Goal: Task Accomplishment & Management: Use online tool/utility

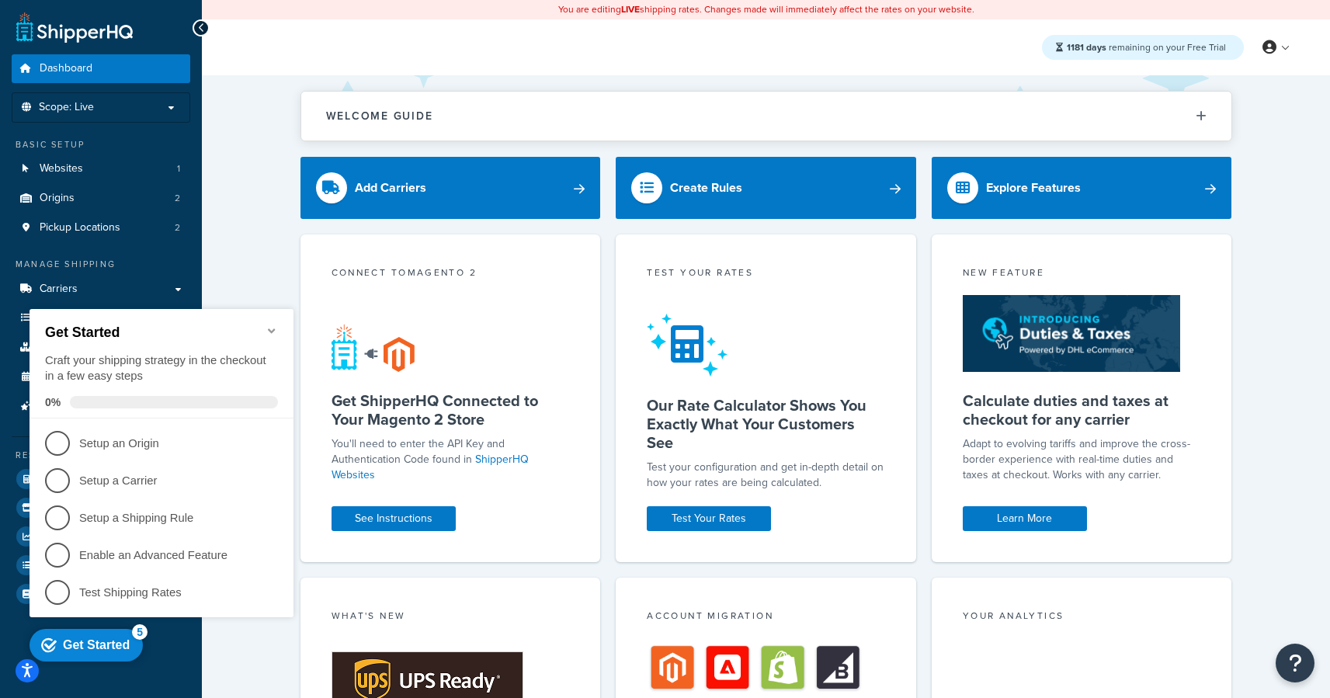
click at [276, 328] on icon "Minimize checklist" at bounding box center [272, 331] width 12 height 12
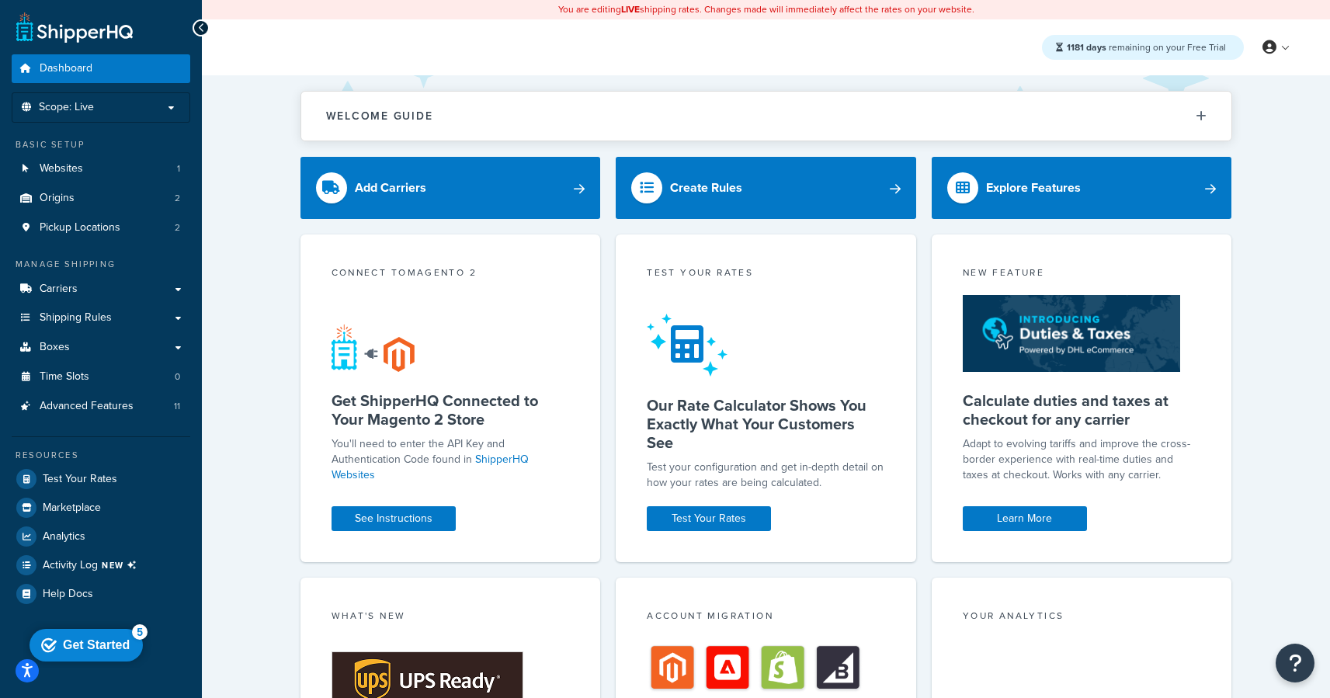
click at [123, 668] on div "checkmark Get Started 5 Get Started Craft your shipping strategy in the checkou…" at bounding box center [89, 644] width 132 height 47
click at [102, 315] on span "Shipping Rules" at bounding box center [76, 317] width 72 height 13
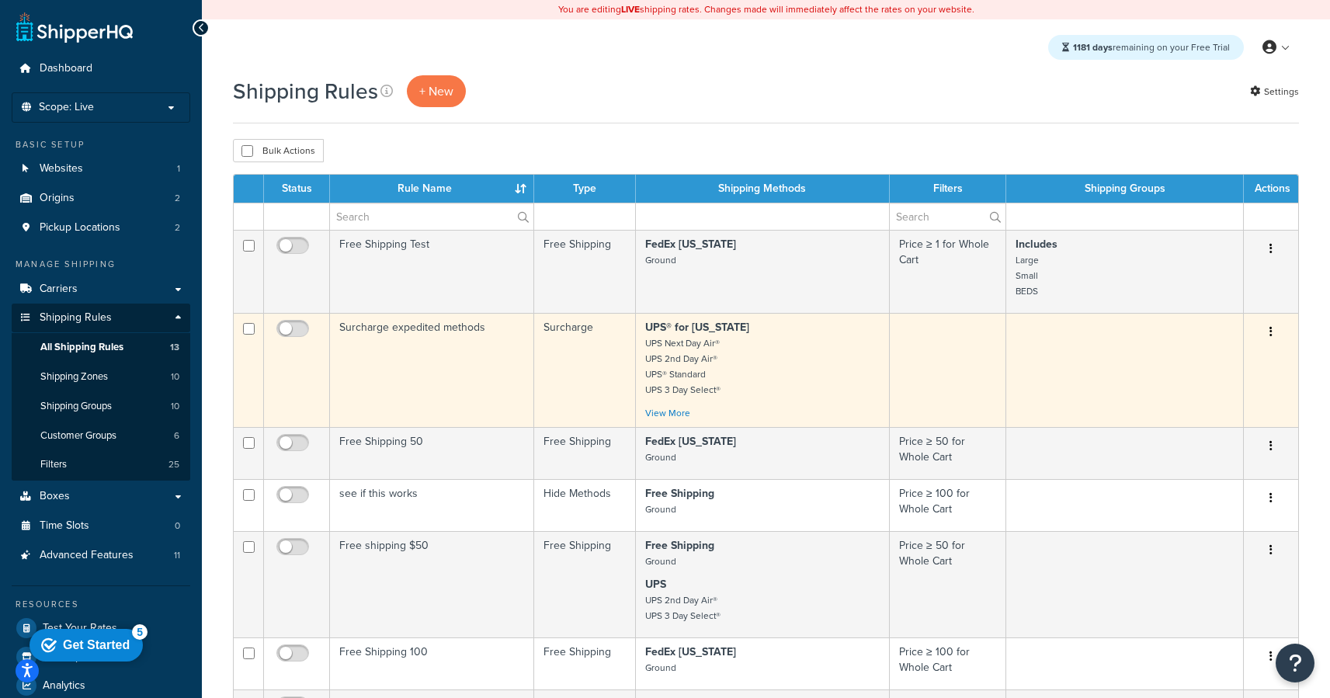
click at [415, 318] on td "Surcharge expedited methods" at bounding box center [432, 370] width 204 height 114
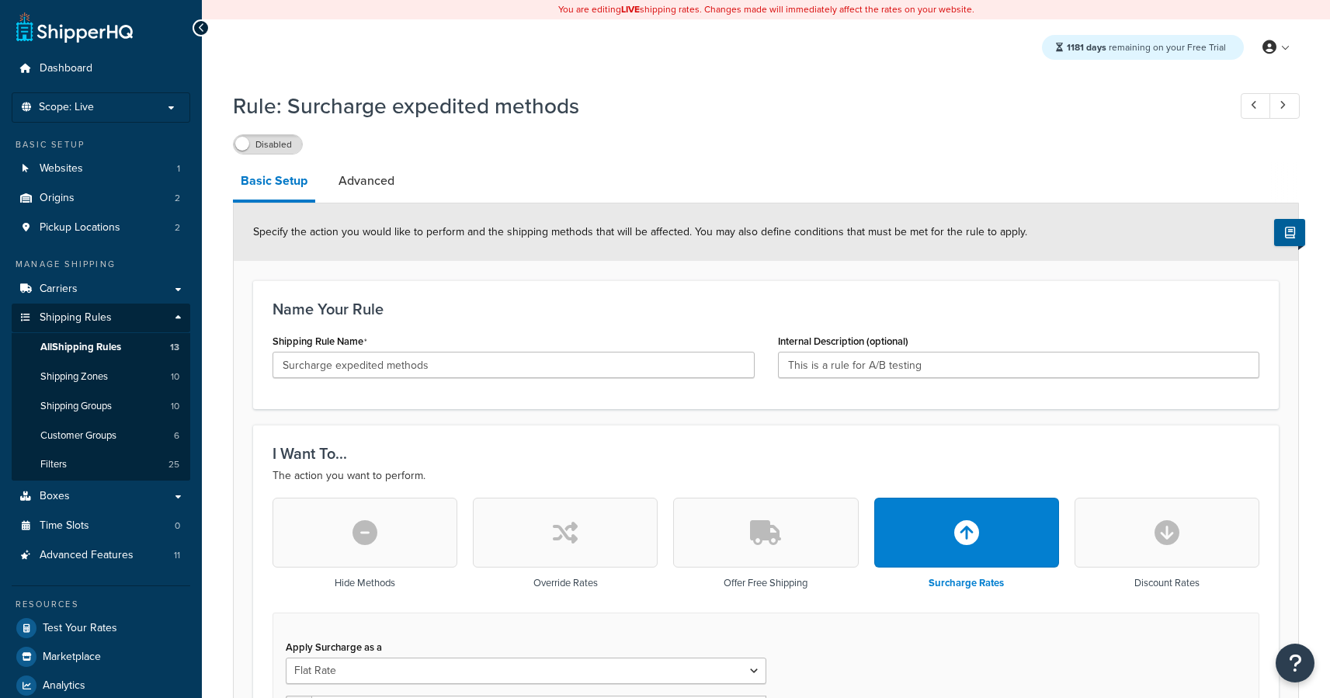
select select "CART"
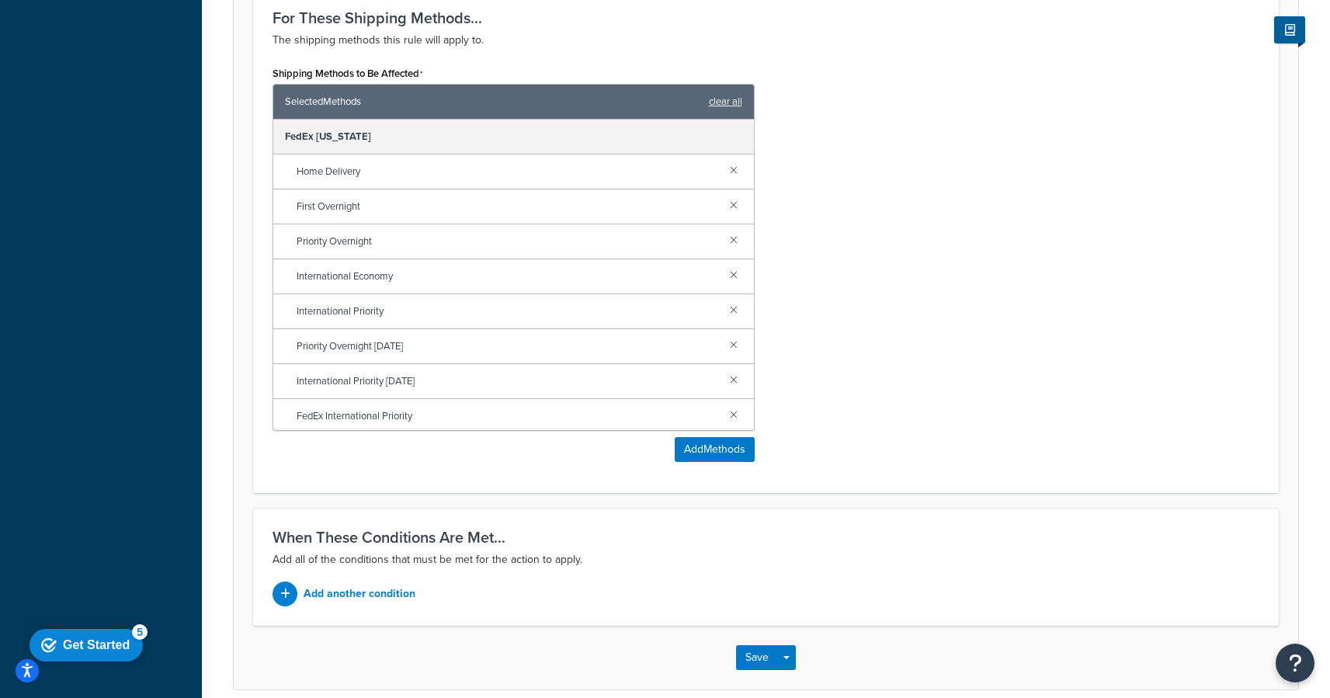
scroll to position [889, 0]
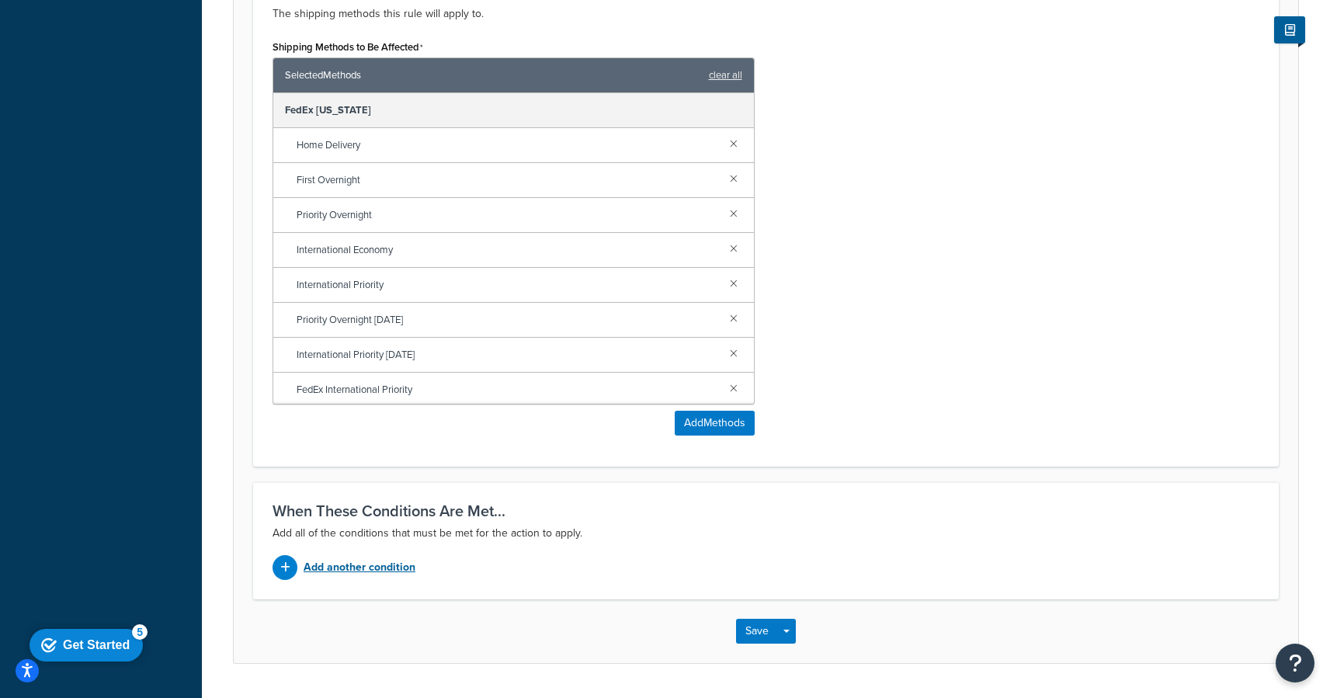
click at [366, 571] on p "Add another condition" at bounding box center [360, 568] width 112 height 22
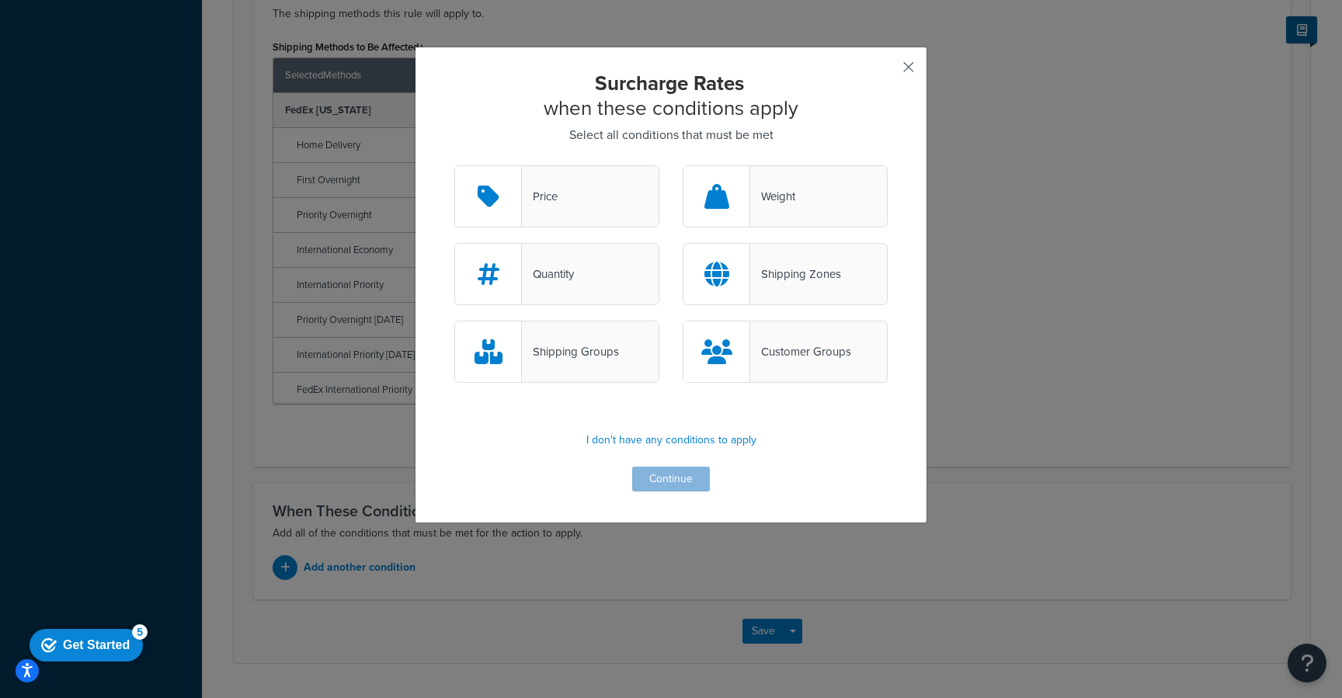
click at [887, 71] on button "button" at bounding box center [886, 73] width 4 height 4
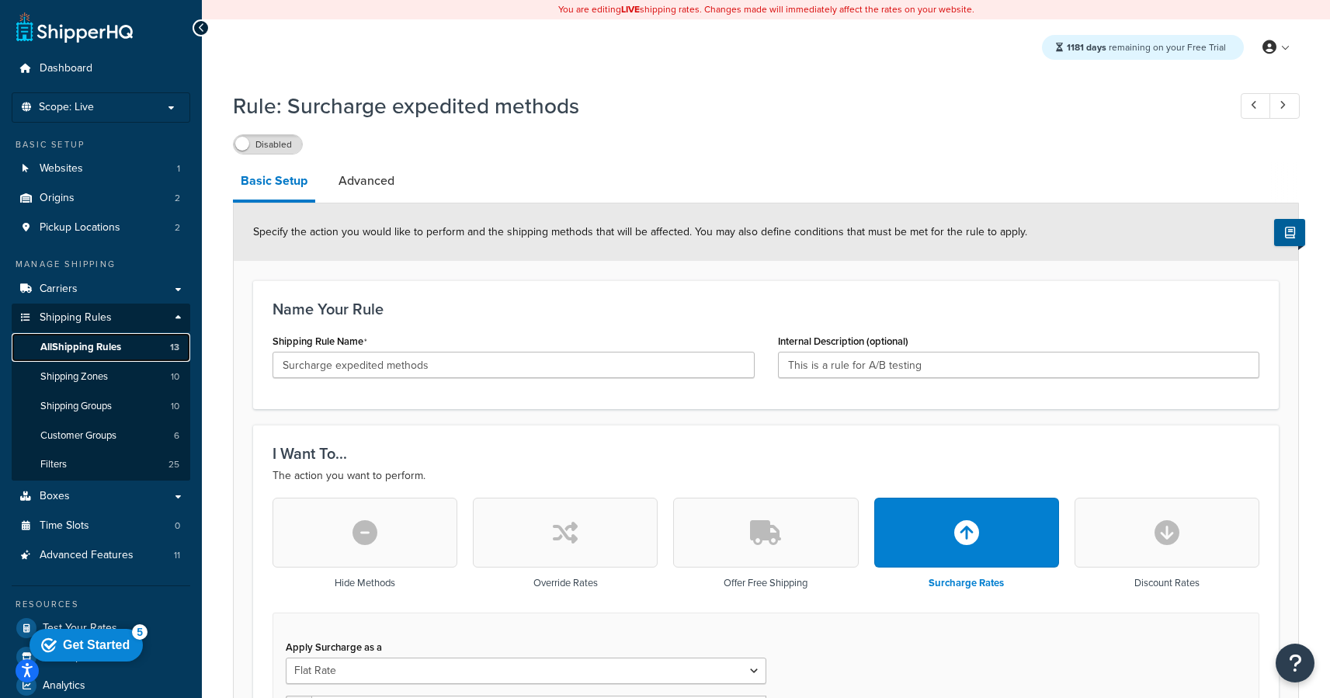
click at [95, 349] on span "All Shipping Rules" at bounding box center [80, 347] width 81 height 13
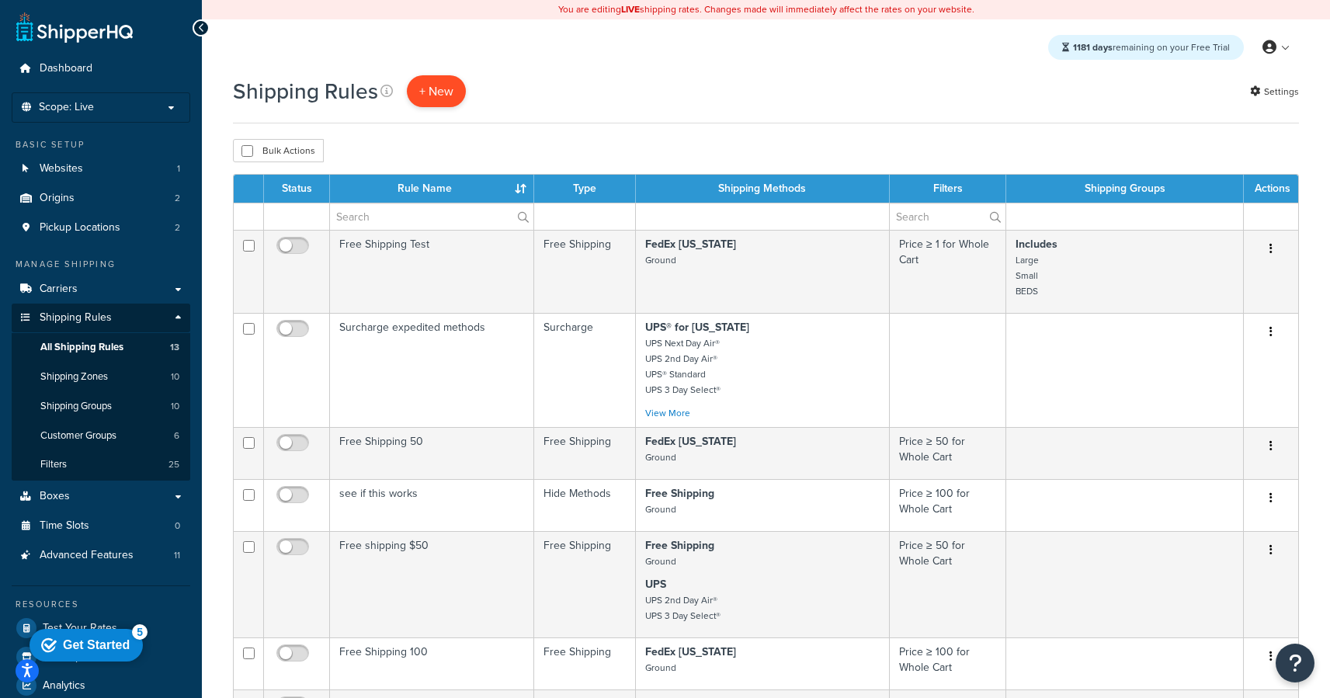
click at [432, 86] on p "+ New" at bounding box center [436, 91] width 59 height 32
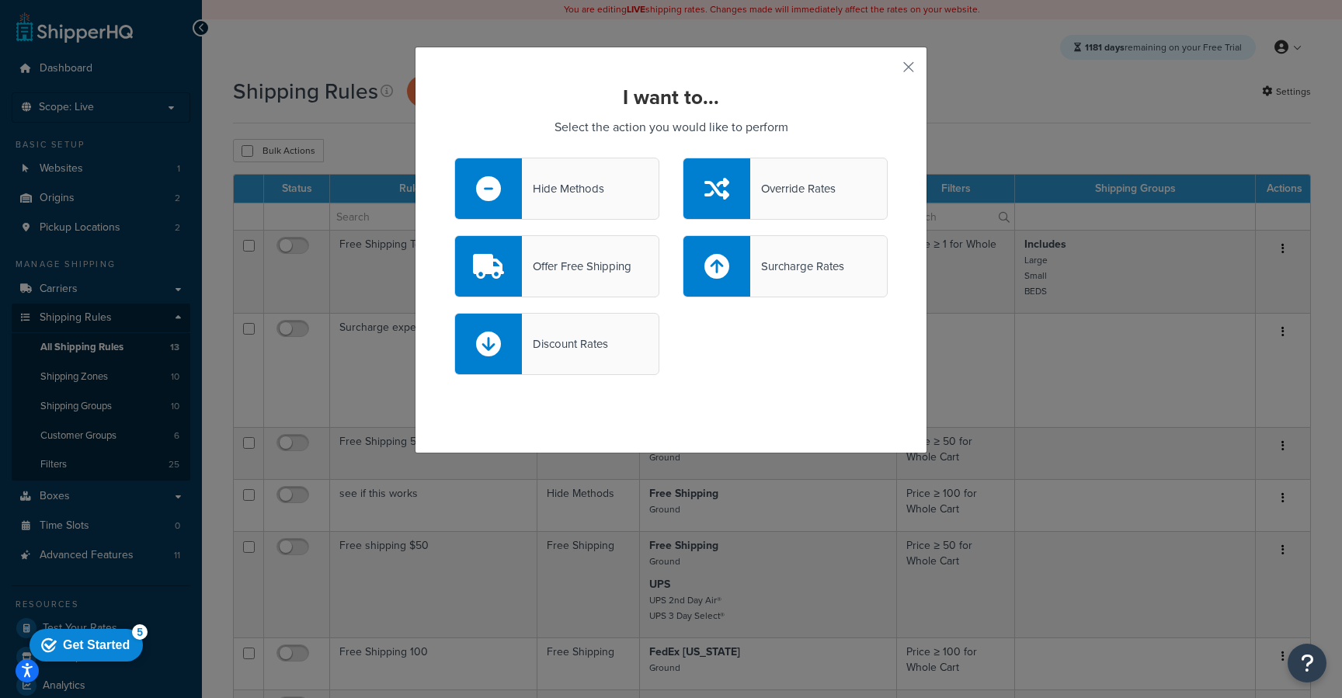
click at [824, 256] on div "Surcharge Rates" at bounding box center [797, 266] width 94 height 22
click at [0, 0] on input "Surcharge Rates" at bounding box center [0, 0] width 0 height 0
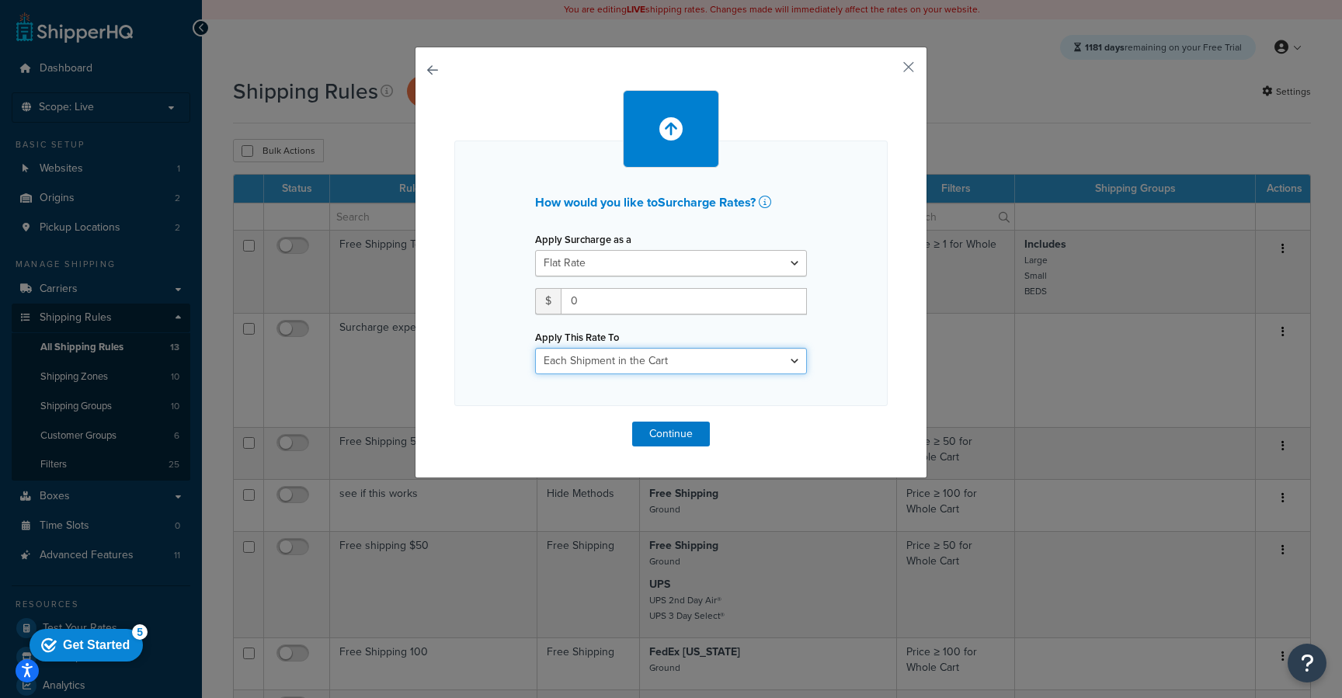
click at [696, 360] on select "Entire Cart Each Shipment in the Cart Each Origin in the Cart Each Shipping Gro…" at bounding box center [671, 361] width 272 height 26
select select "BOX"
click at [535, 348] on select "Entire Cart Each Shipment in the Cart Each Origin in the Cart Each Shipping Gro…" at bounding box center [671, 361] width 272 height 26
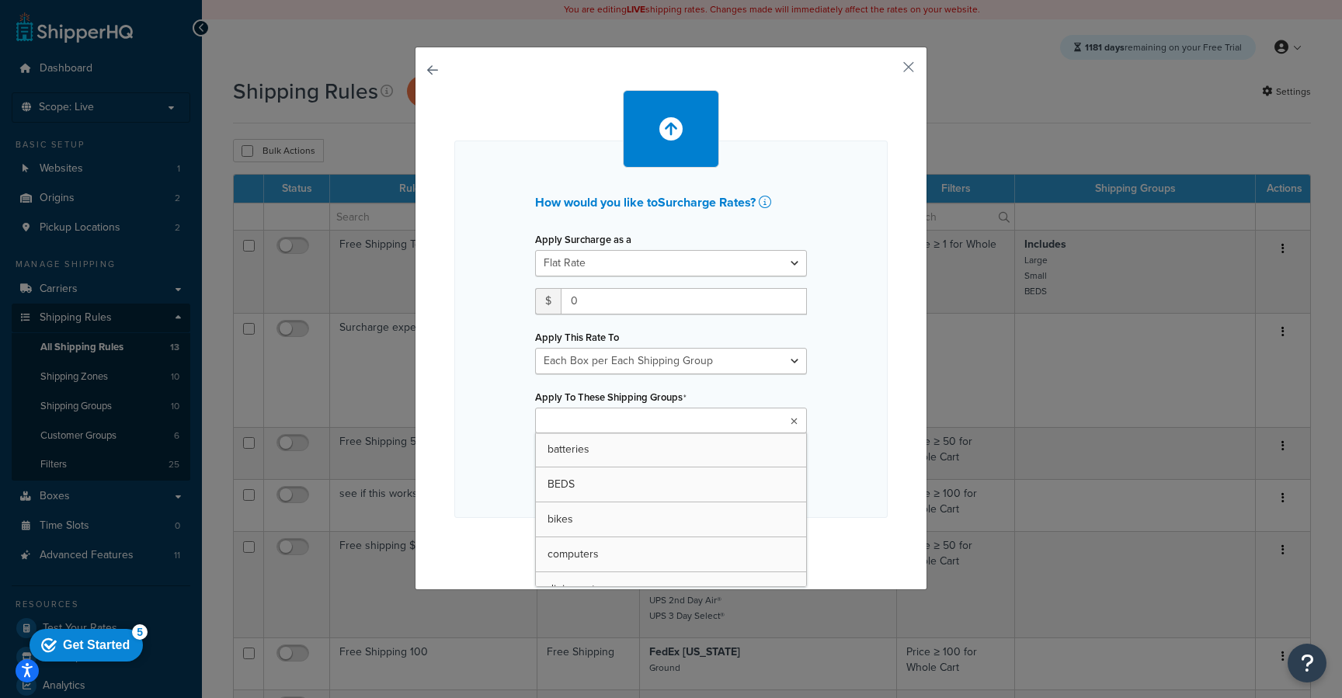
click at [669, 413] on ul at bounding box center [671, 421] width 272 height 26
click at [623, 380] on div "Apply Surcharge as a Flat Rate Percentage Flat Rate & Percentage $ 0 Apply This…" at bounding box center [670, 357] width 295 height 259
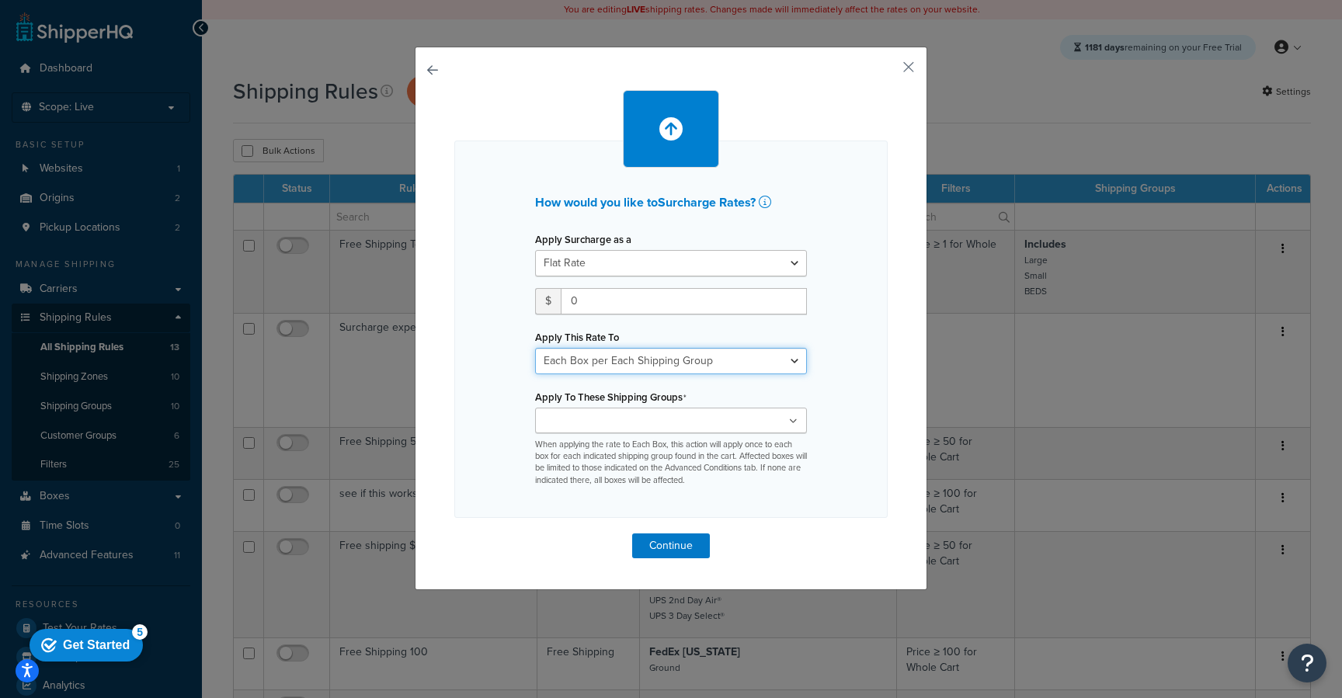
click at [624, 366] on select "Entire Cart Each Shipment in the Cart Each Origin in the Cart Each Shipping Gro…" at bounding box center [671, 361] width 272 height 26
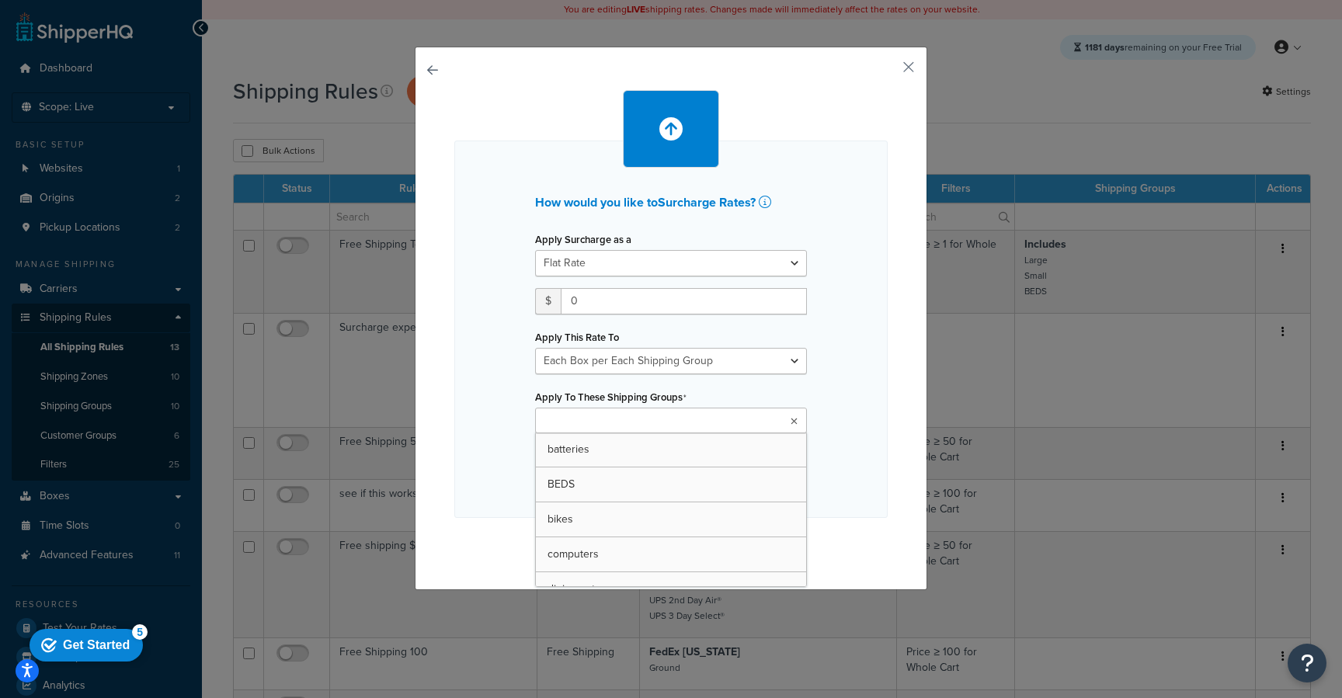
click at [626, 414] on input "Apply To These Shipping Groups" at bounding box center [608, 421] width 137 height 17
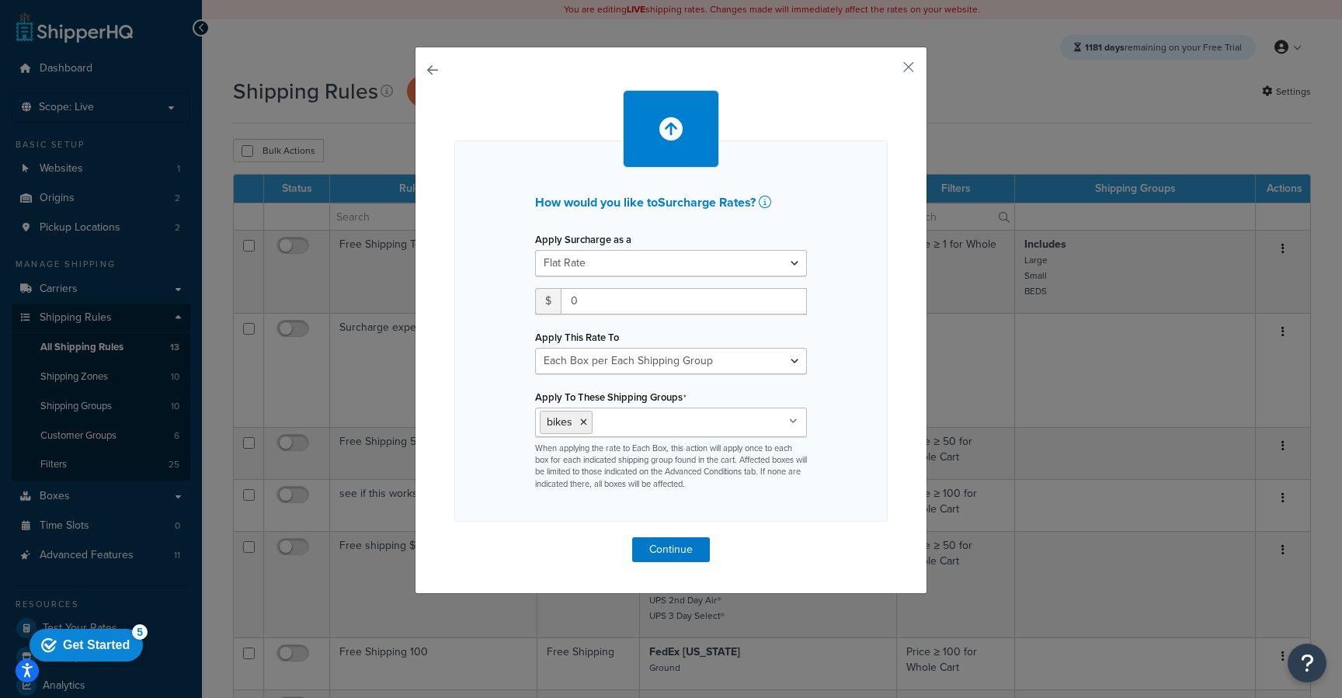
click at [457, 412] on div "How would you like to Surcharge Rates ? Apply Surcharge as a Flat Rate Percenta…" at bounding box center [670, 331] width 433 height 381
click at [665, 550] on button "Continue" at bounding box center [671, 549] width 78 height 25
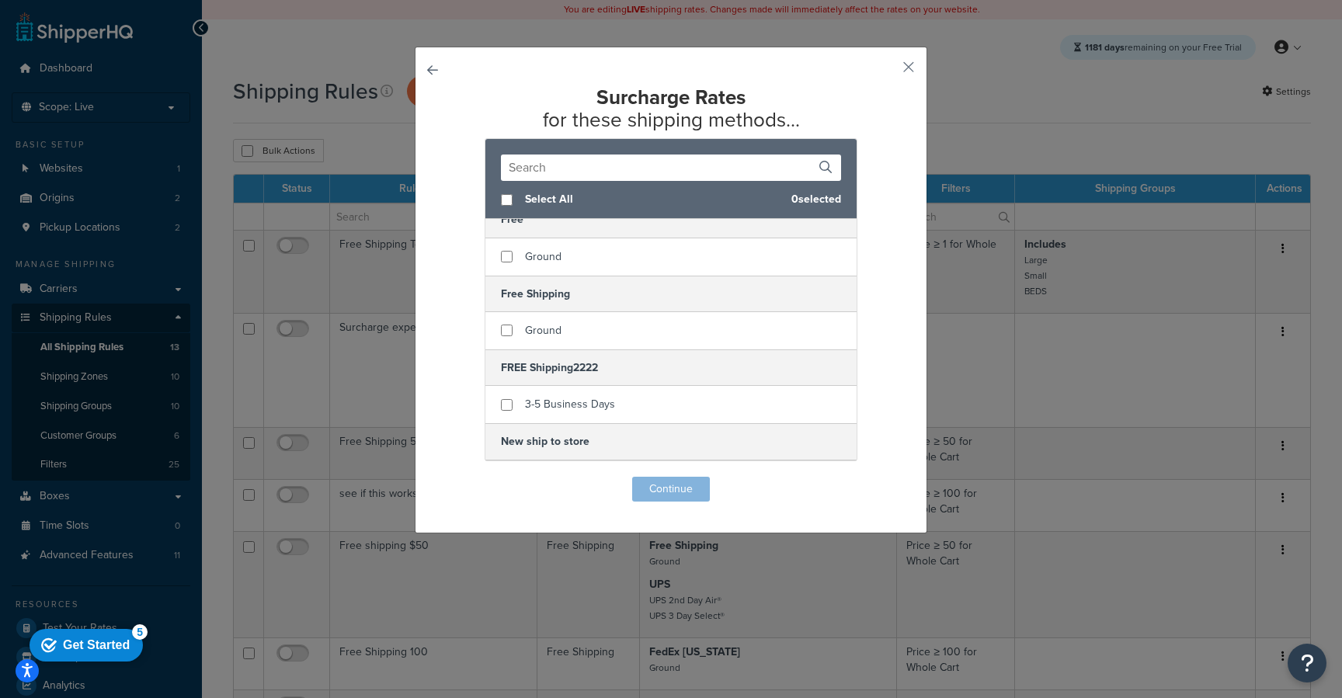
scroll to position [0, 0]
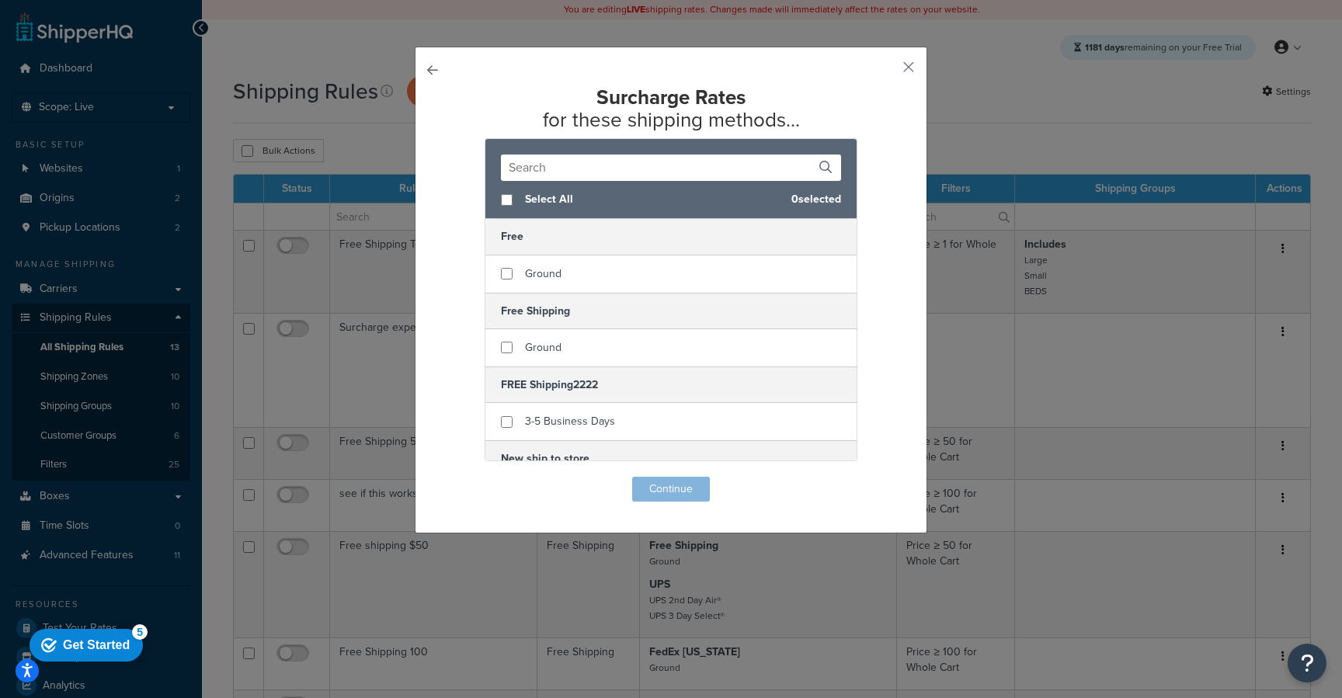
click at [525, 200] on span "Select All" at bounding box center [652, 200] width 254 height 22
checkbox input "true"
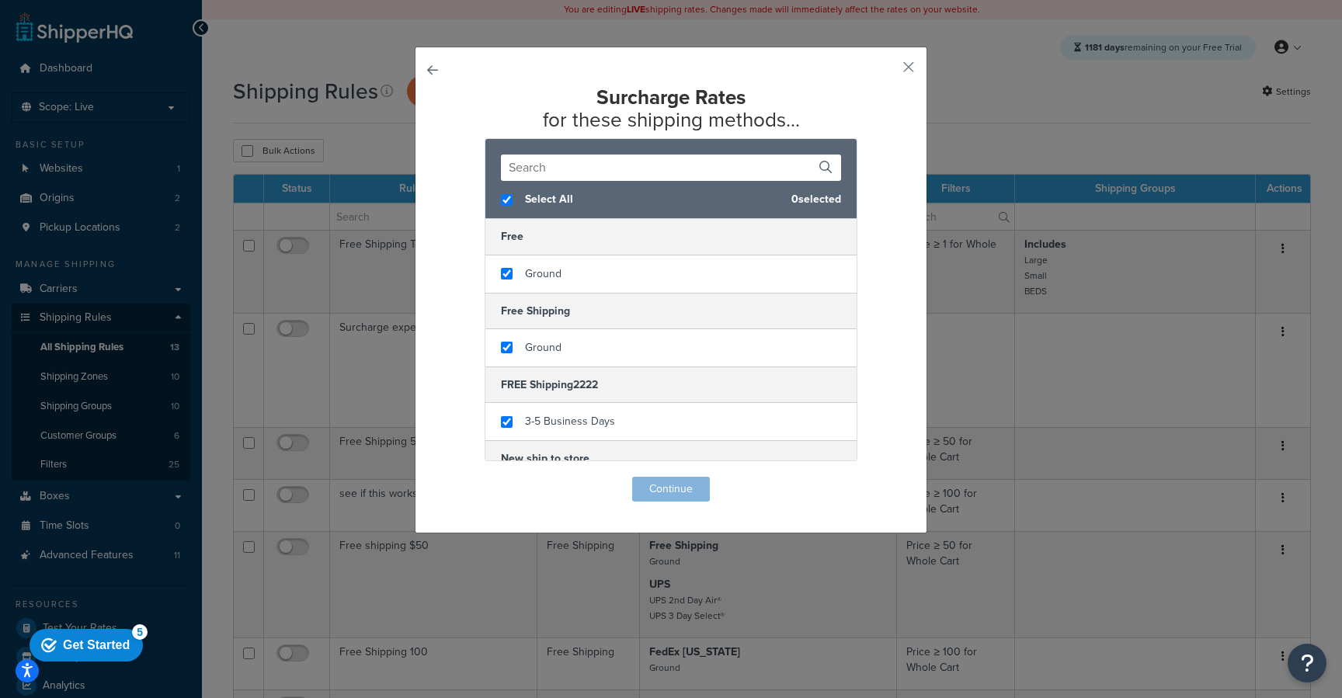
checkbox input "true"
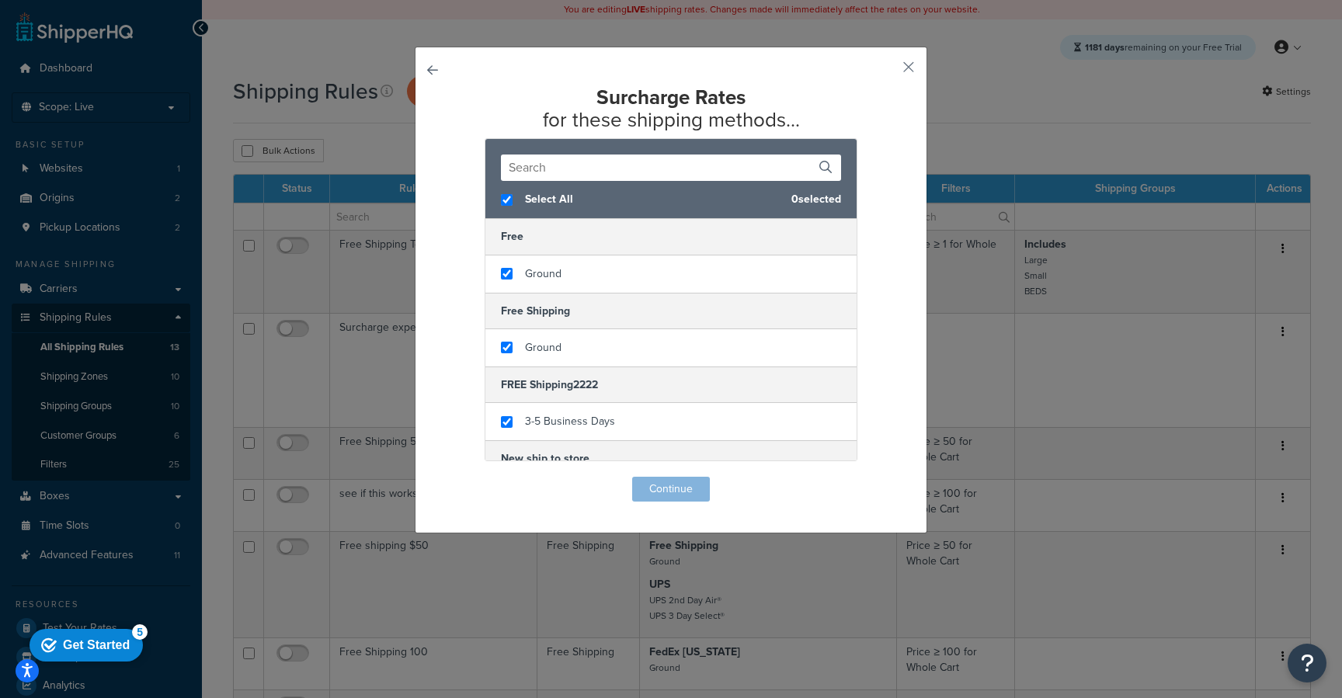
checkbox input "true"
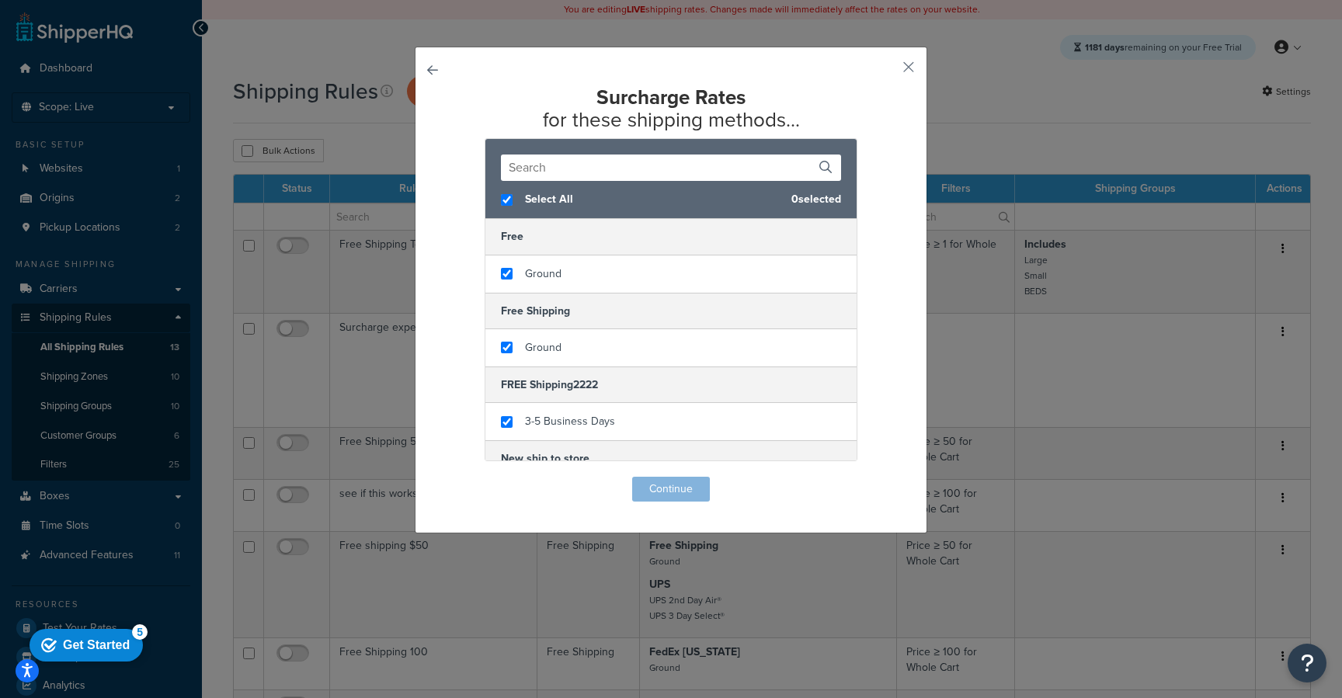
checkbox input "true"
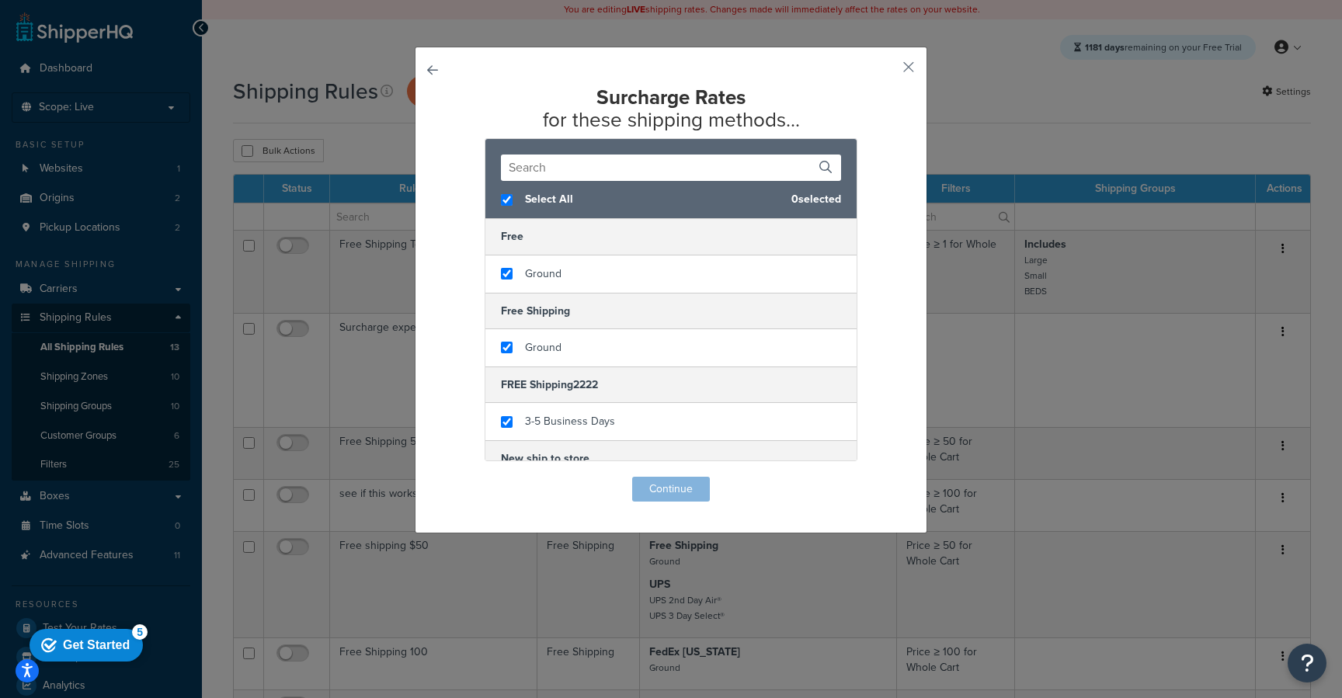
checkbox input "true"
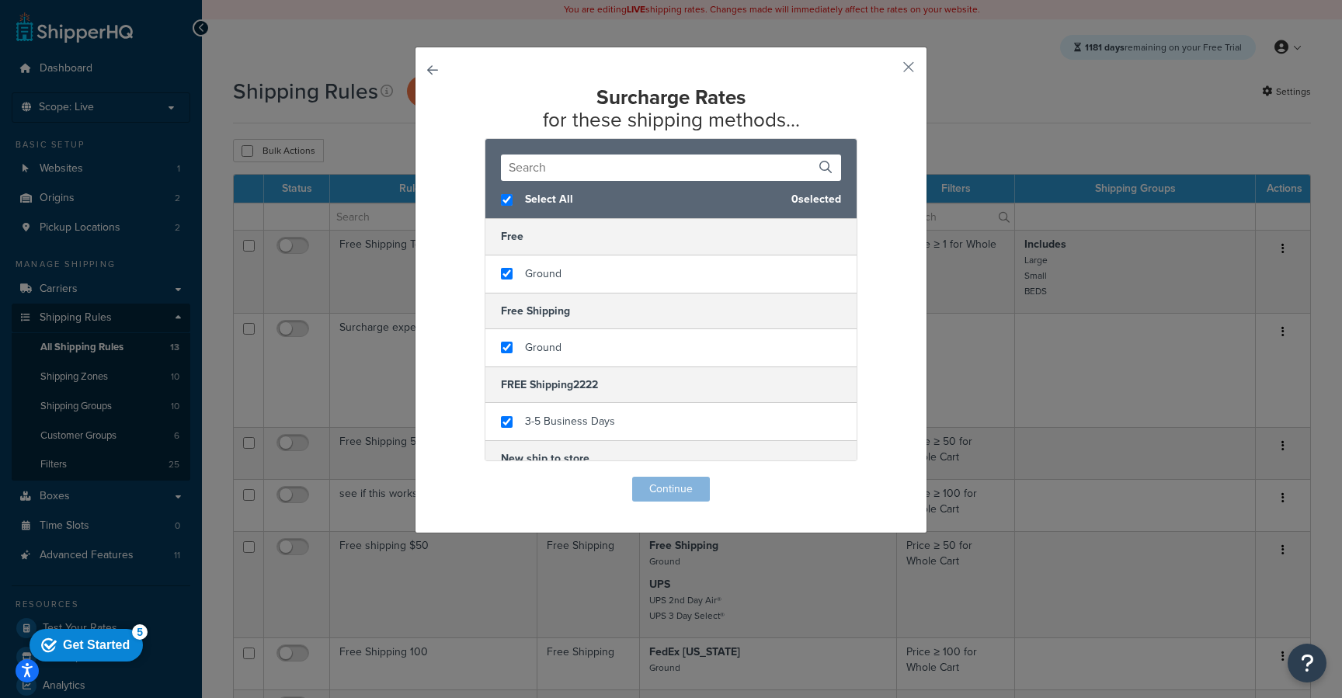
checkbox input "true"
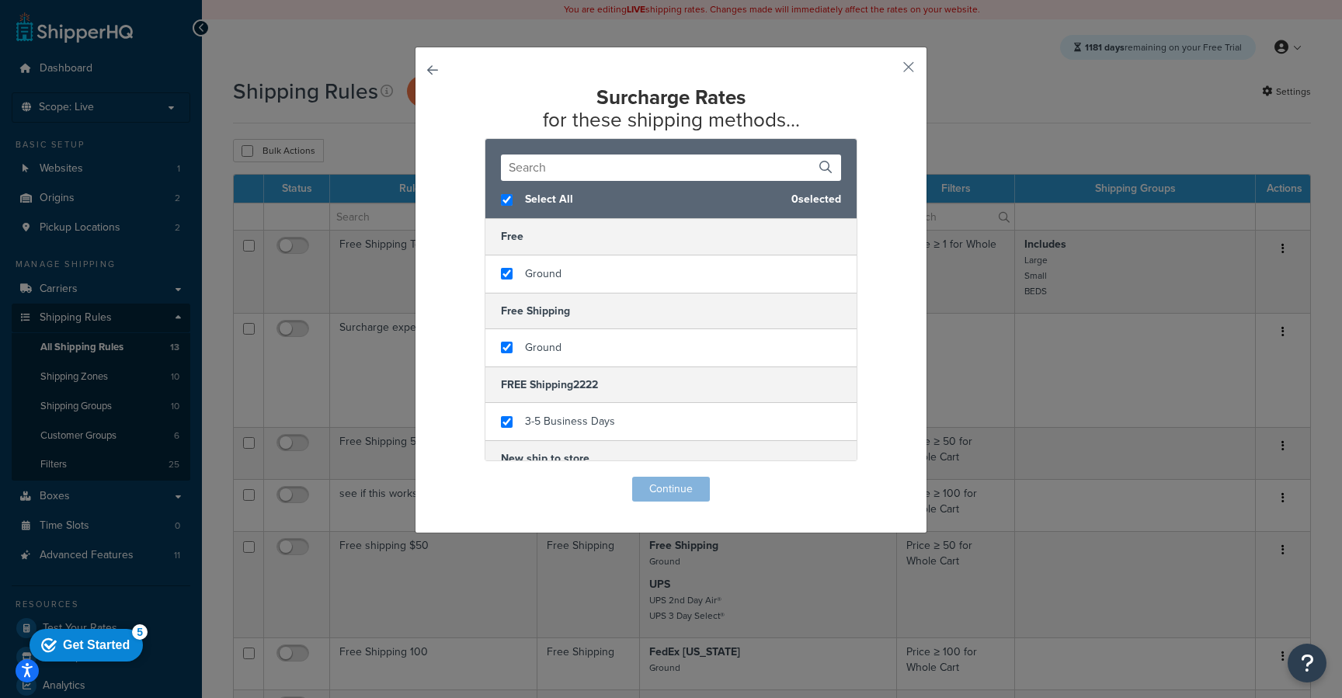
checkbox input "true"
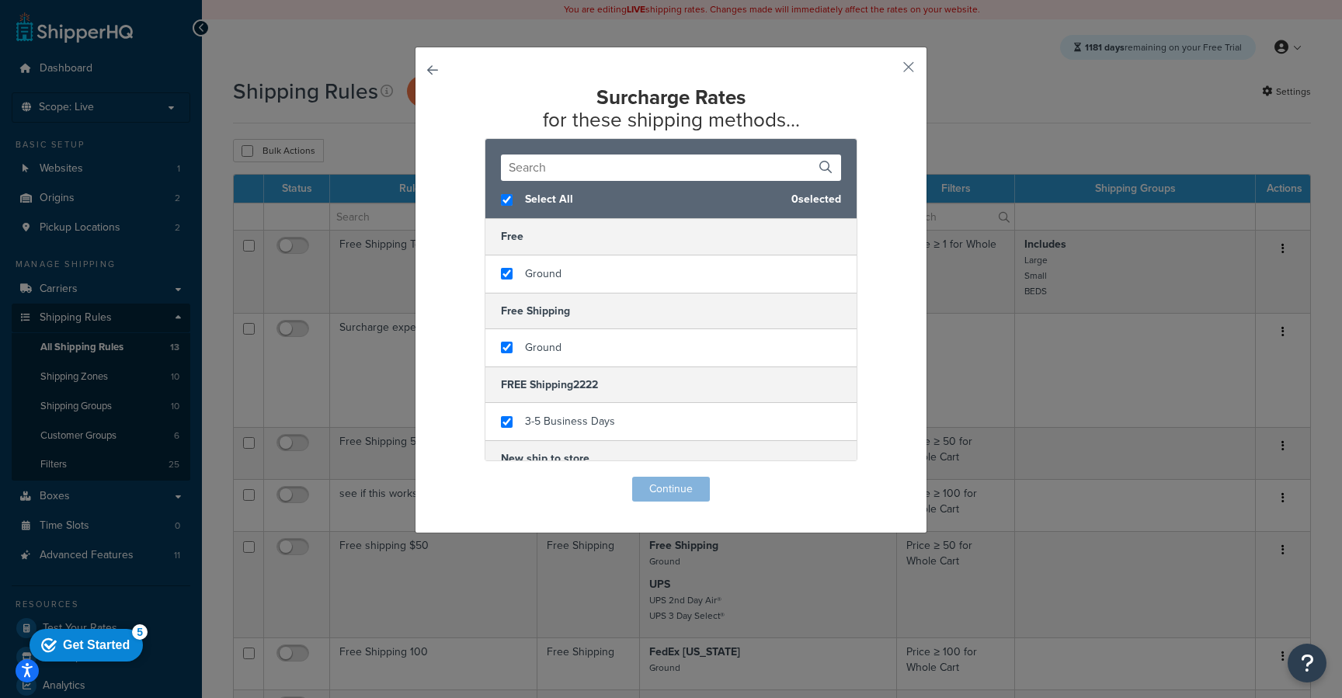
checkbox input "true"
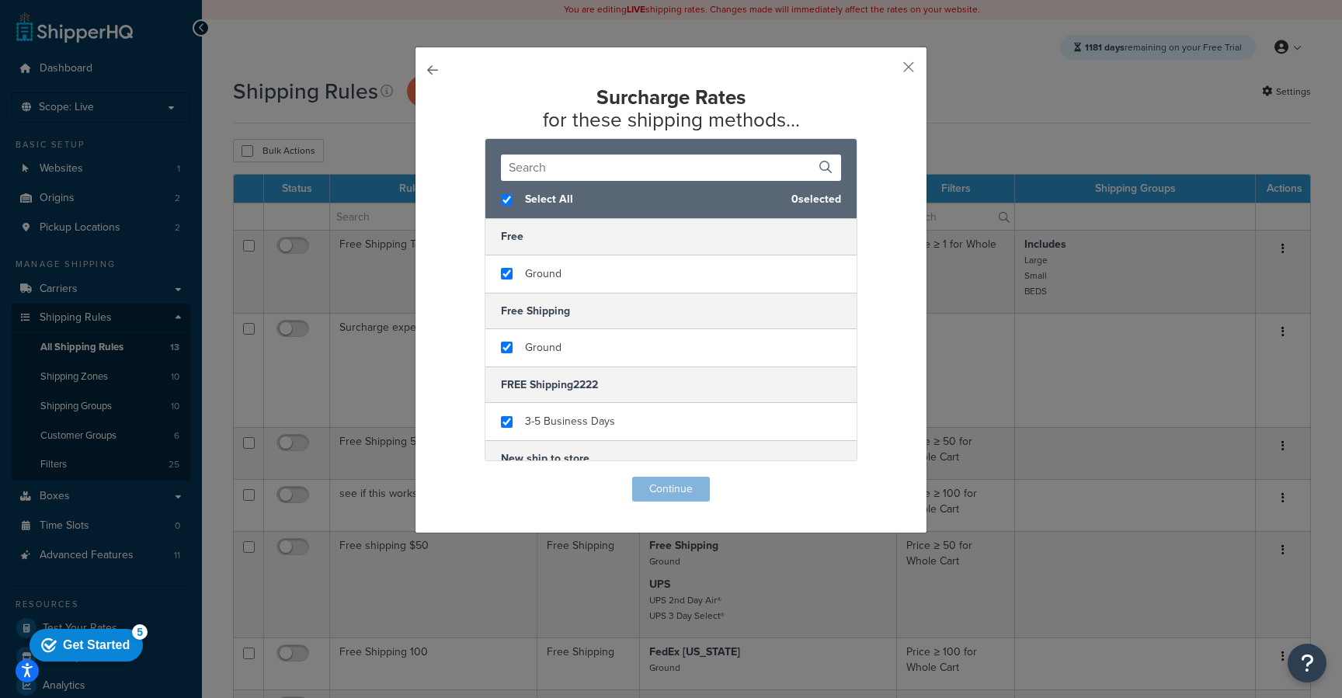
checkbox input "true"
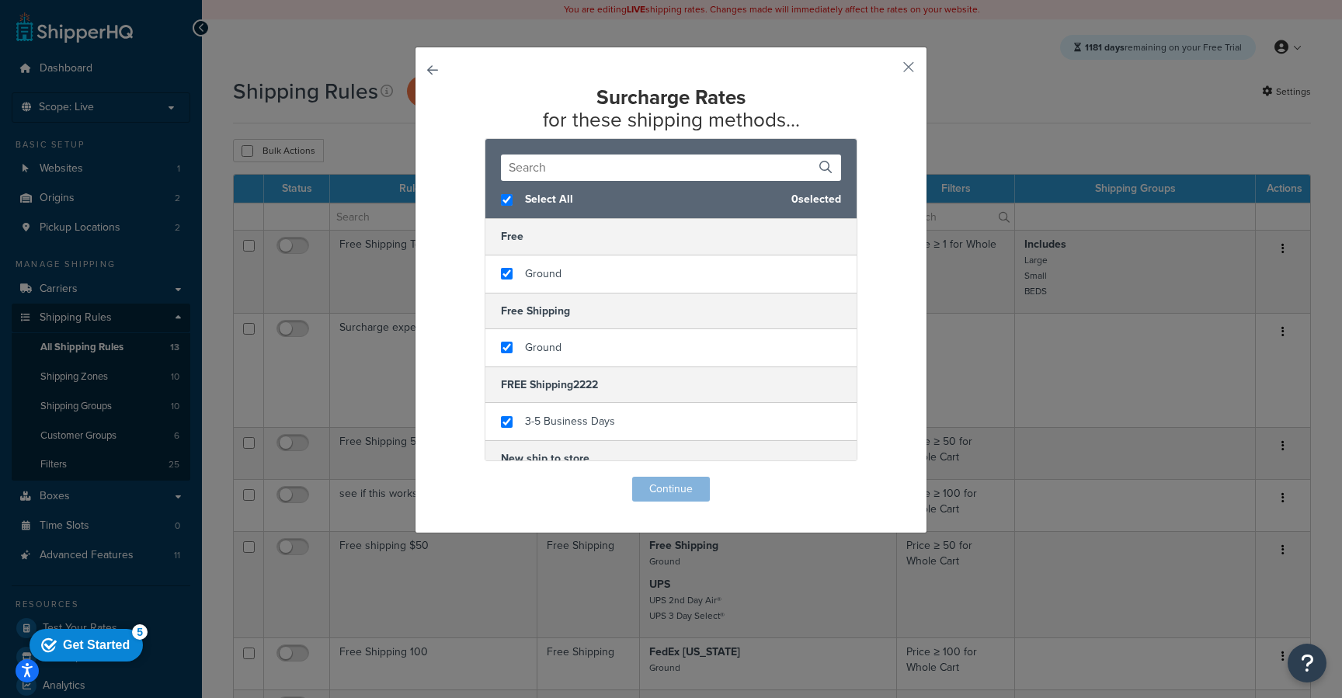
checkbox input "true"
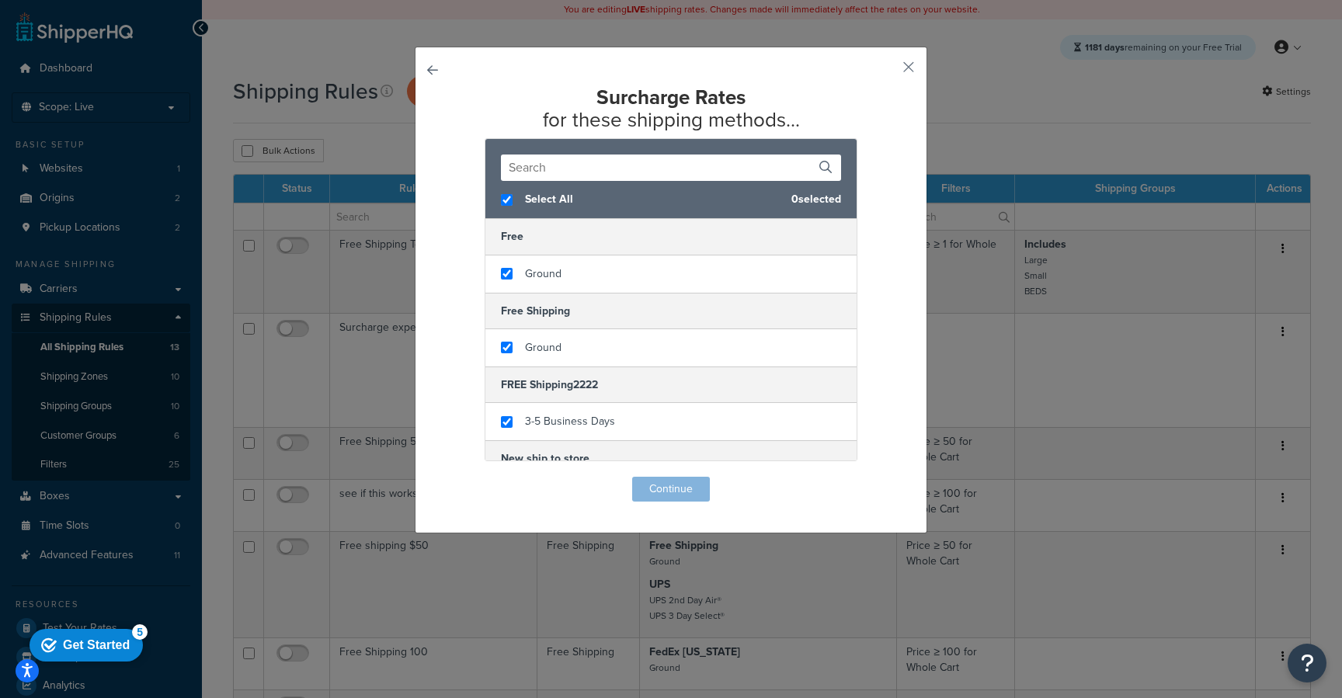
checkbox input "true"
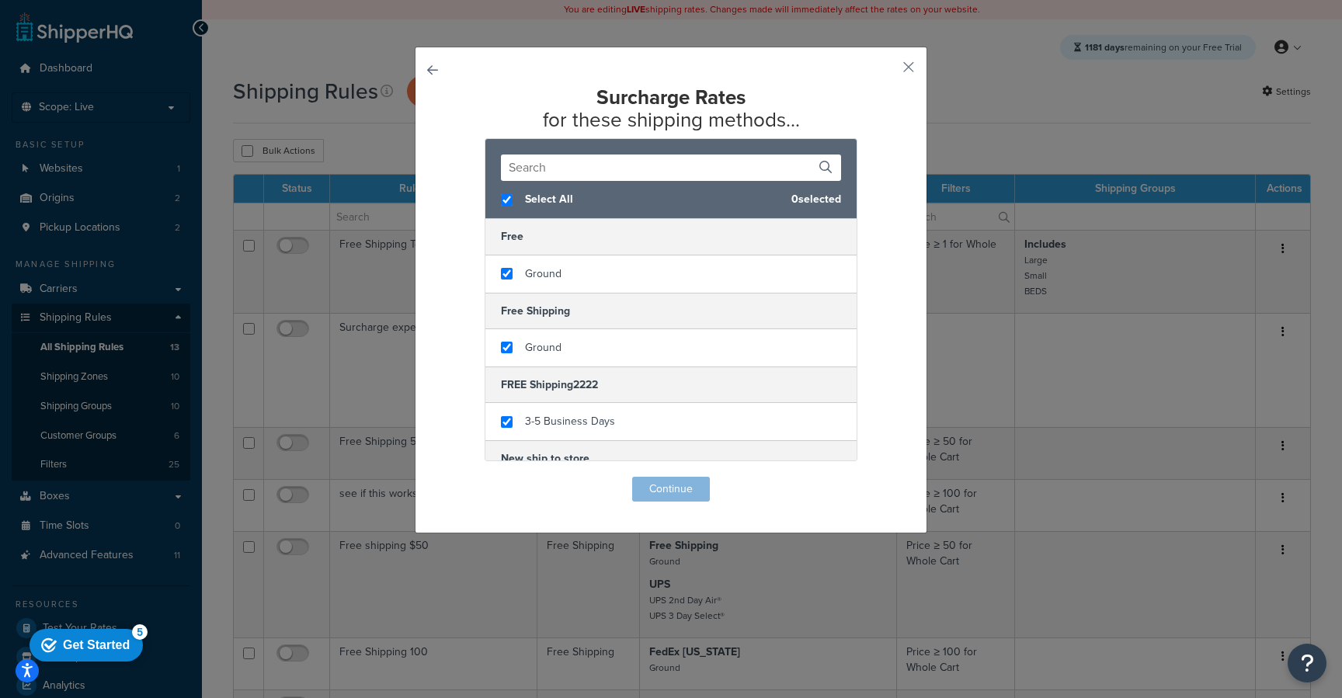
checkbox input "true"
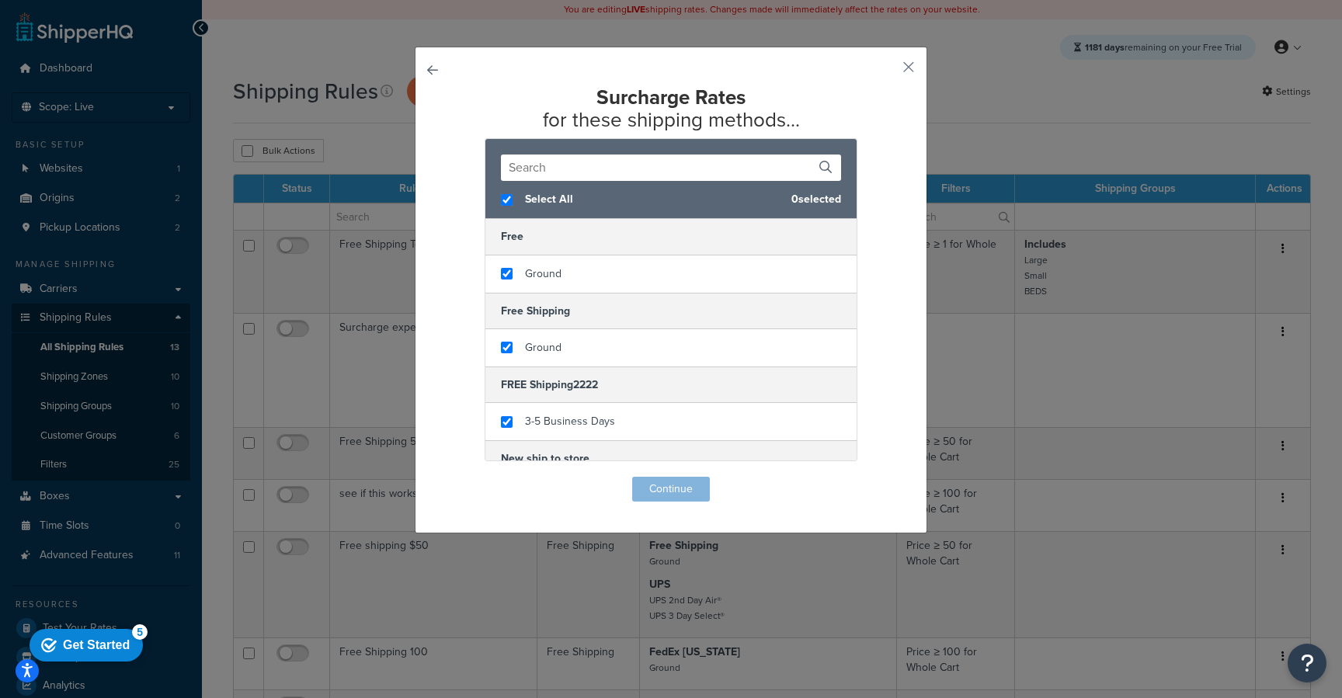
checkbox input "true"
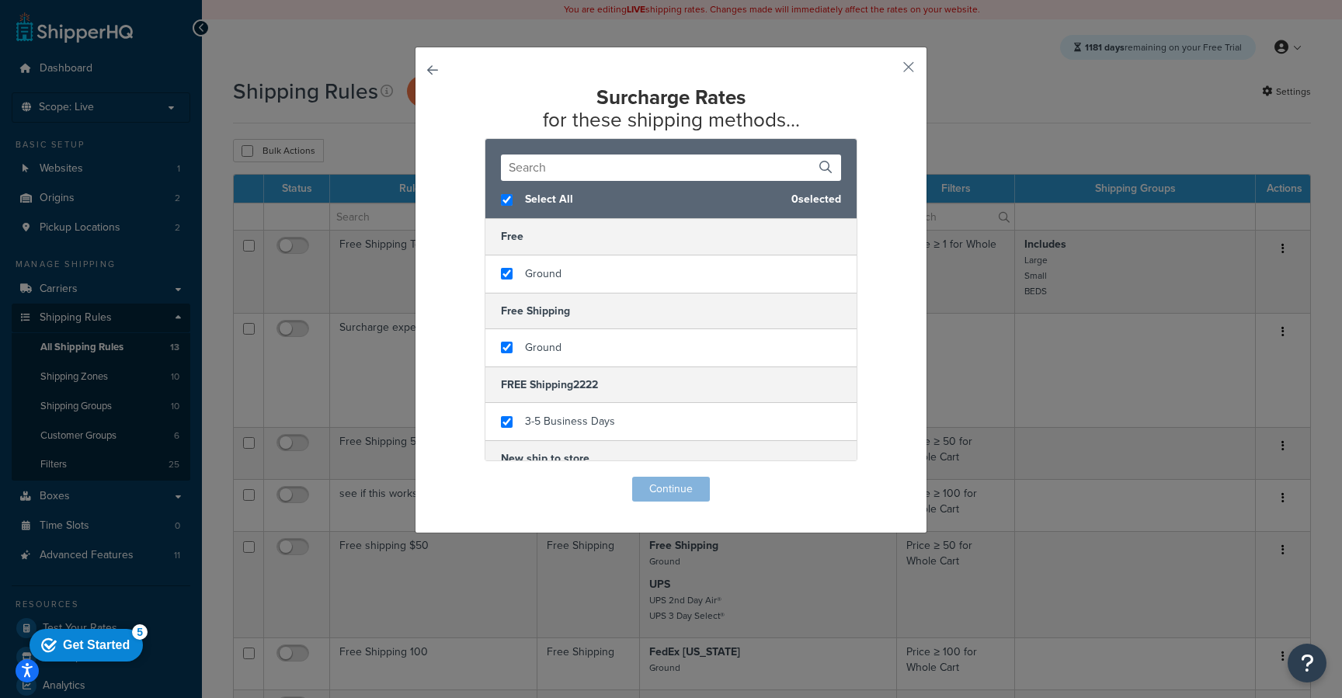
checkbox input "true"
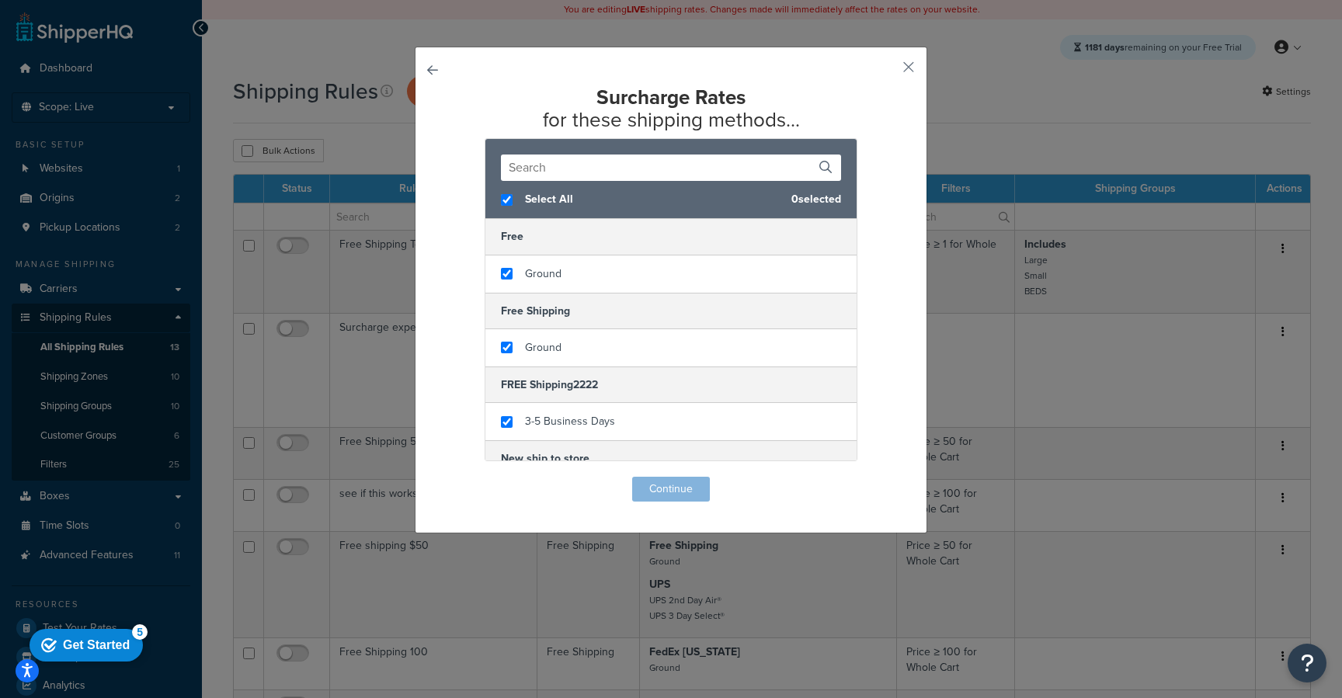
checkbox input "true"
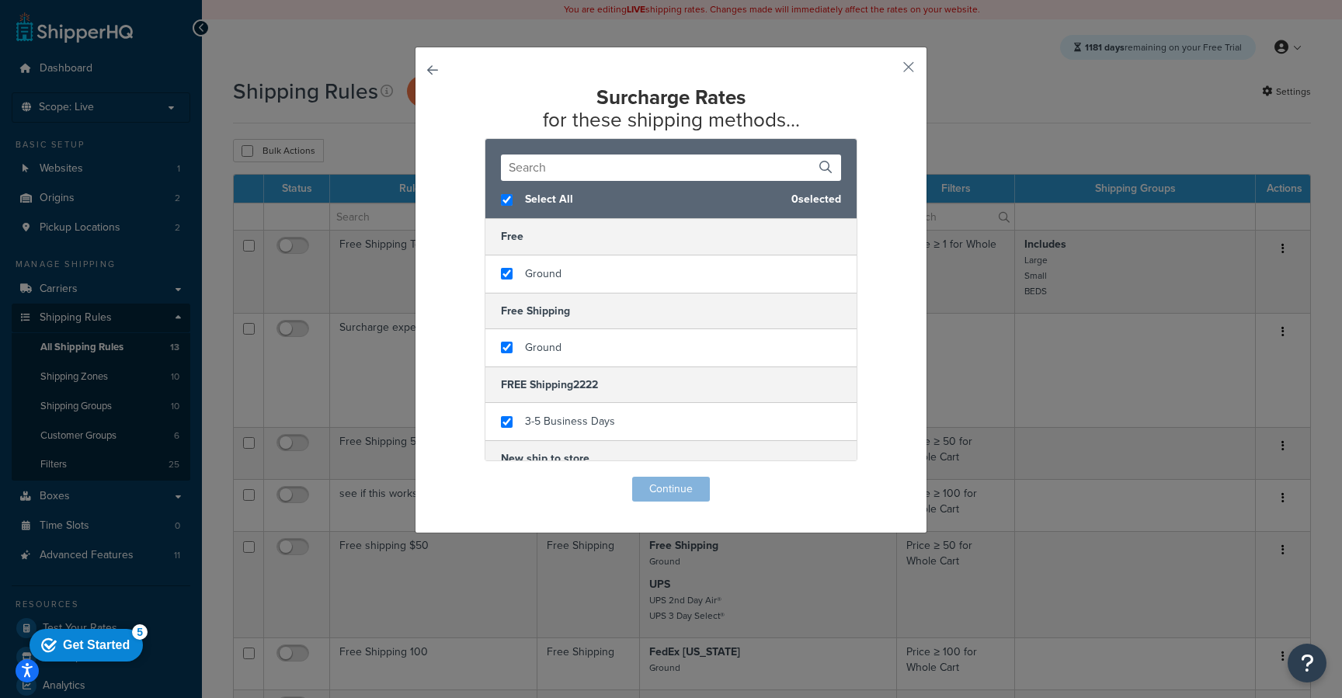
checkbox input "true"
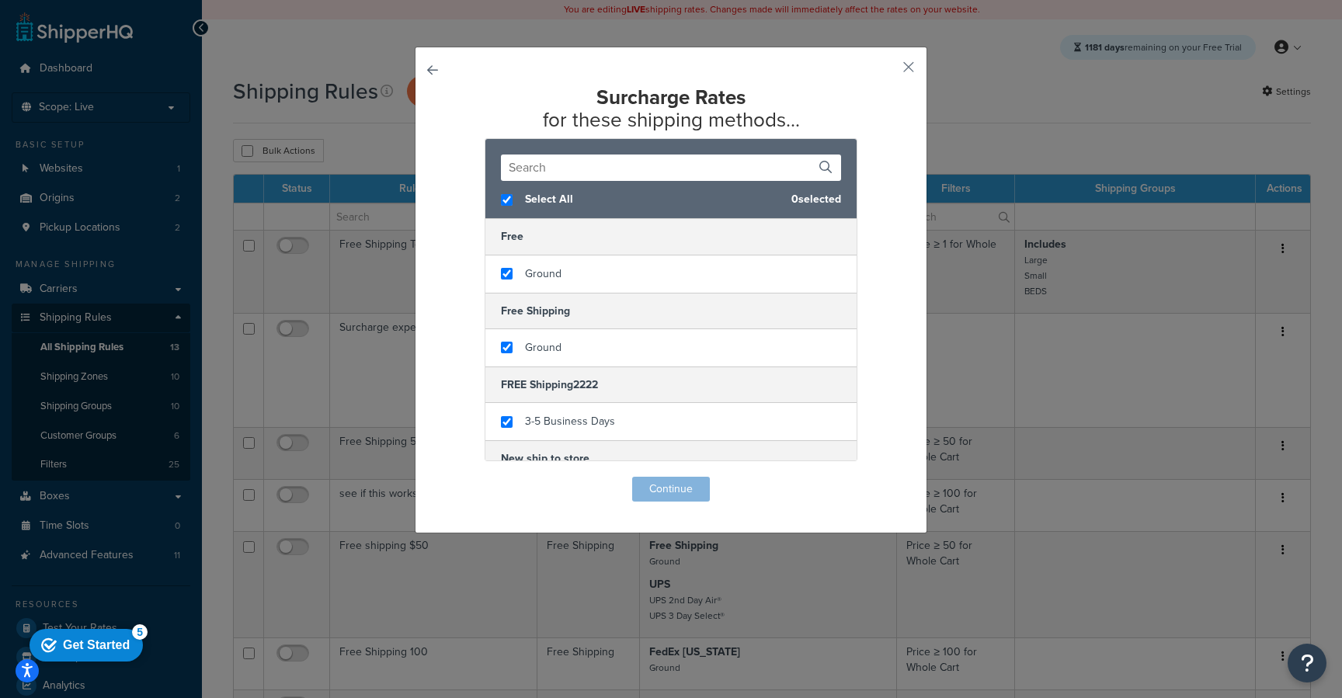
checkbox input "true"
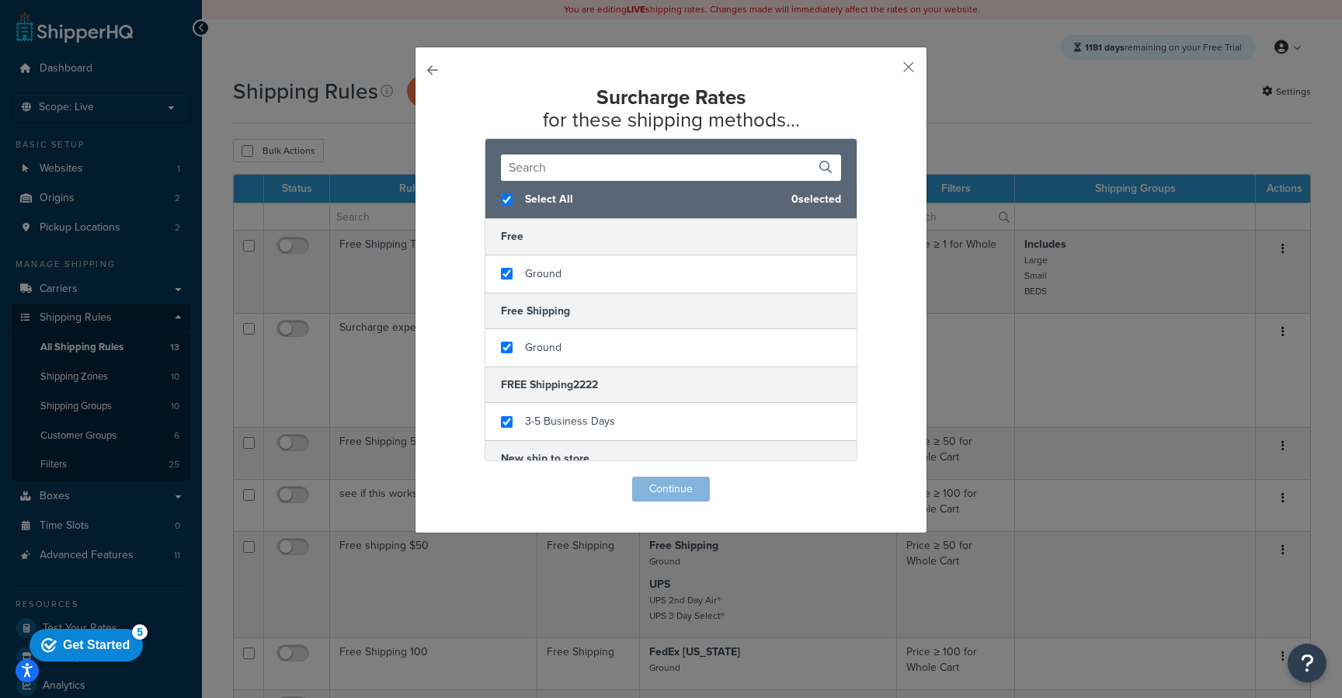
checkbox input "true"
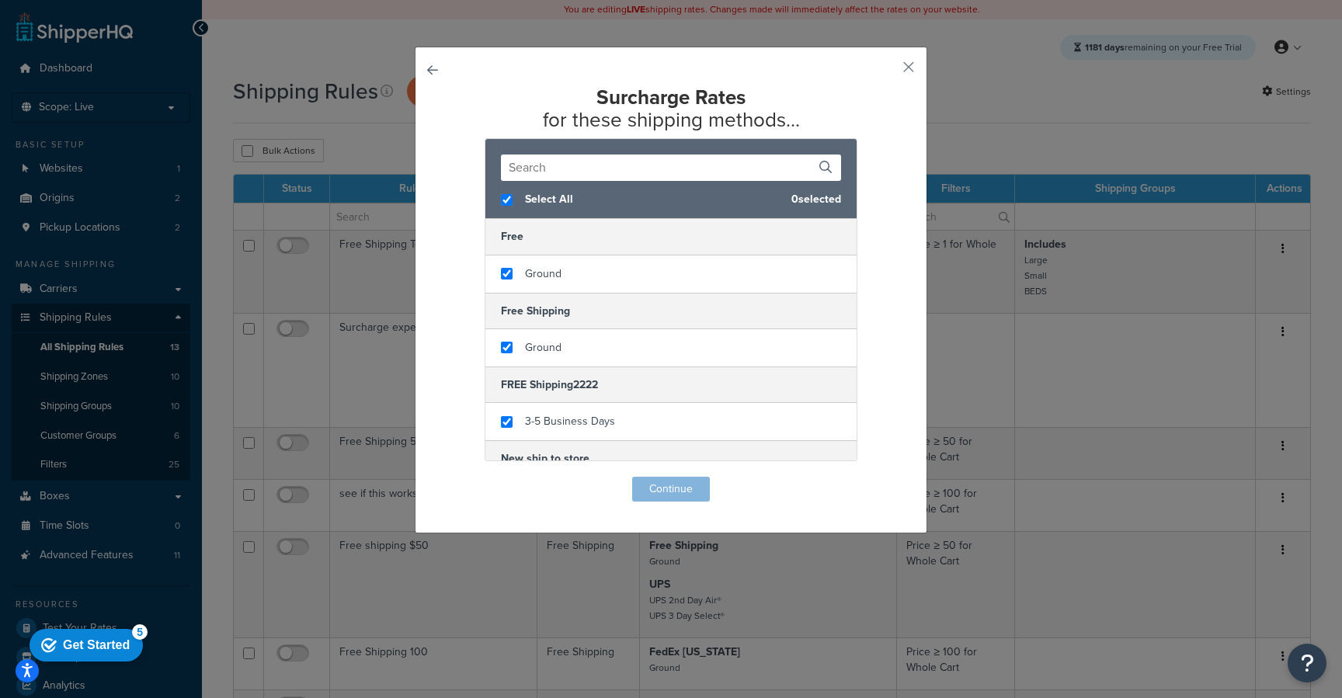
checkbox input "true"
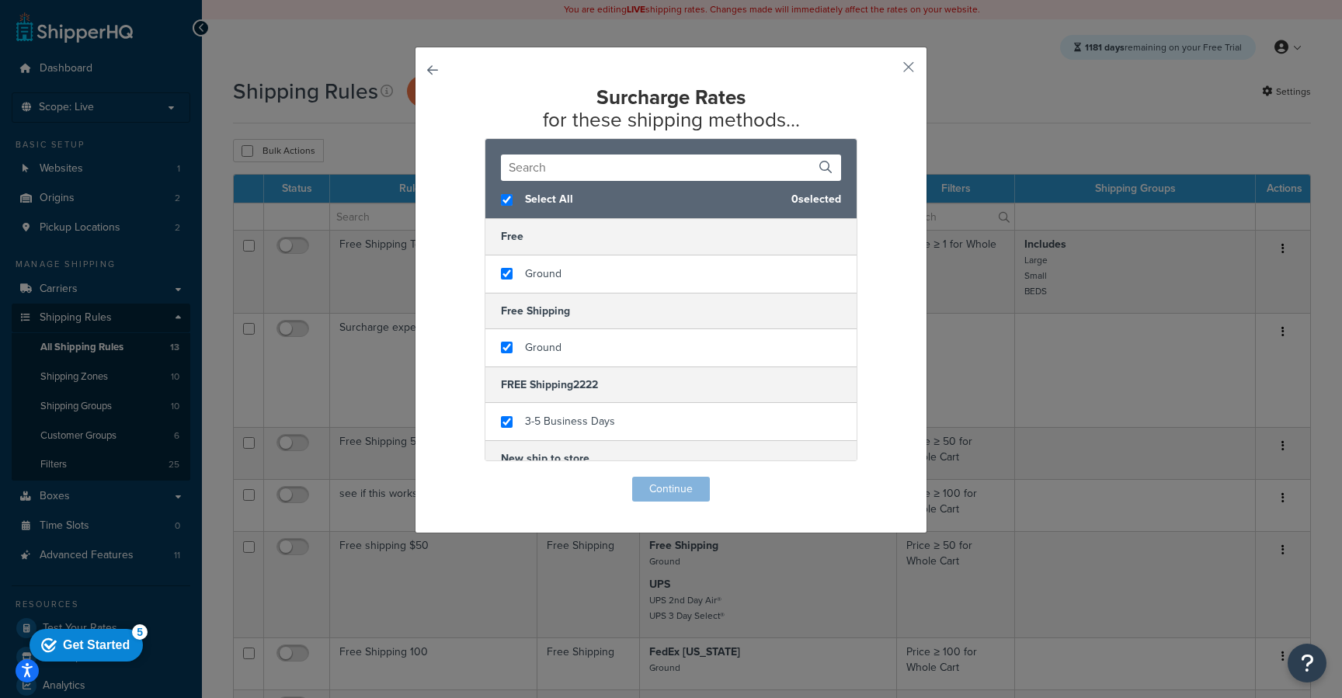
checkbox input "true"
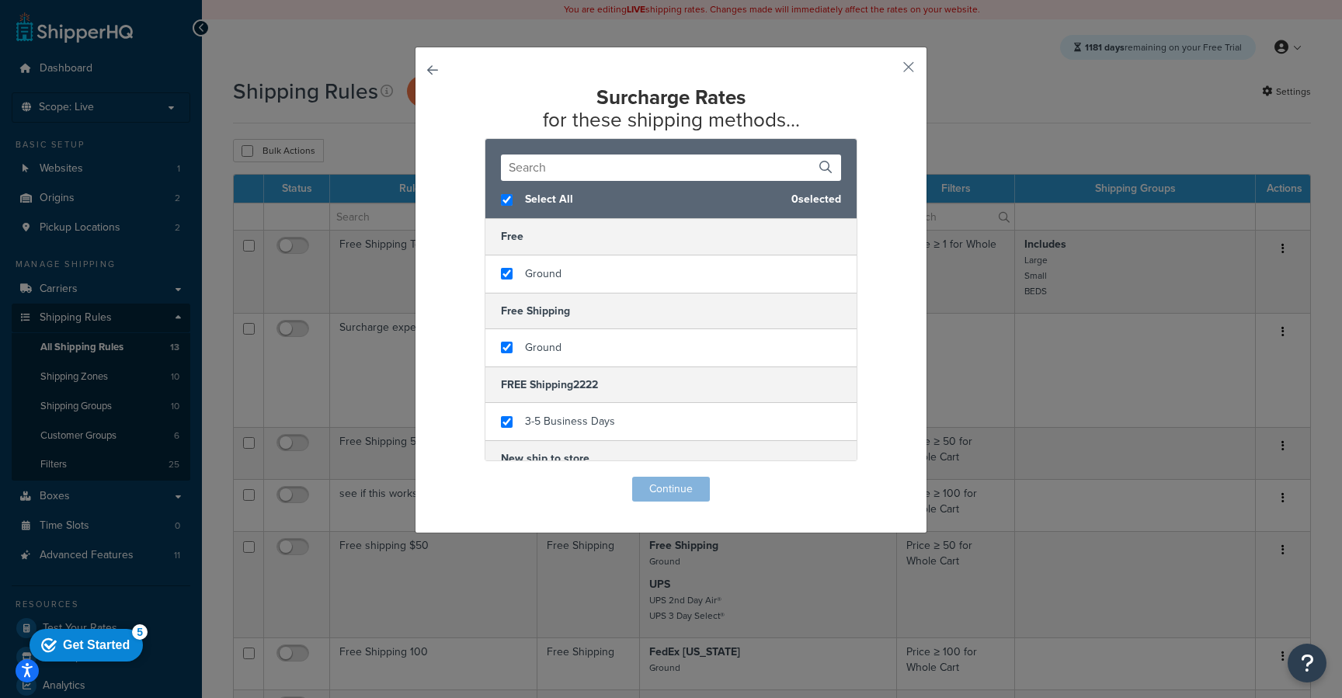
checkbox input "true"
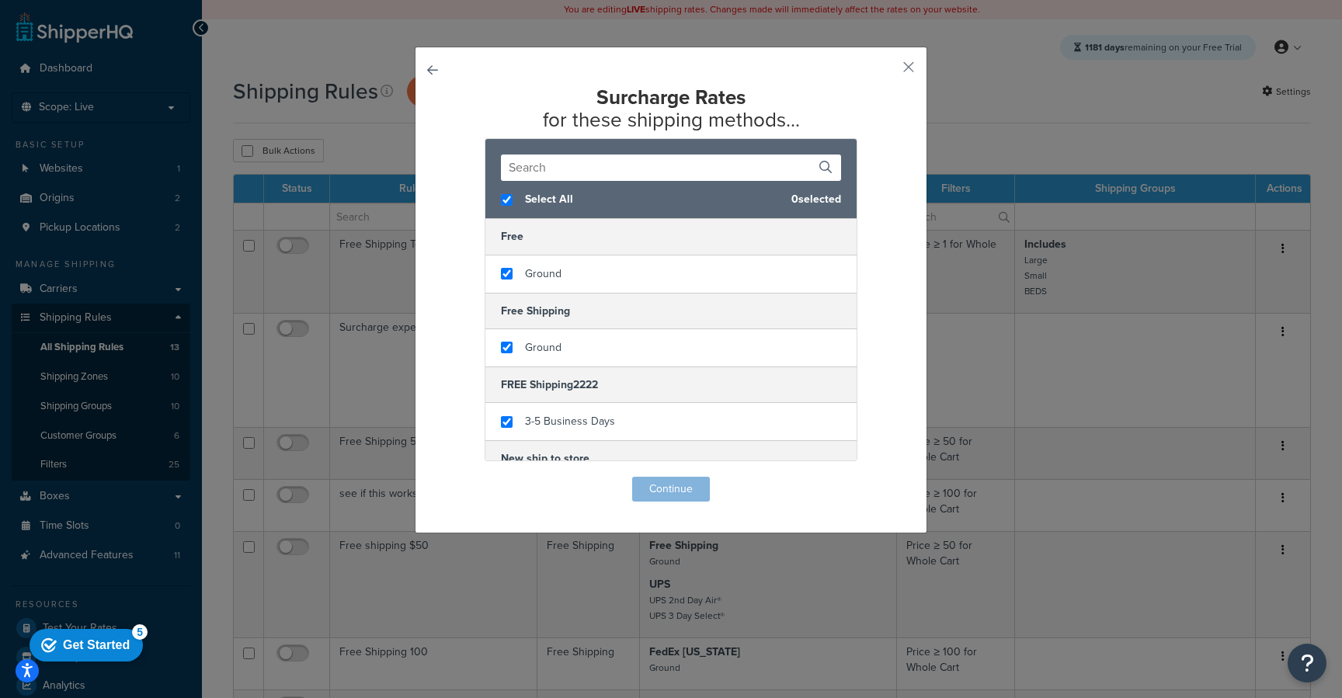
checkbox input "true"
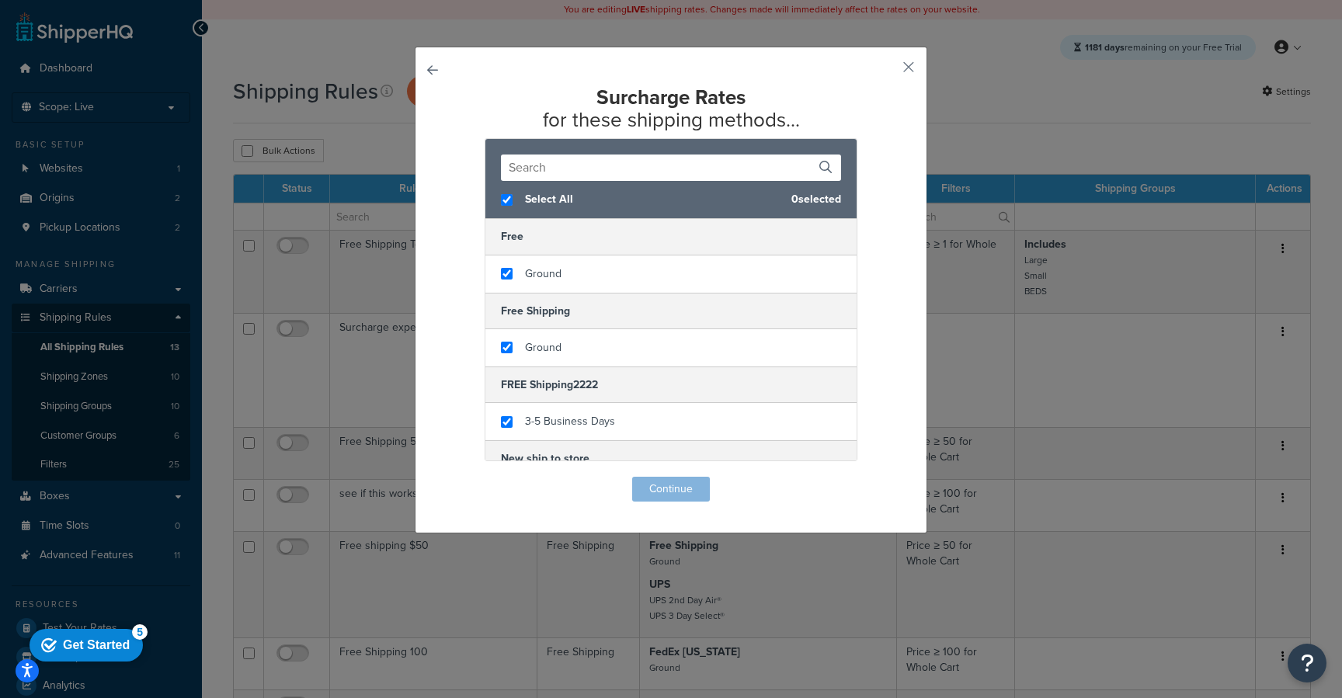
checkbox input "true"
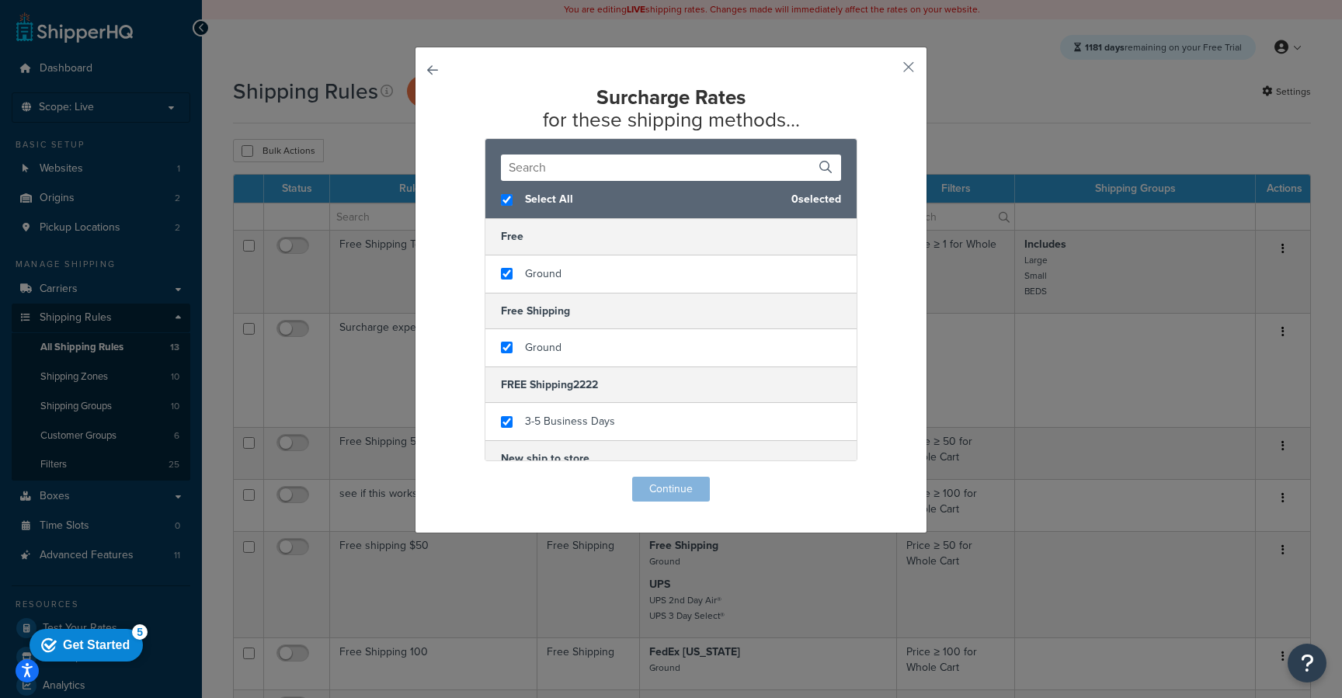
checkbox input "true"
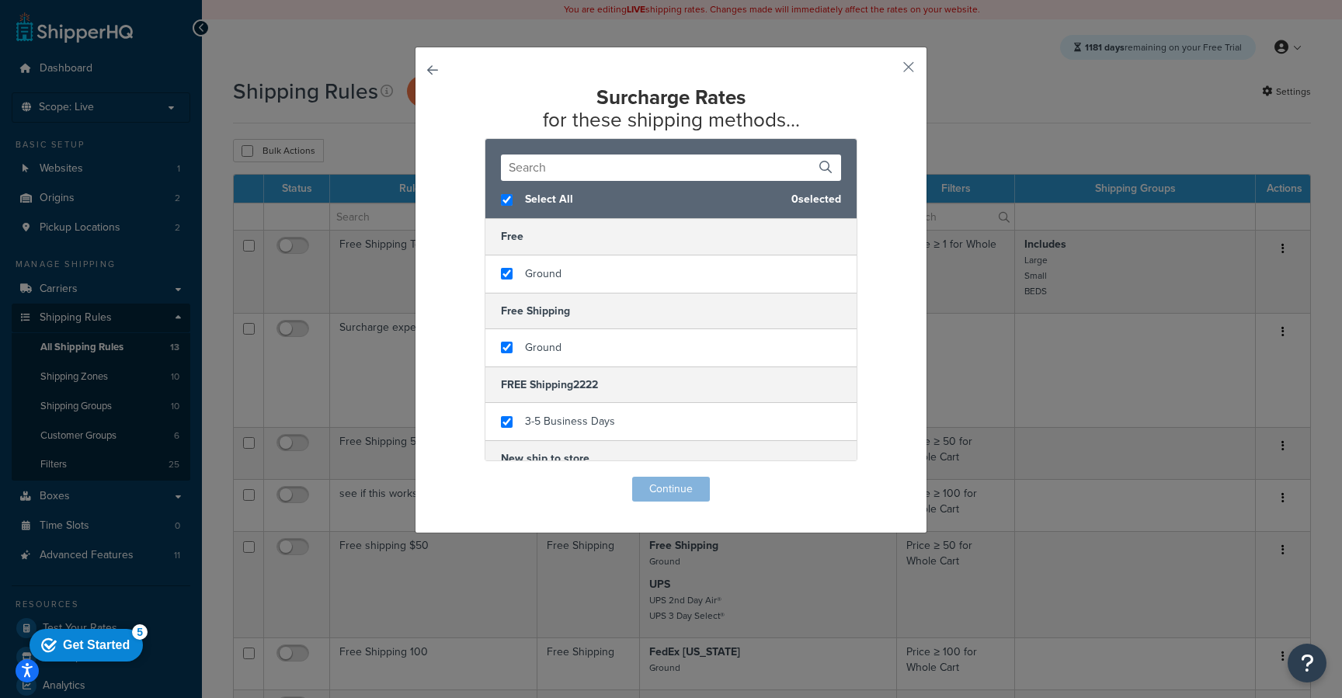
checkbox input "true"
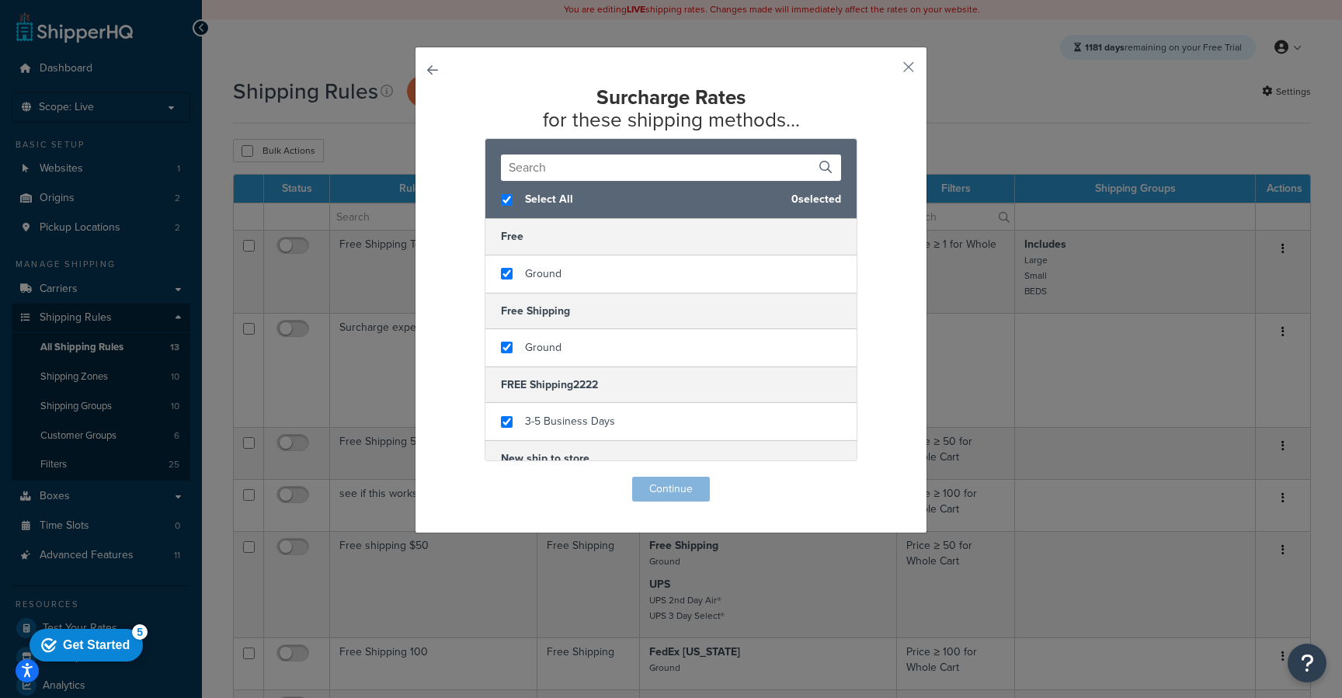
checkbox input "true"
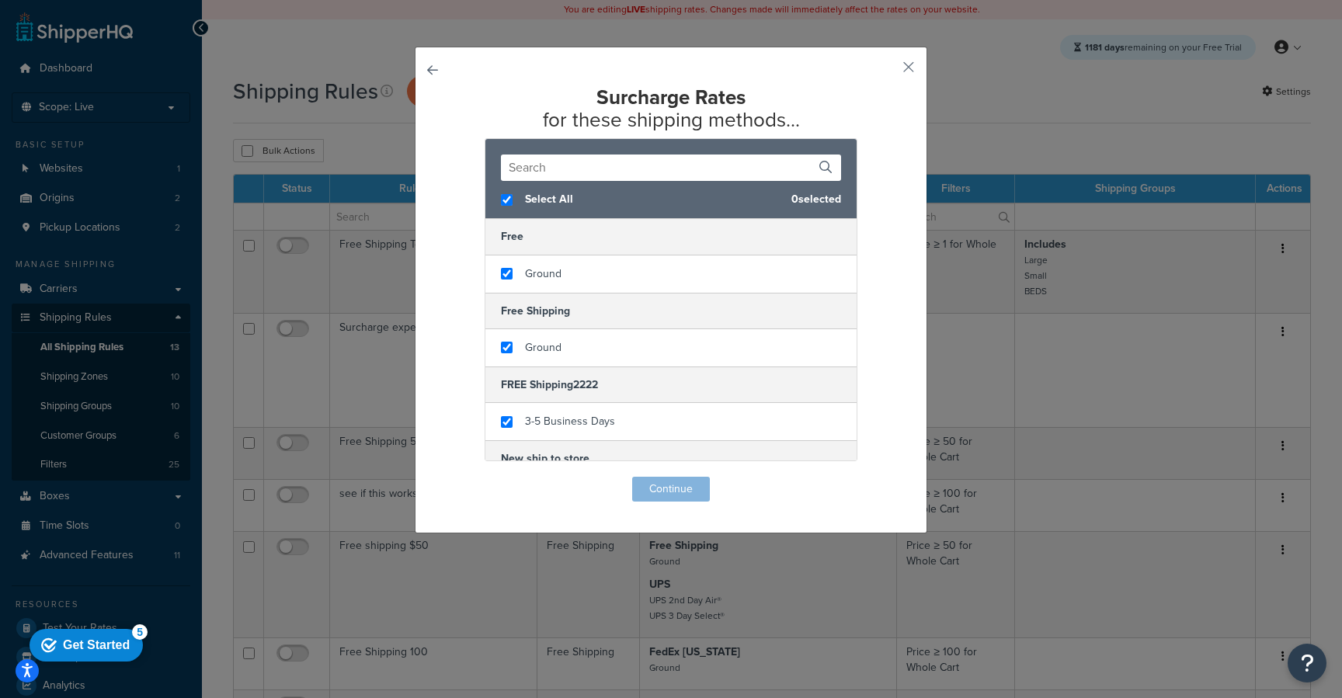
checkbox input "true"
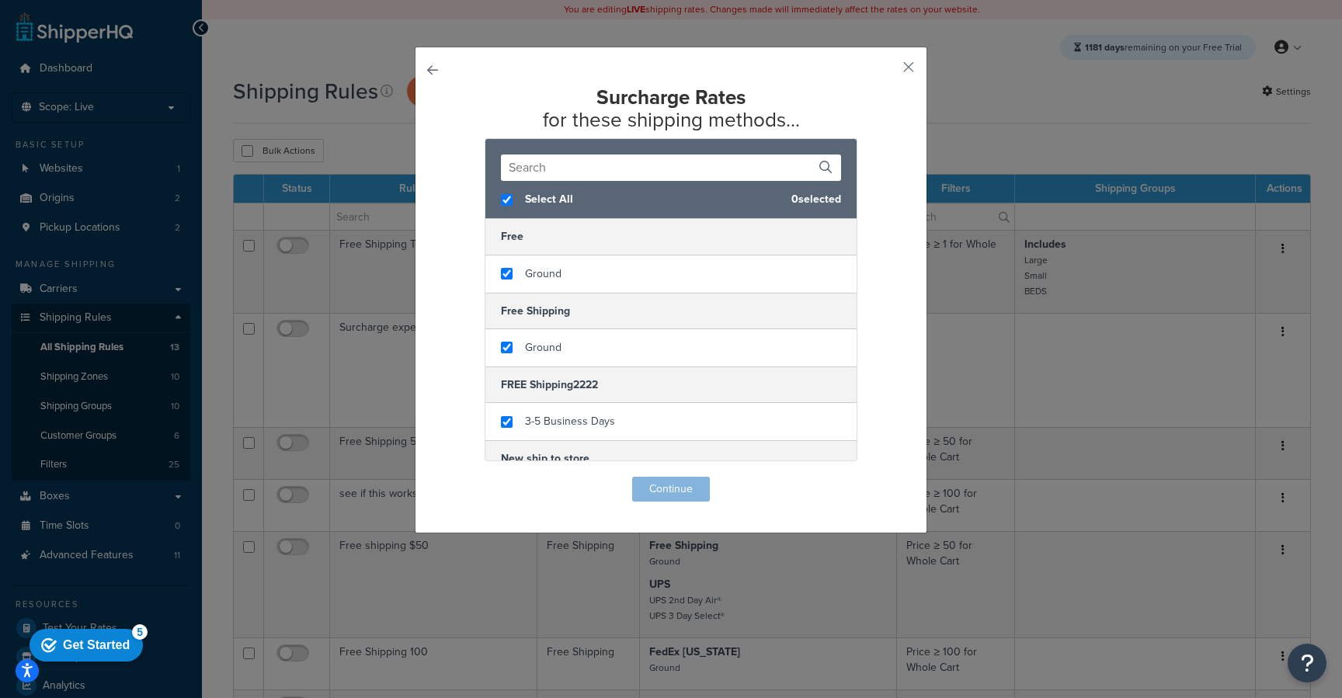
checkbox input "true"
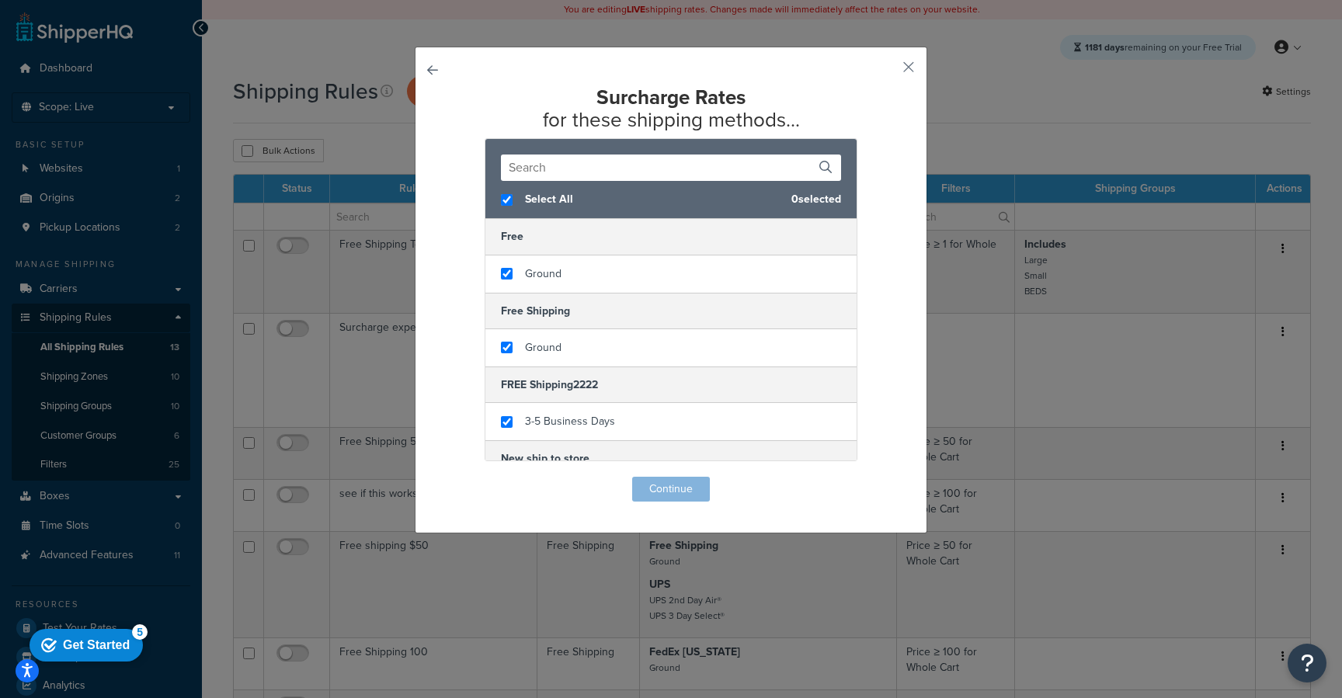
checkbox input "true"
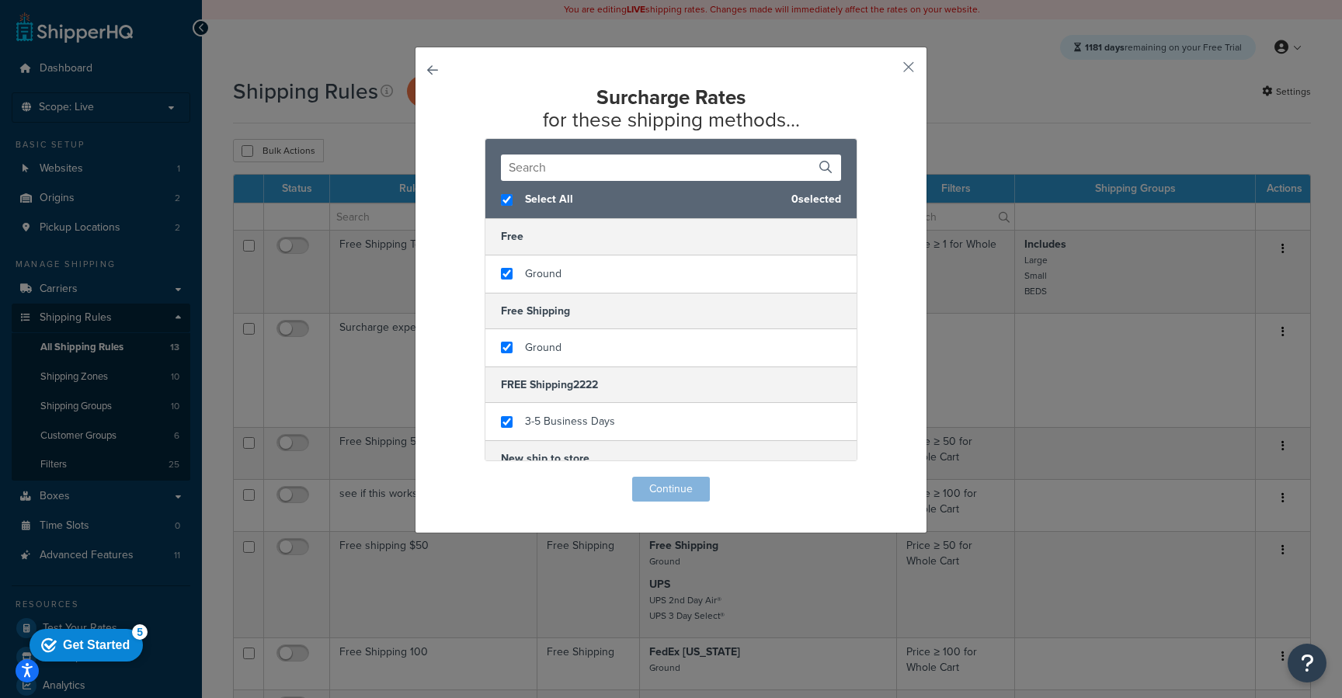
checkbox input "true"
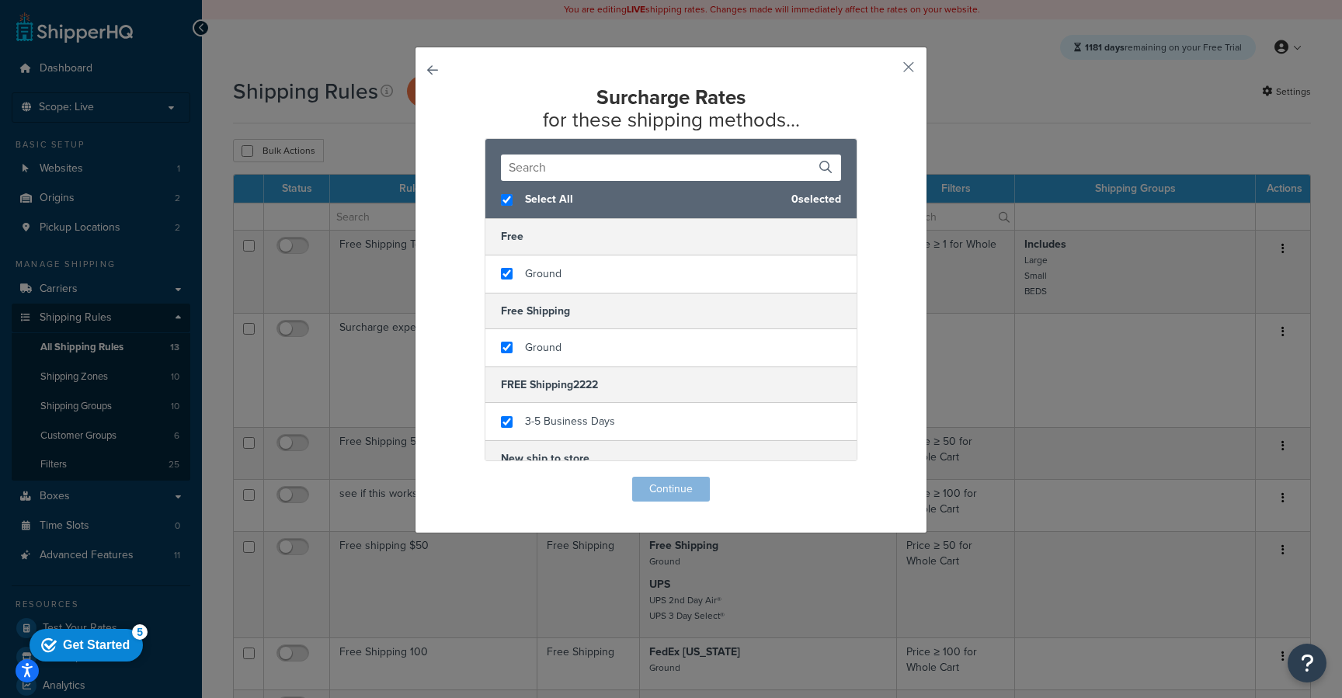
checkbox input "true"
click at [665, 484] on button "Continue" at bounding box center [671, 489] width 78 height 25
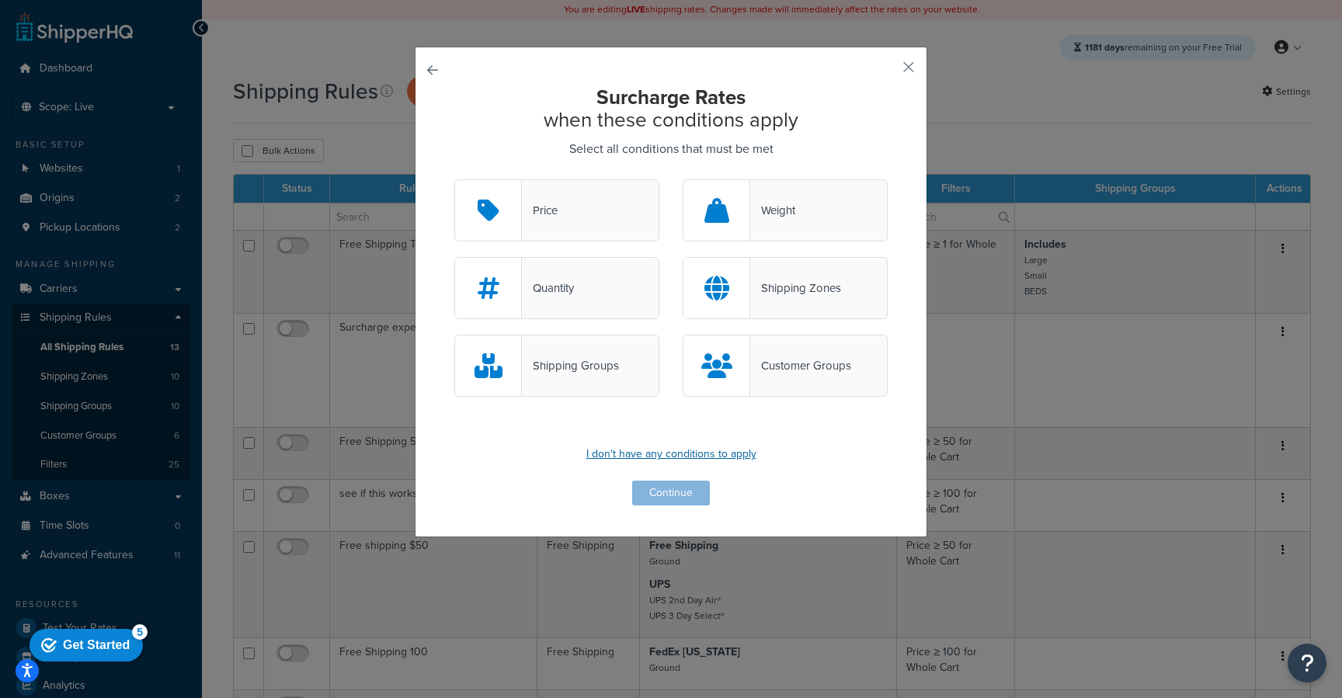
click at [682, 457] on p "I don't have any conditions to apply" at bounding box center [670, 454] width 433 height 22
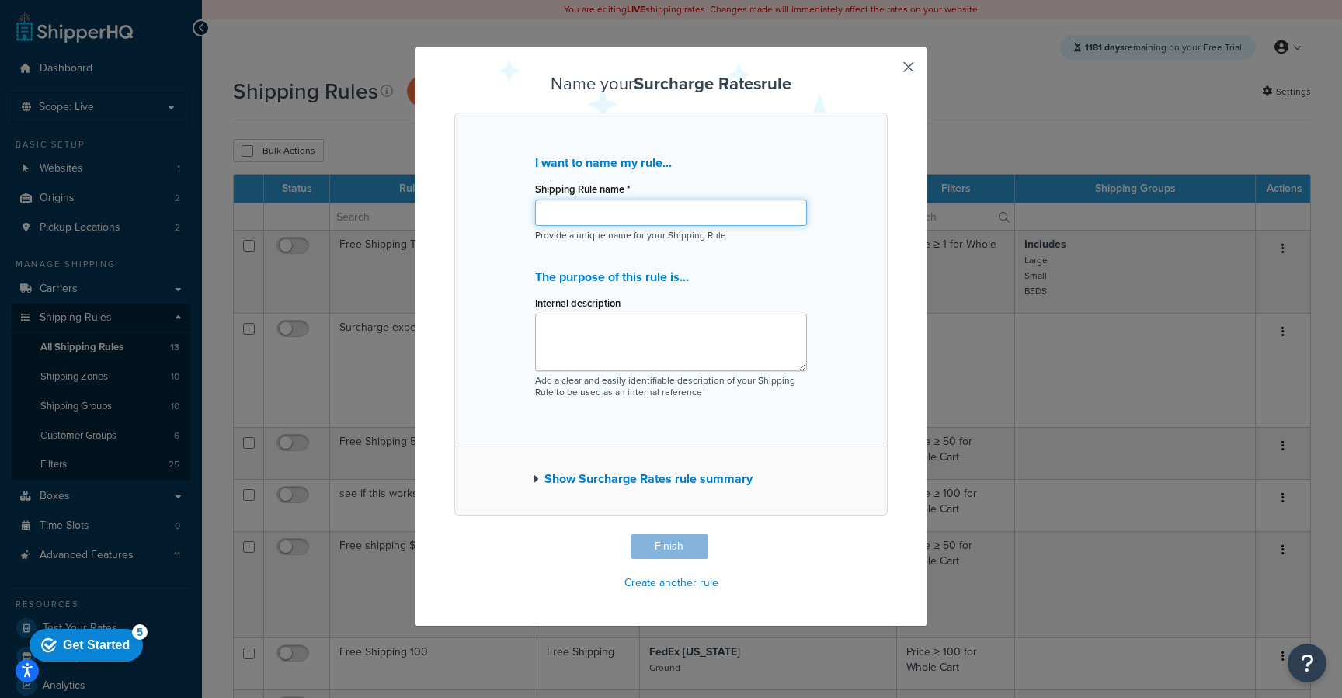
click at [633, 214] on input "Shipping Rule name *" at bounding box center [671, 213] width 272 height 26
type input "box surcharge test"
click at [654, 547] on button "Finish" at bounding box center [669, 546] width 78 height 25
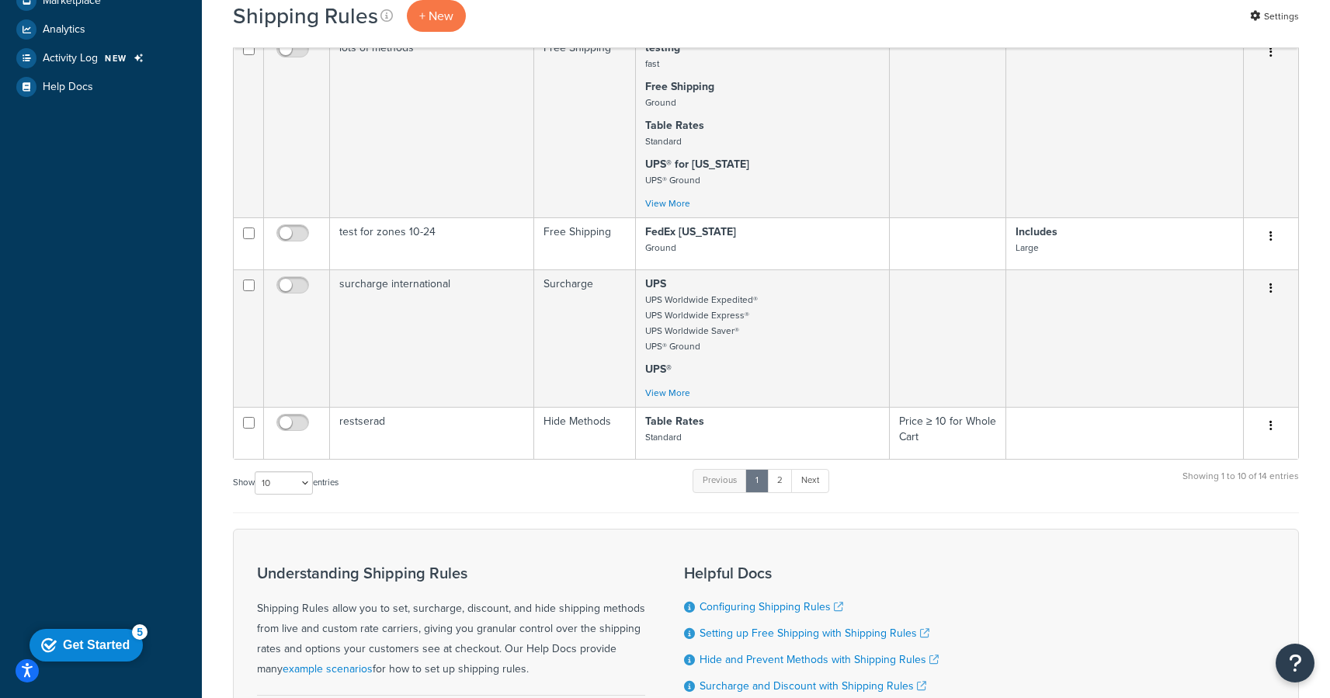
scroll to position [858, 0]
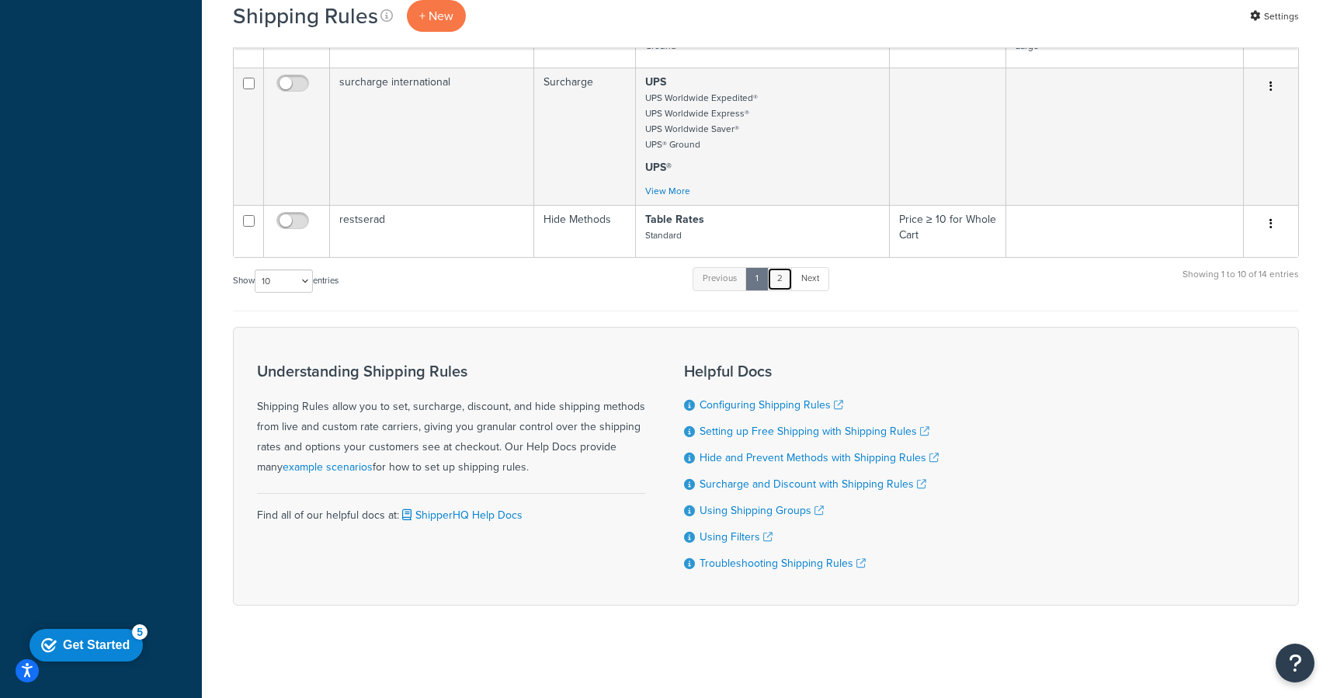
click at [781, 272] on link "2" at bounding box center [780, 278] width 26 height 23
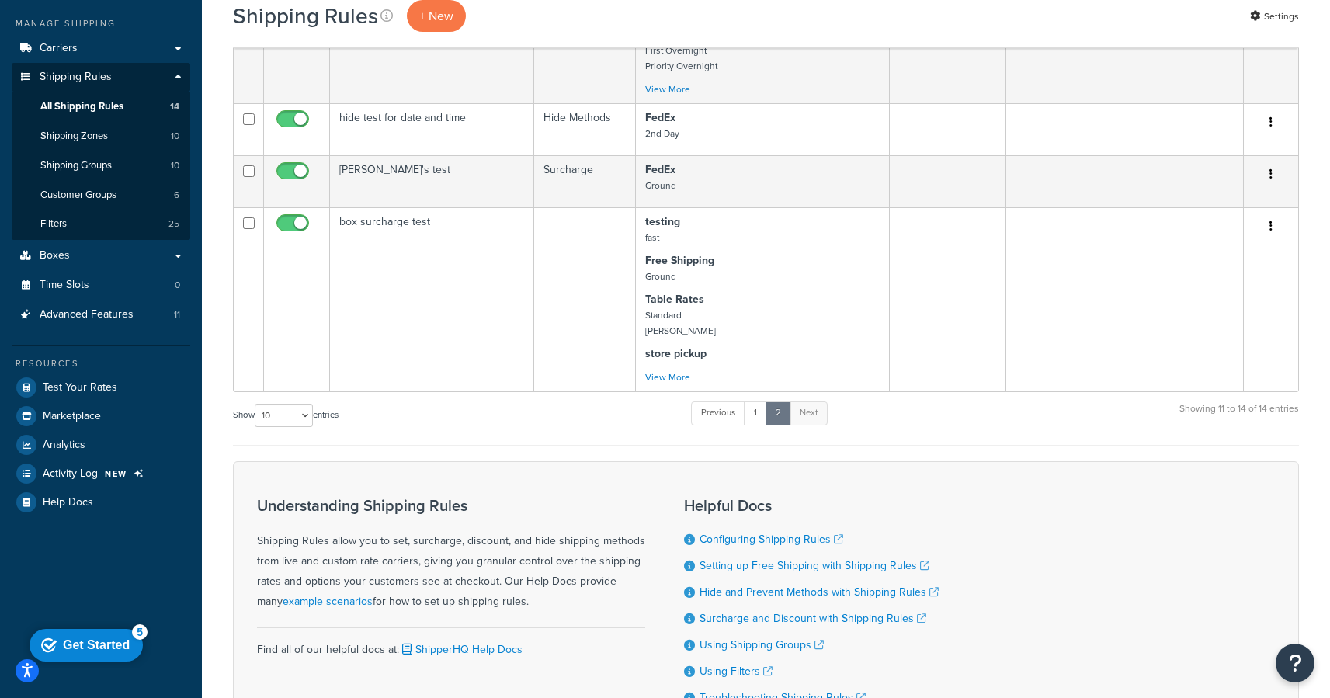
scroll to position [236, 0]
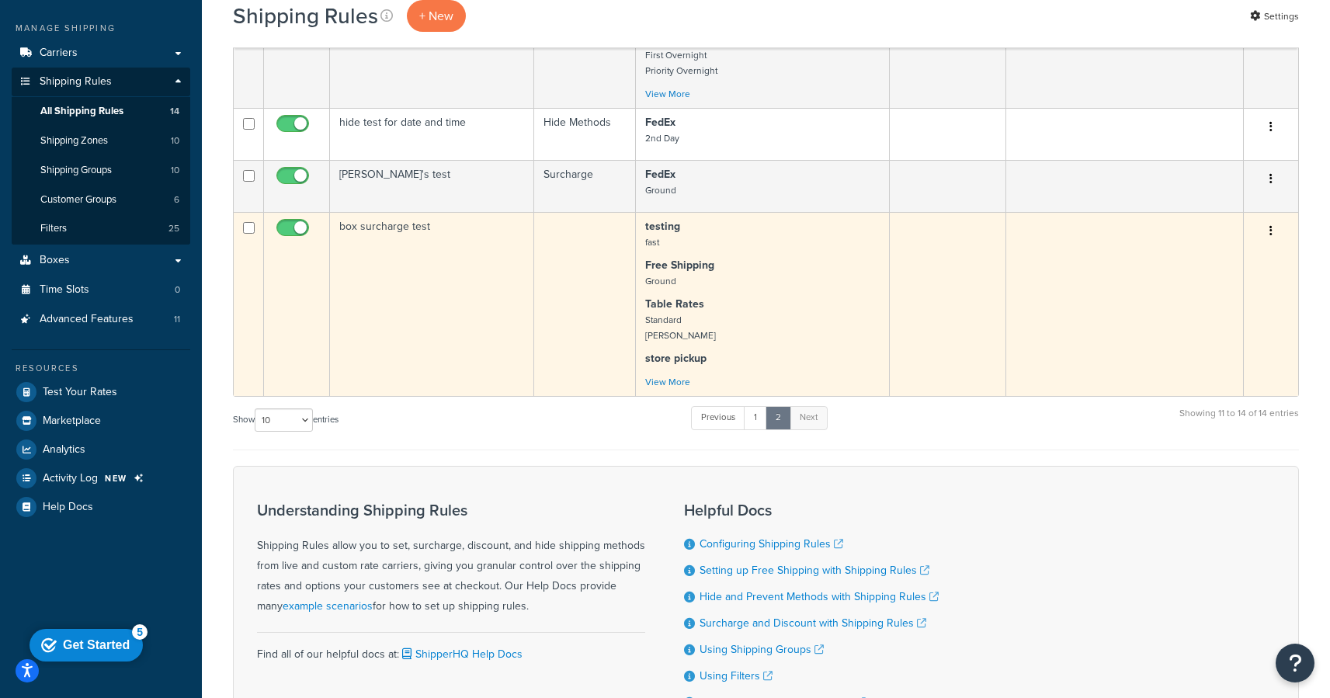
click at [435, 298] on td "box surcharge test" at bounding box center [432, 304] width 204 height 184
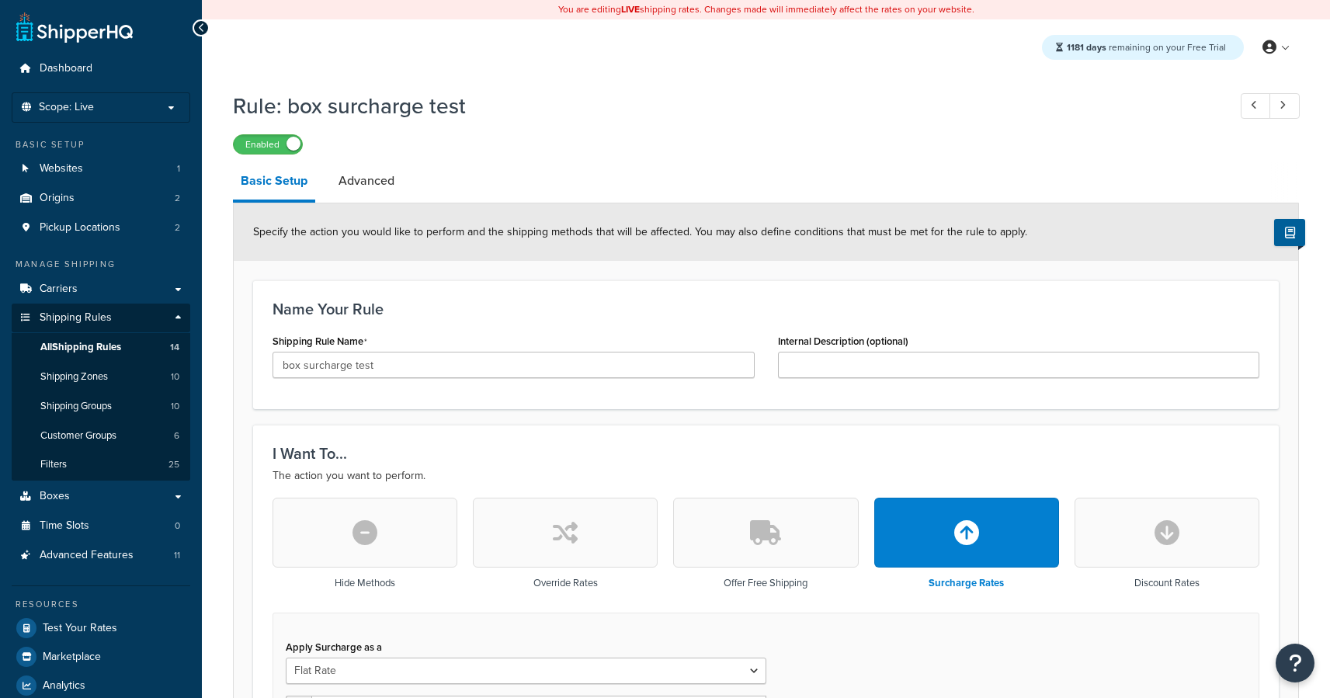
select select "BOX"
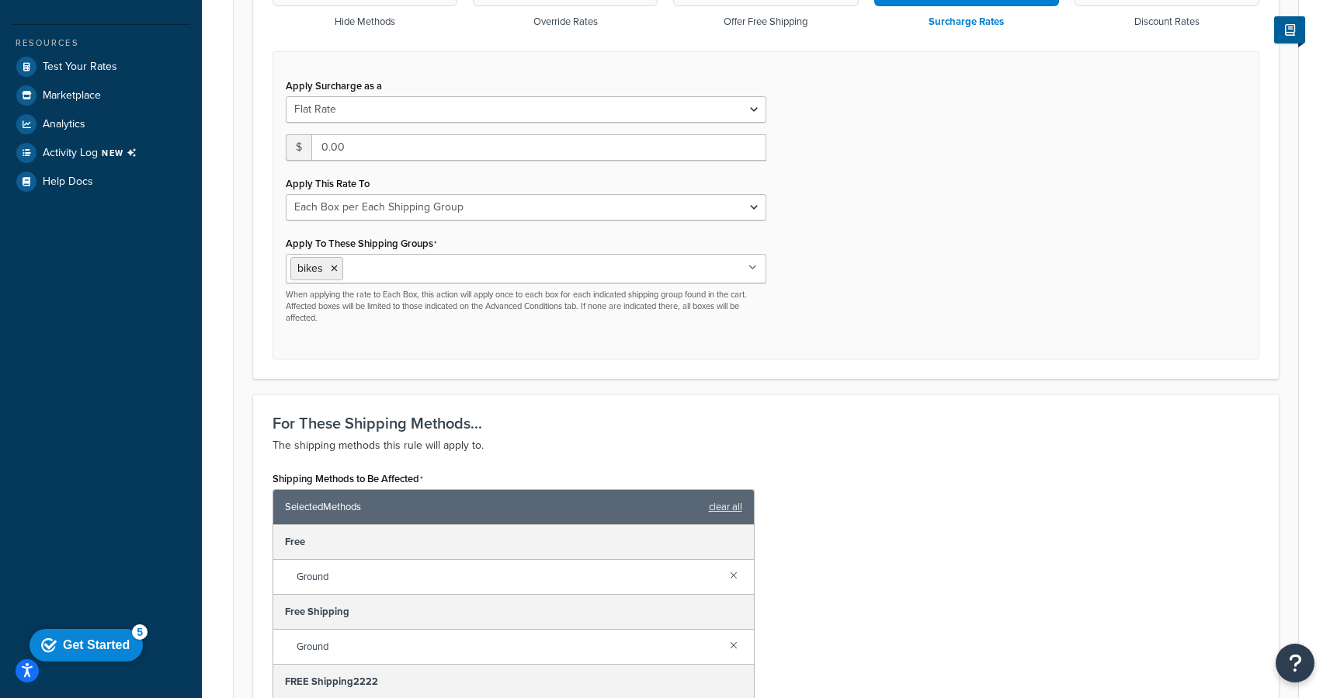
scroll to position [564, 0]
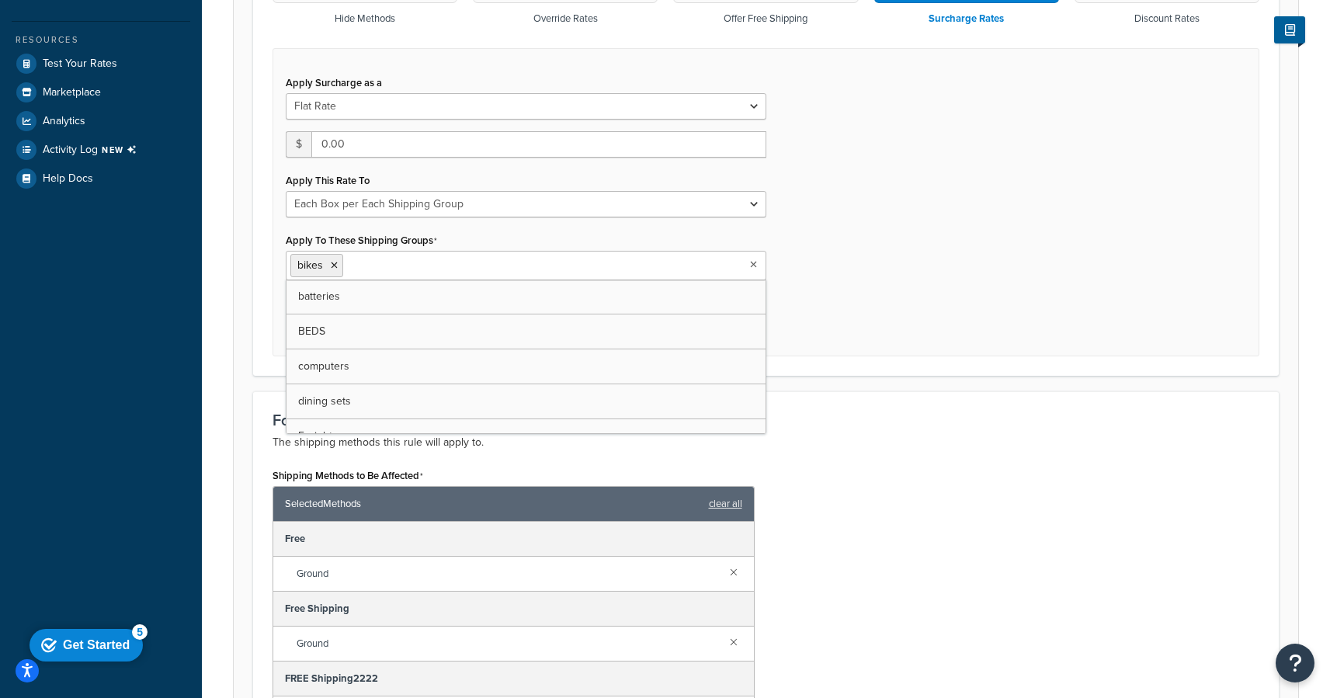
click at [557, 273] on ul "bikes" at bounding box center [526, 266] width 481 height 30
click at [748, 266] on ul "bikes" at bounding box center [526, 266] width 481 height 30
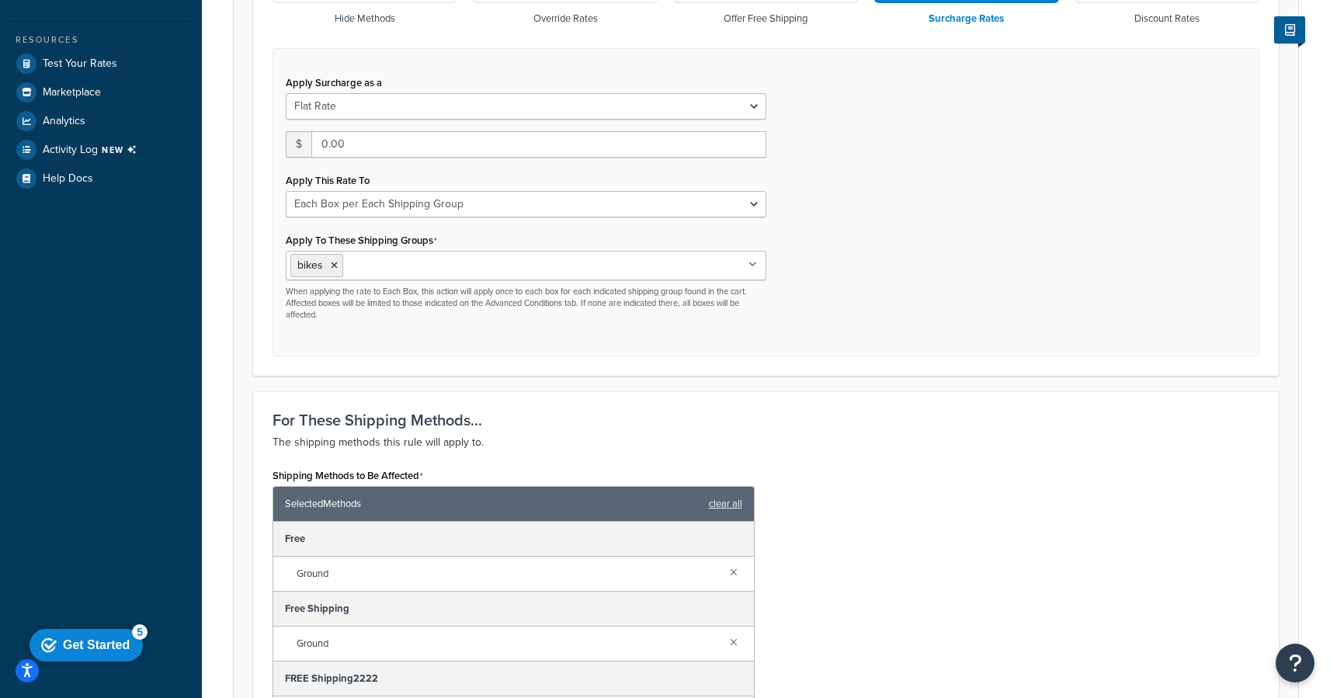
click at [811, 241] on div "Apply Surcharge as a Flat Rate Percentage Flat Rate & Percentage $ 0.00 Apply T…" at bounding box center [766, 202] width 987 height 308
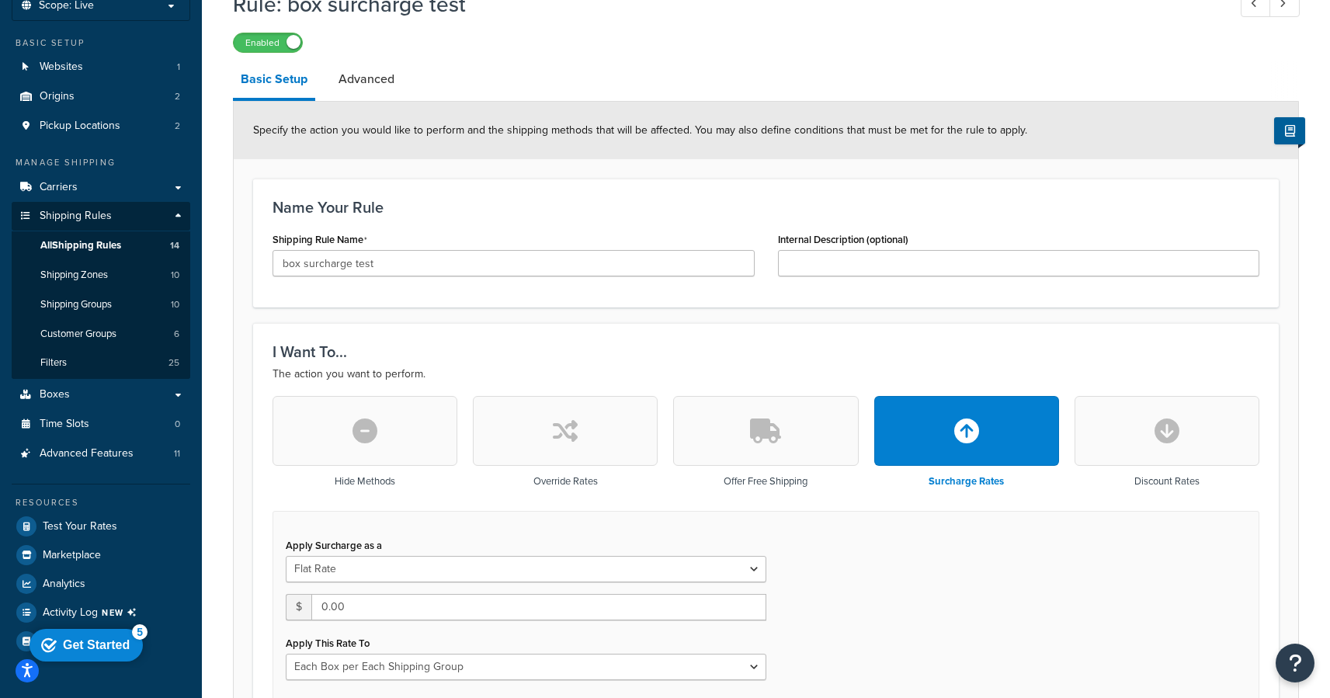
scroll to position [0, 0]
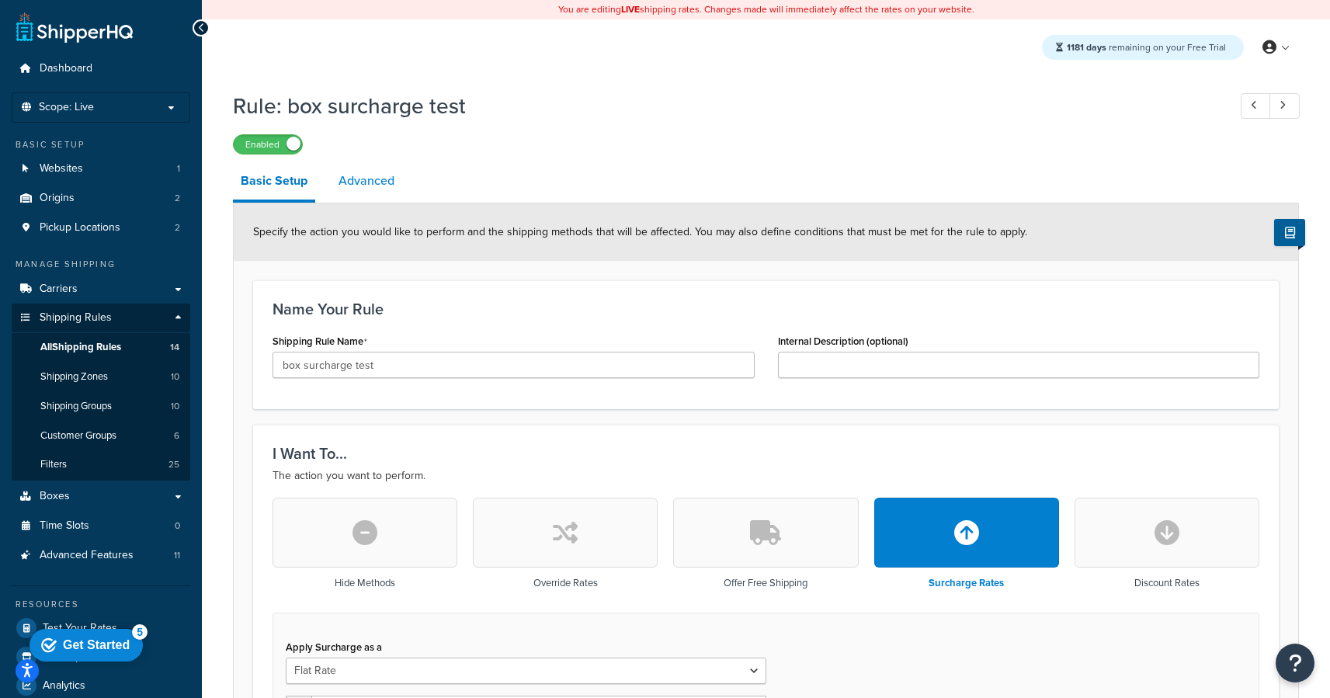
click at [361, 176] on link "Advanced" at bounding box center [366, 180] width 71 height 37
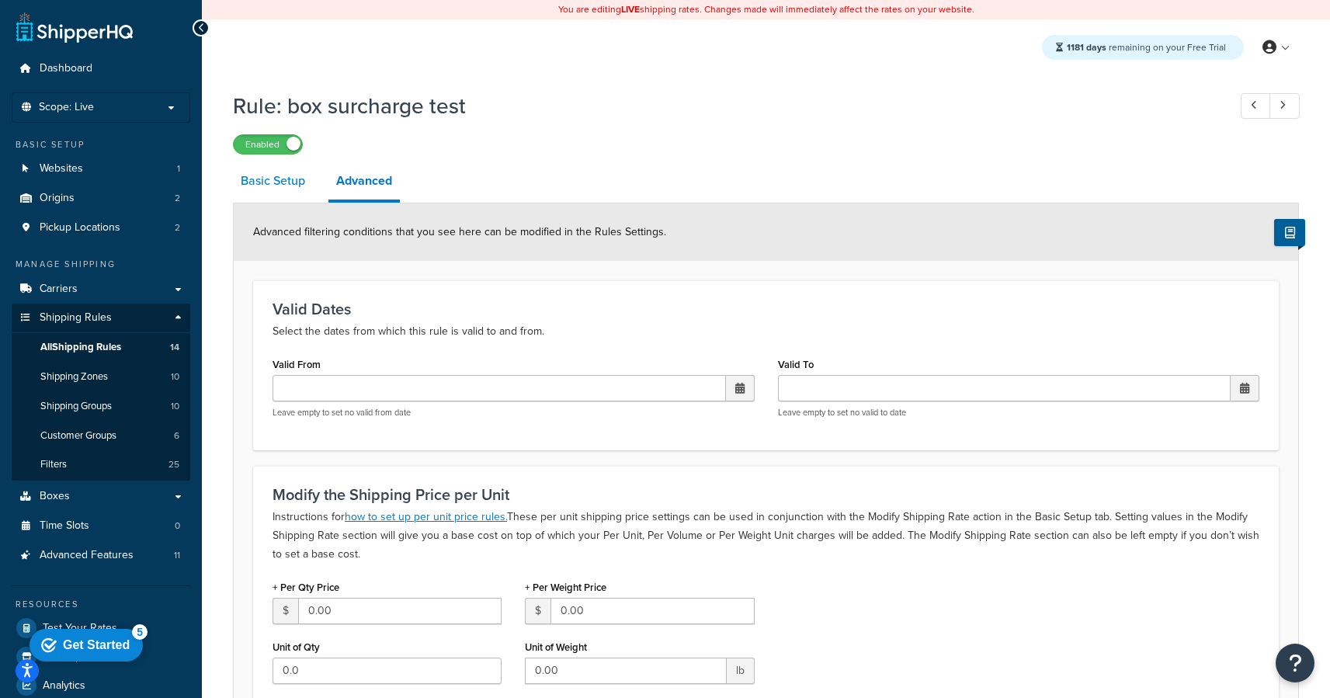
click at [248, 190] on link "Basic Setup" at bounding box center [273, 180] width 80 height 37
select select "BOX"
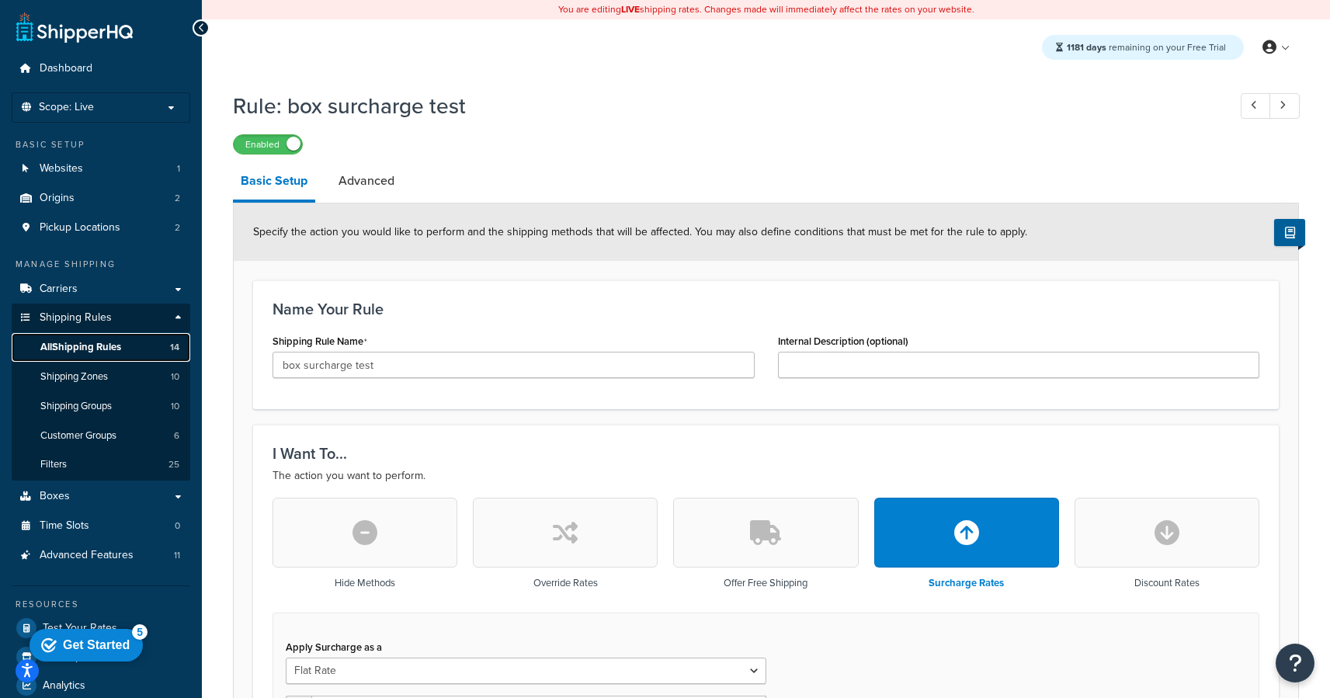
click at [110, 345] on span "All Shipping Rules" at bounding box center [80, 347] width 81 height 13
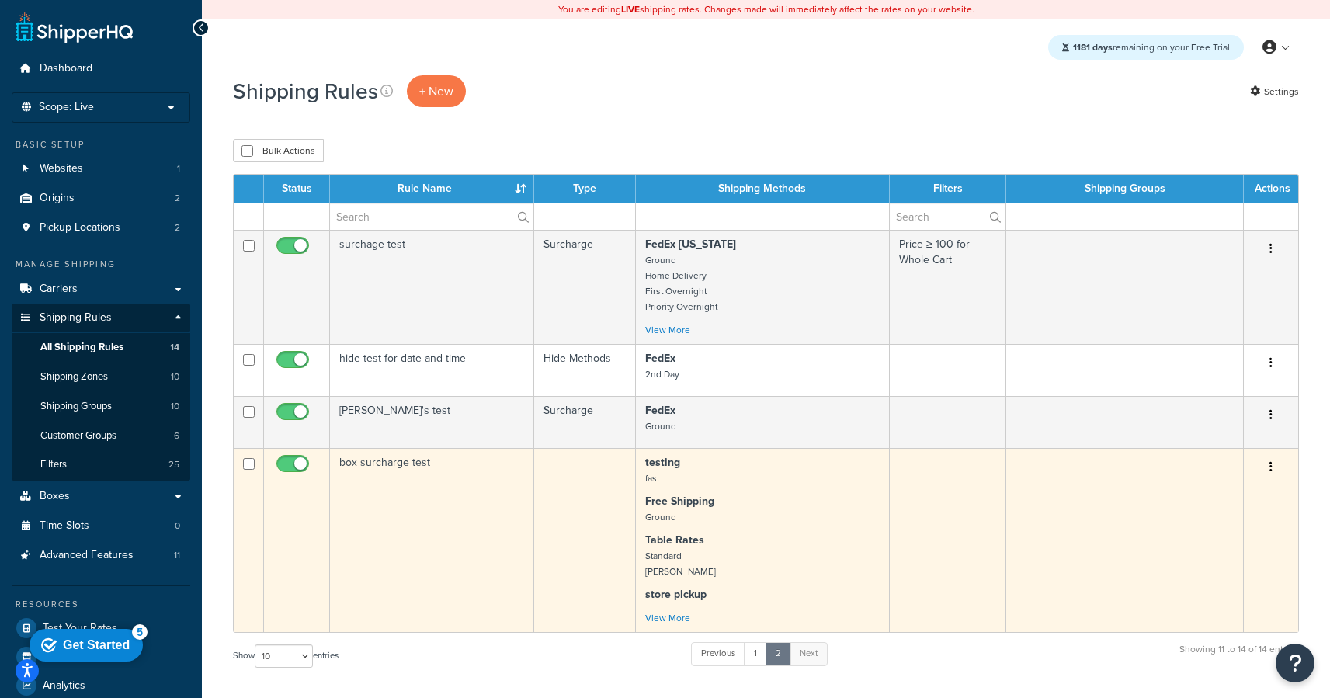
click at [249, 464] on input "checkbox" at bounding box center [249, 464] width 12 height 12
checkbox input "true"
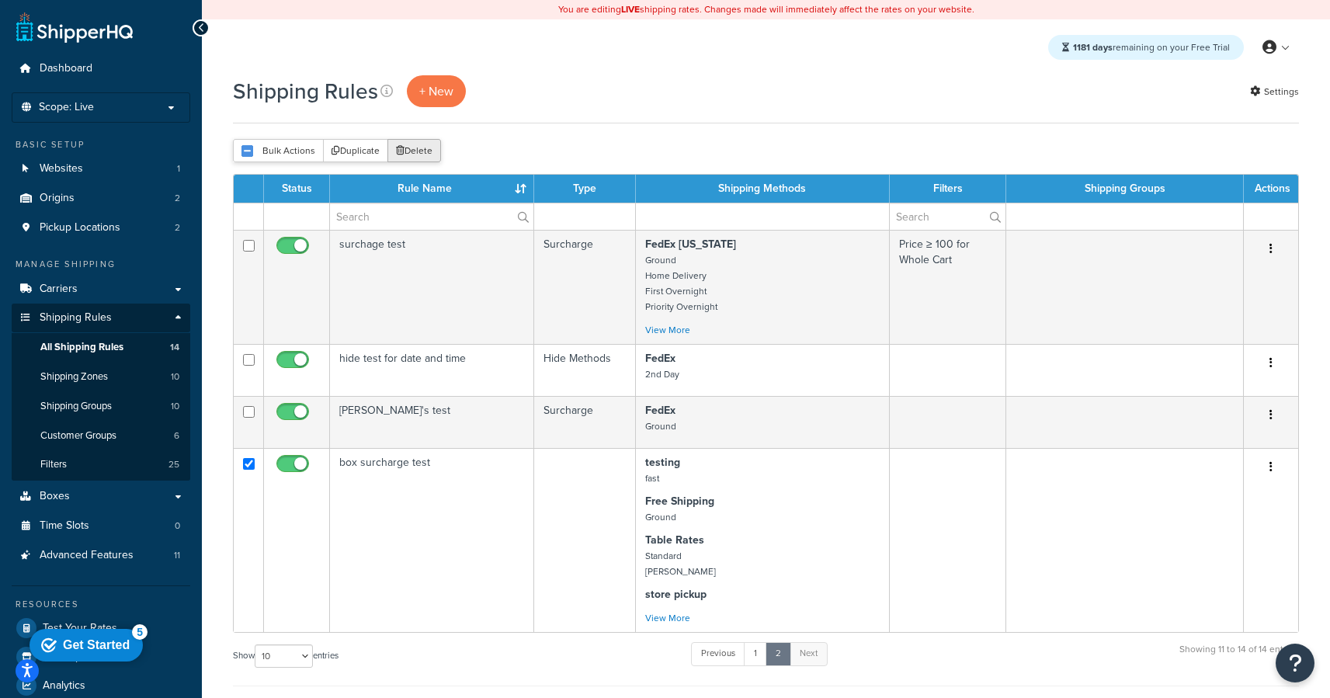
click at [415, 157] on button "Delete" at bounding box center [414, 150] width 54 height 23
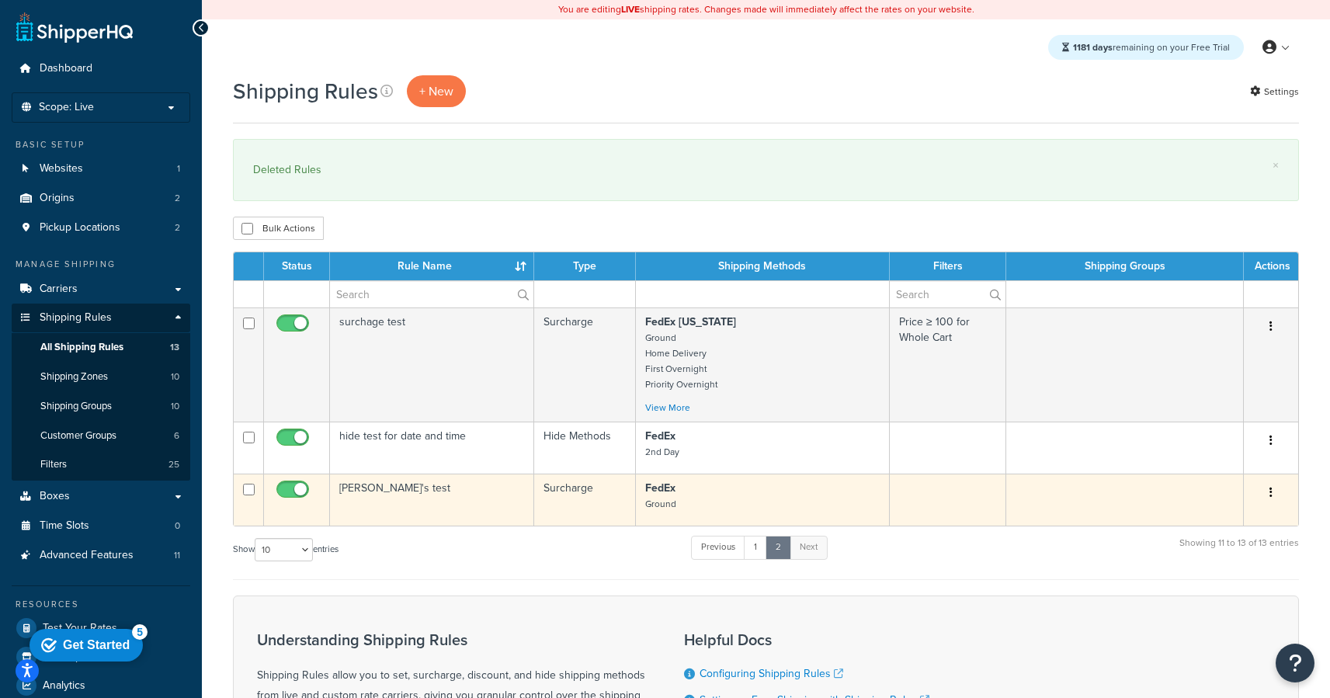
click at [250, 486] on input "checkbox" at bounding box center [249, 490] width 12 height 12
checkbox input "true"
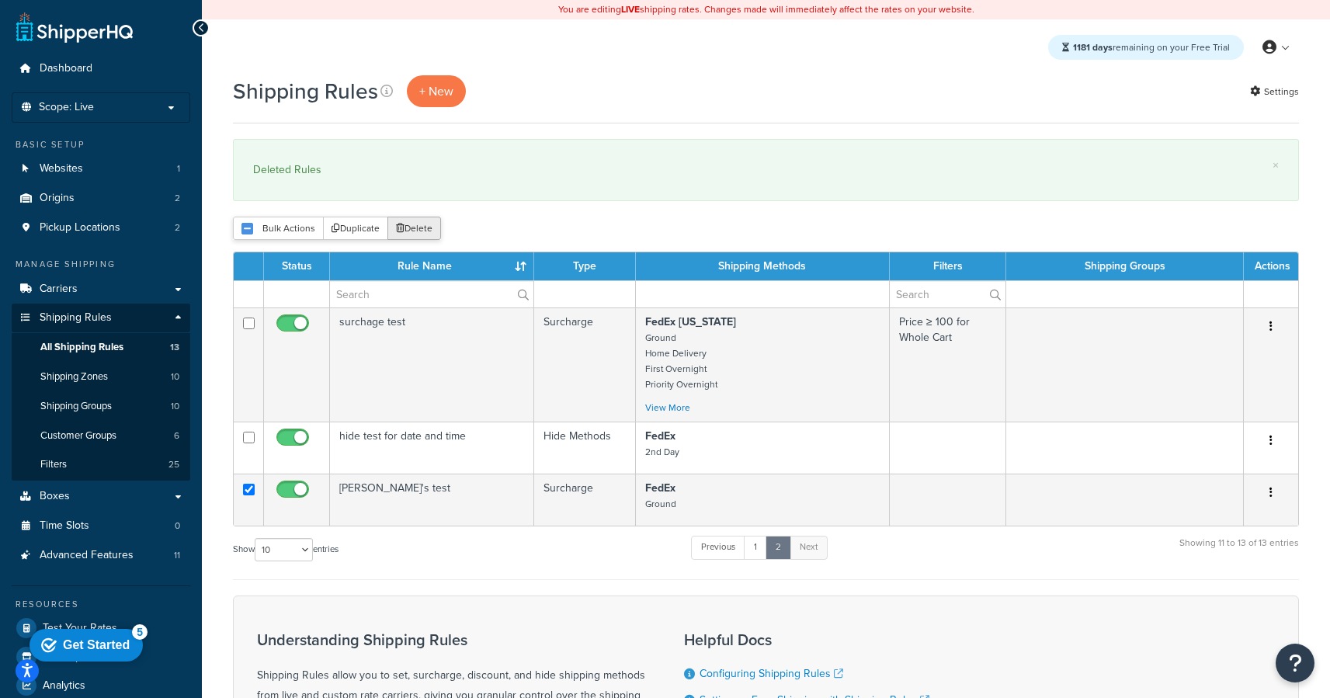
click at [423, 220] on button "Delete" at bounding box center [414, 228] width 54 height 23
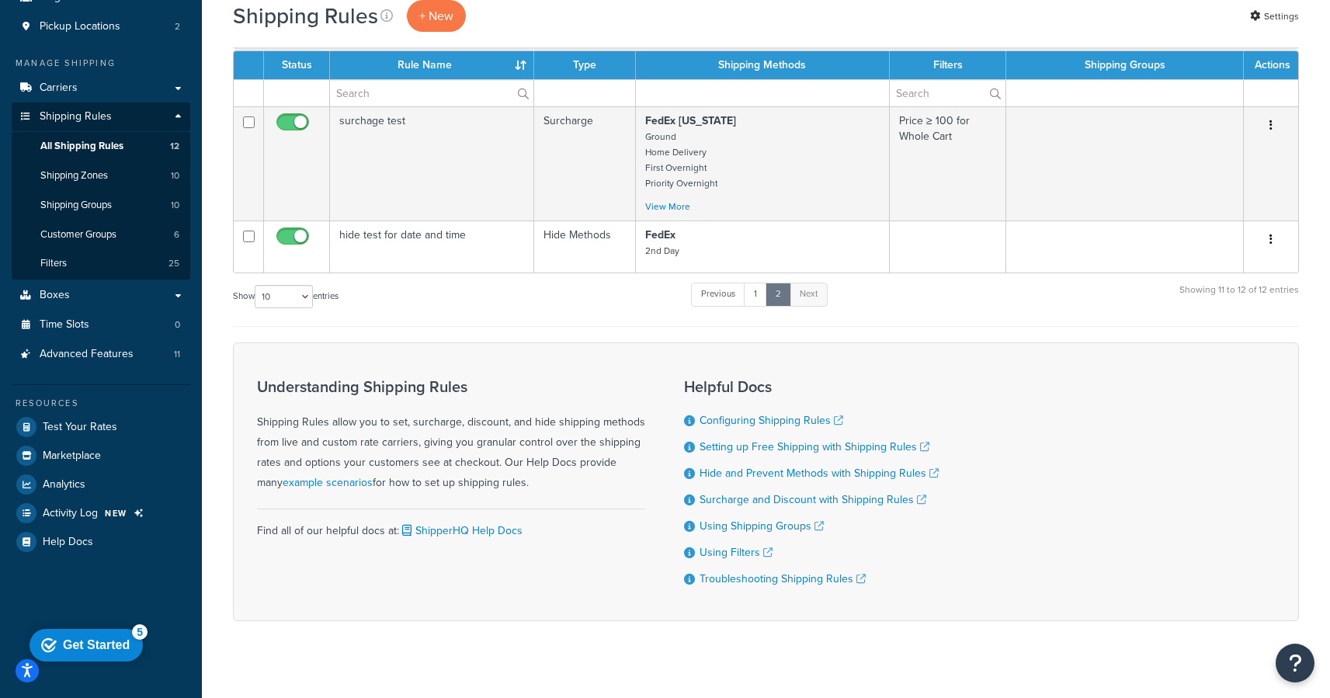
scroll to position [217, 0]
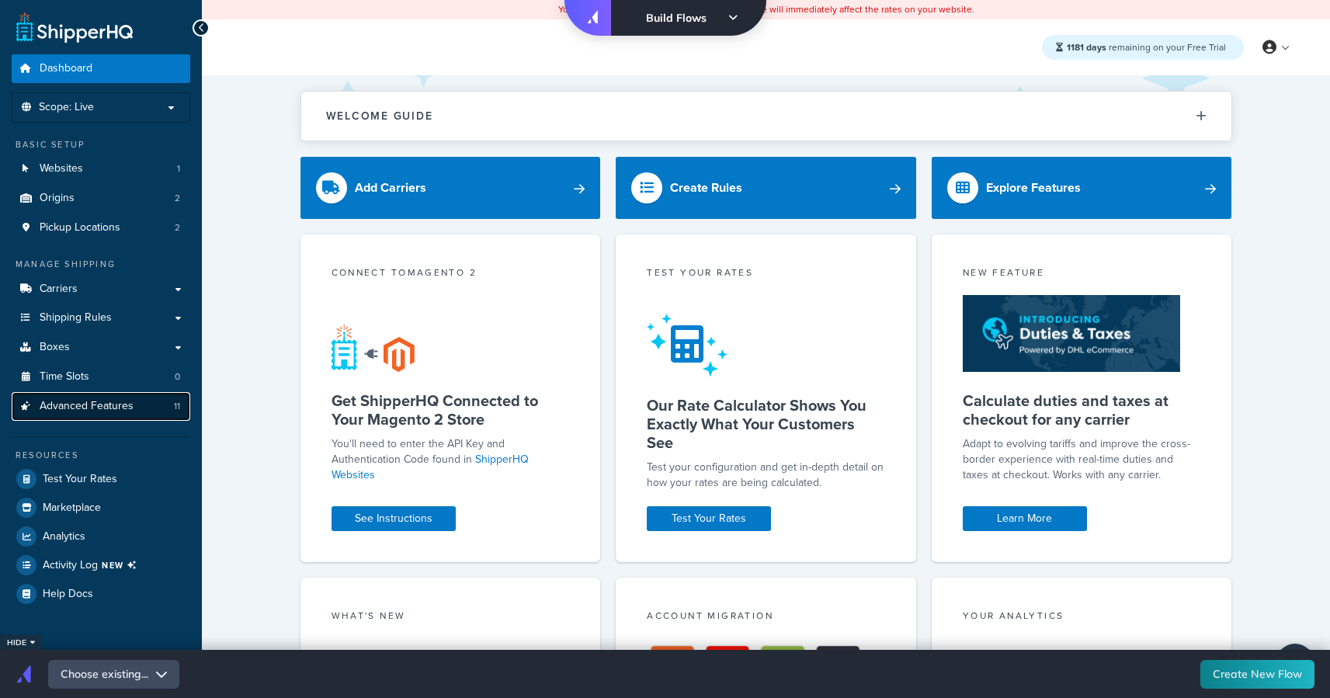
click at [120, 400] on span "Advanced Features" at bounding box center [87, 406] width 94 height 13
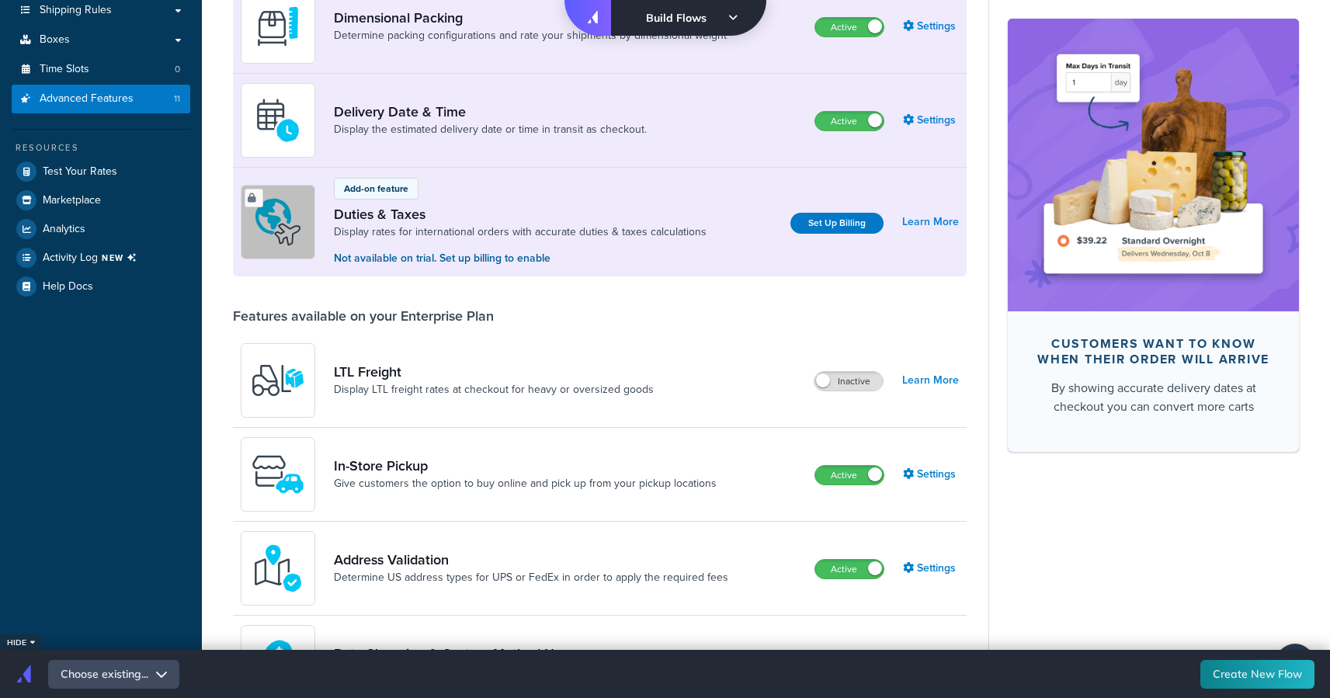
scroll to position [318, 0]
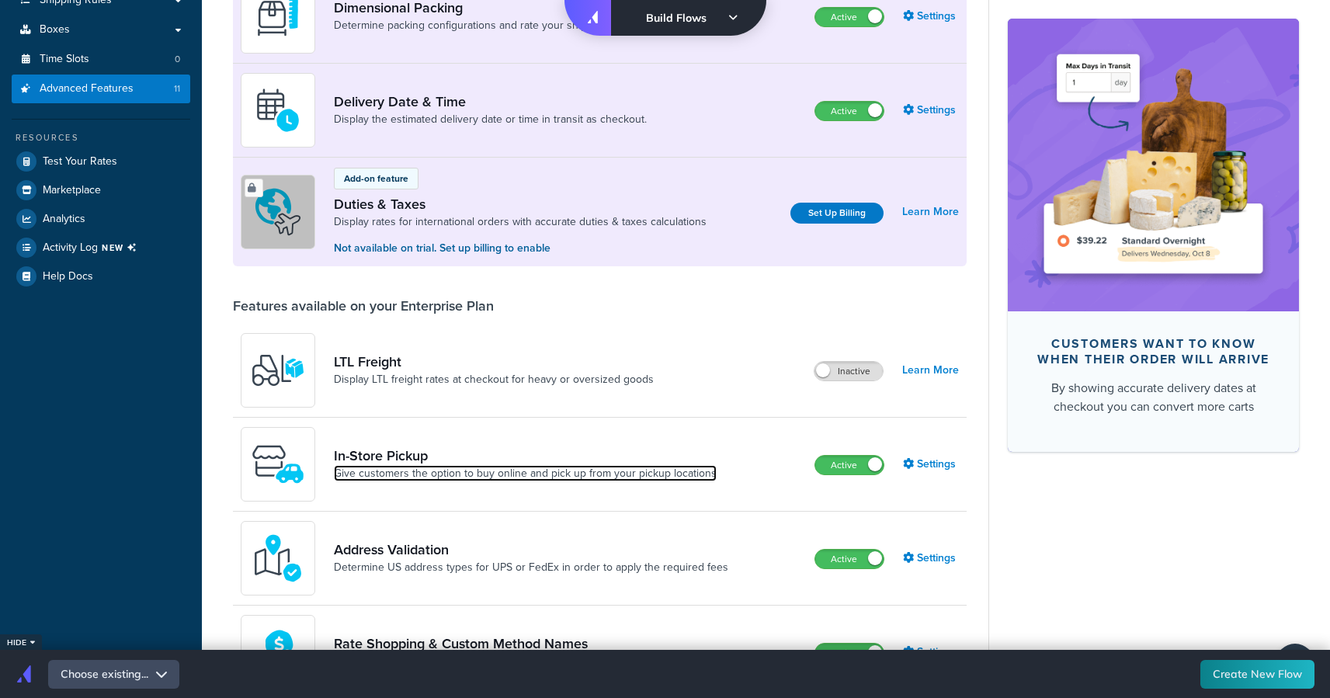
click at [388, 466] on link "Give customers the option to buy online and pick up from your pickup locations" at bounding box center [525, 474] width 383 height 16
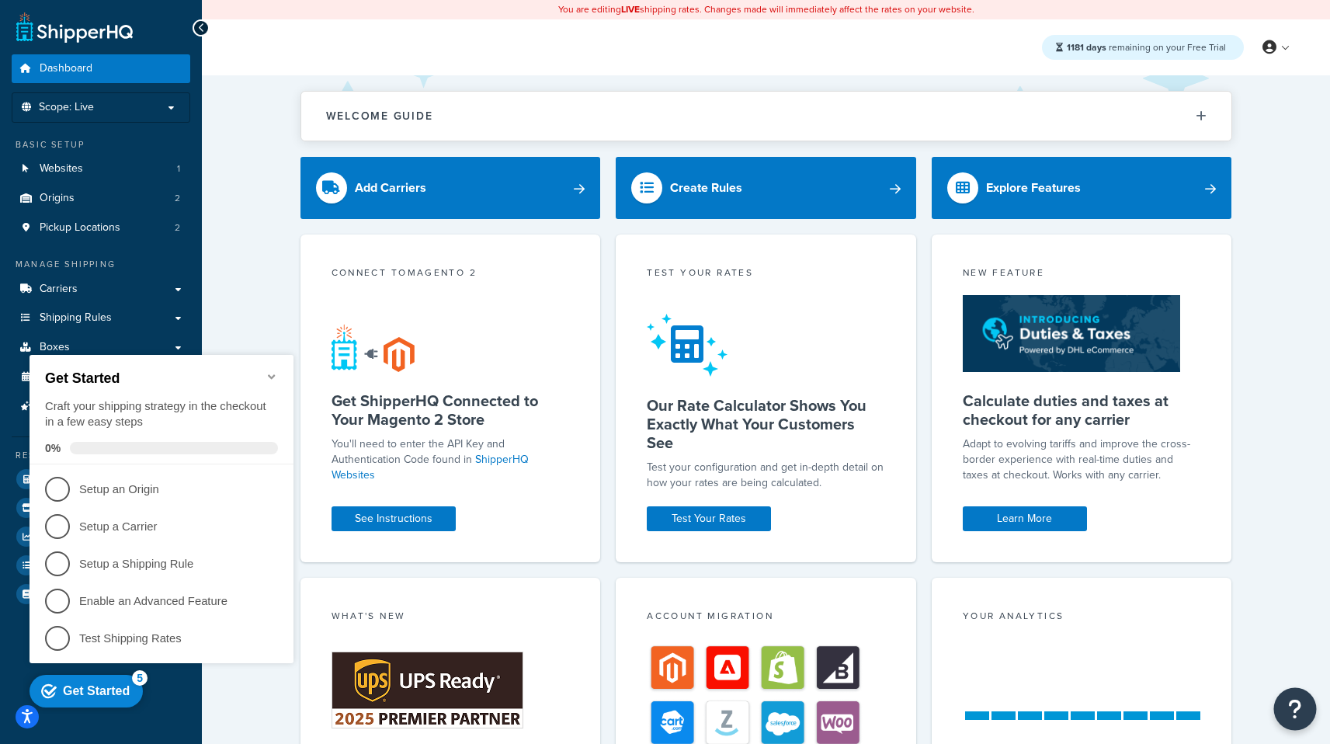
click at [1286, 697] on button "Open Resource Center" at bounding box center [1295, 709] width 43 height 43
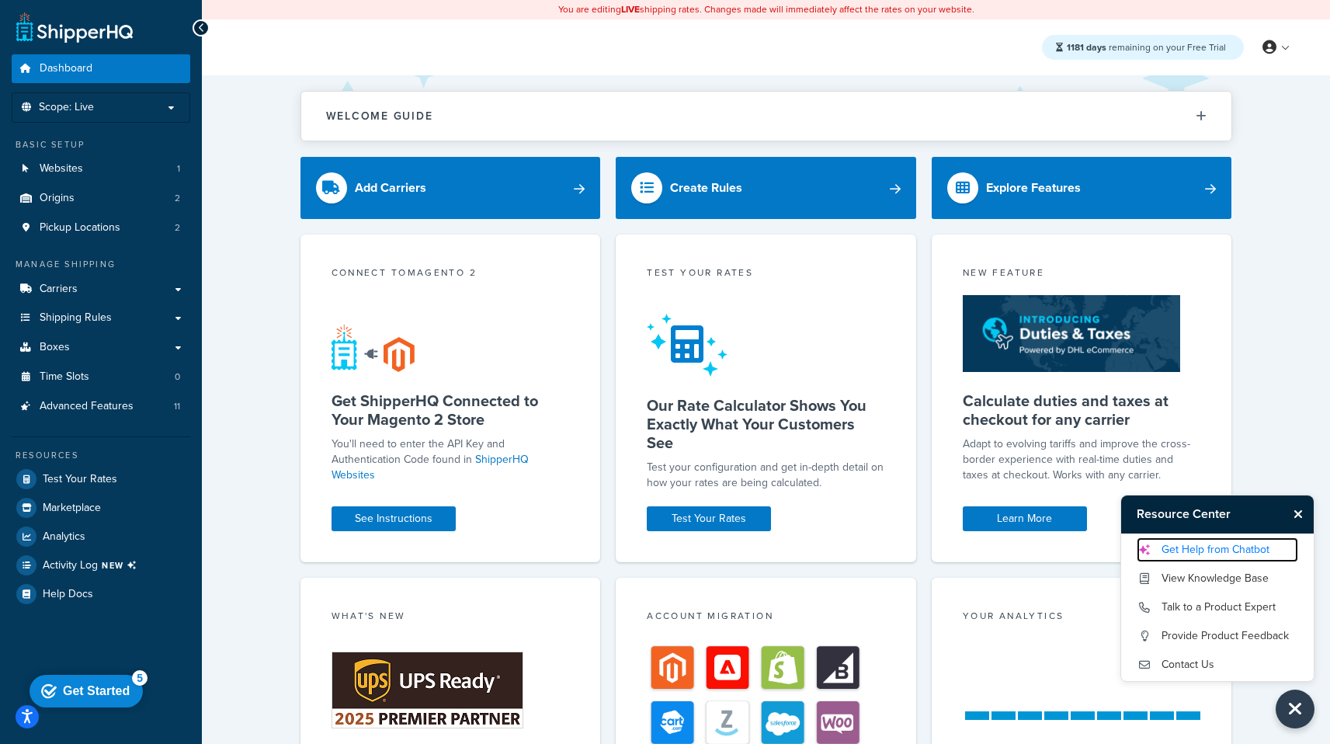
click at [1226, 551] on link "Get Help from Chatbot" at bounding box center [1217, 549] width 161 height 25
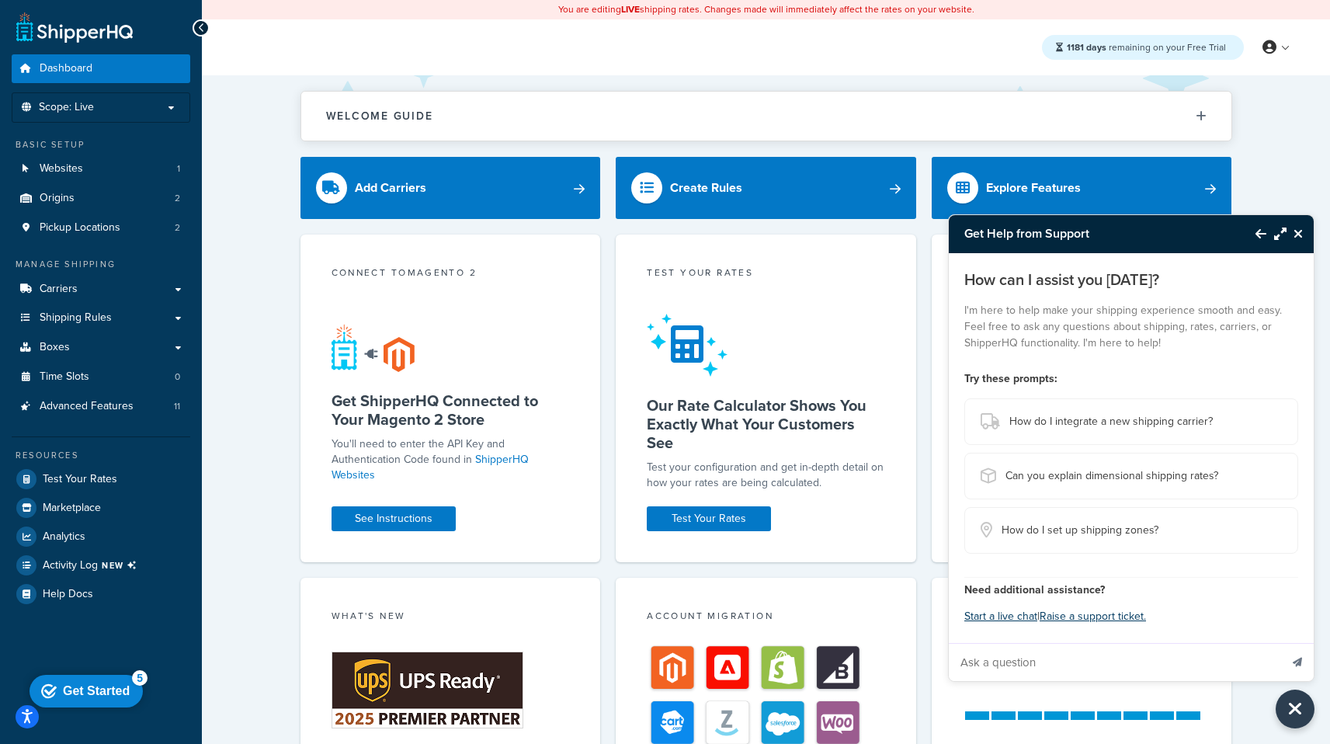
click at [1259, 231] on icon "Back to Resource Center" at bounding box center [1260, 233] width 11 height 12
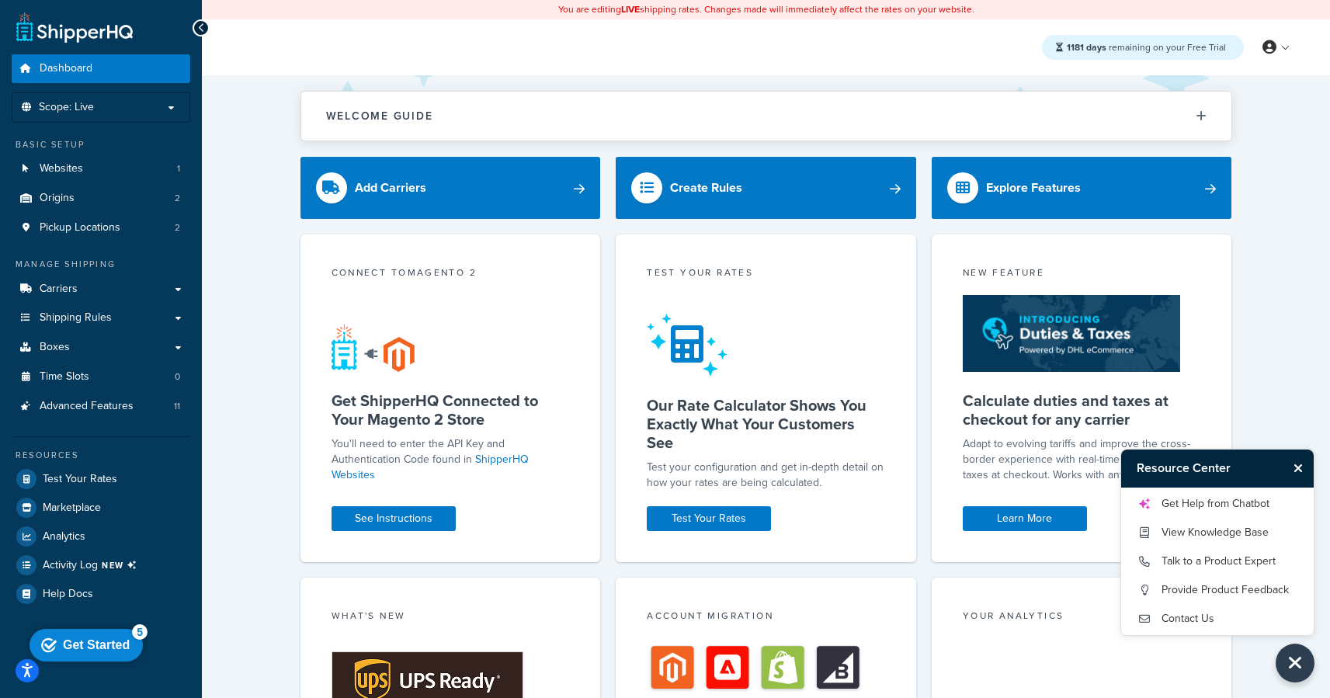
click at [1298, 462] on icon "Close Resource Center" at bounding box center [1297, 468] width 9 height 12
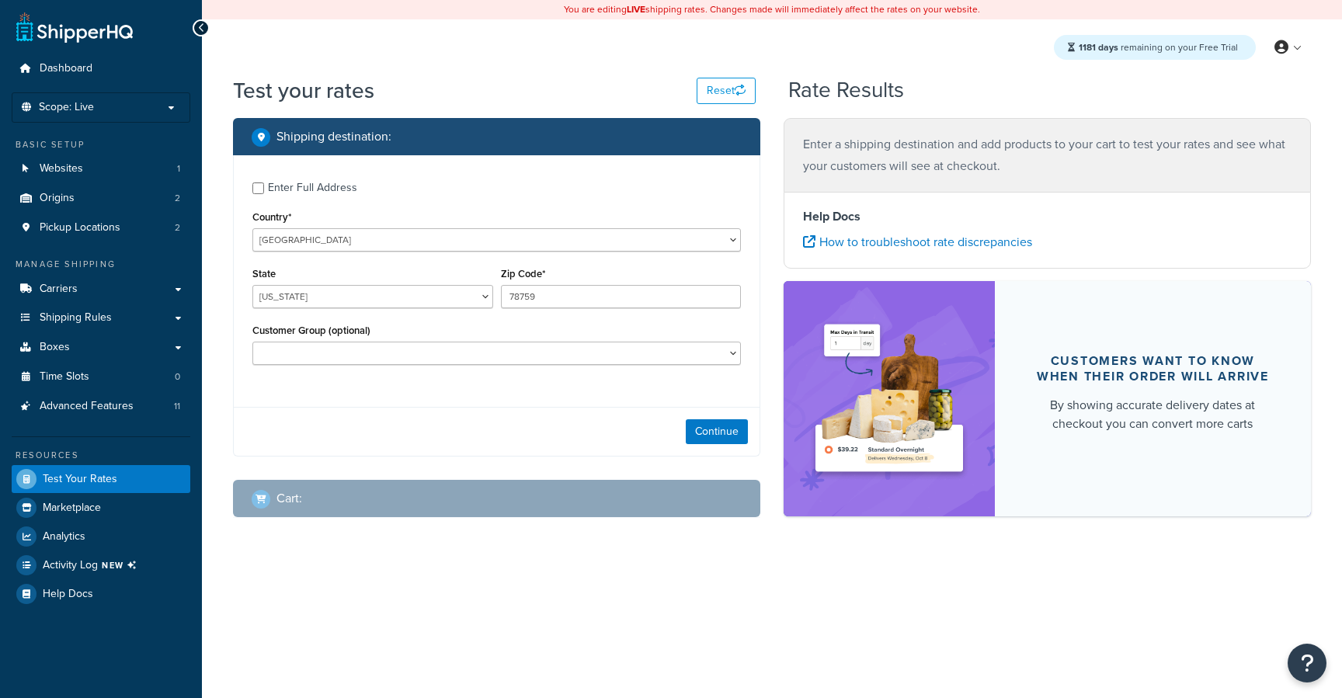
select select "[GEOGRAPHIC_DATA]"
select select "TX"
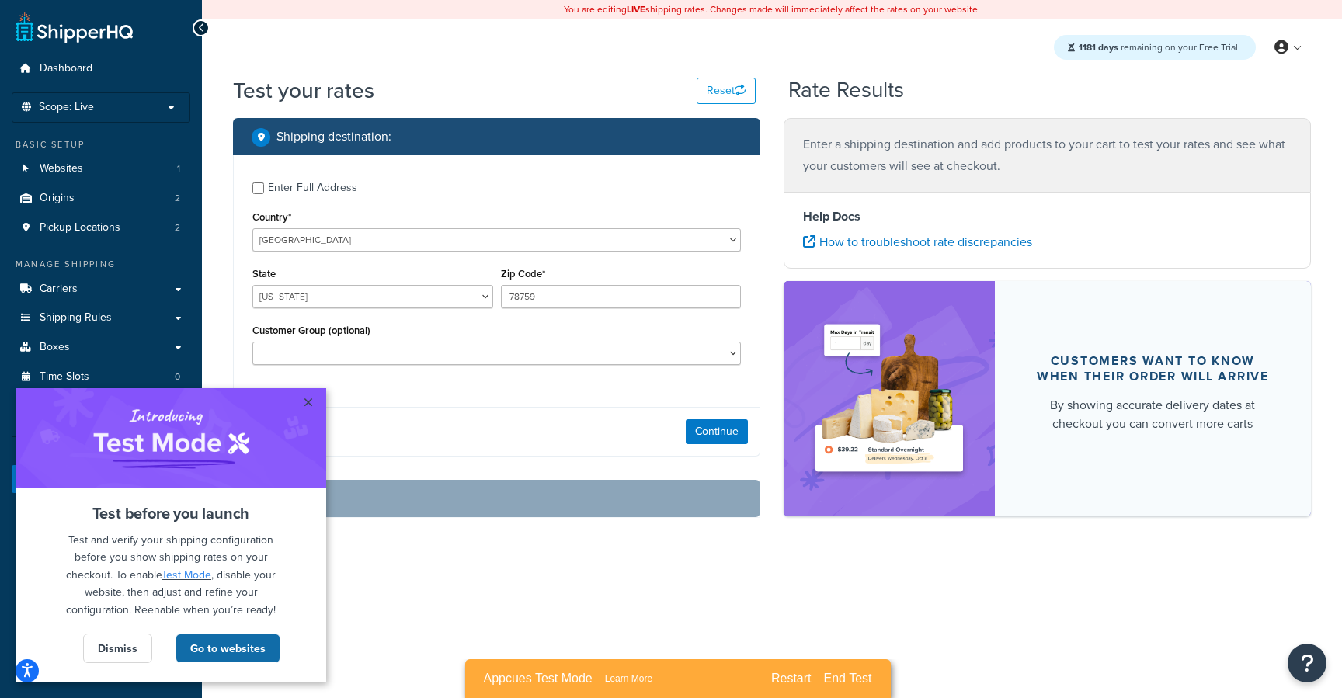
click at [213, 646] on link "Go to websites" at bounding box center [227, 649] width 105 height 30
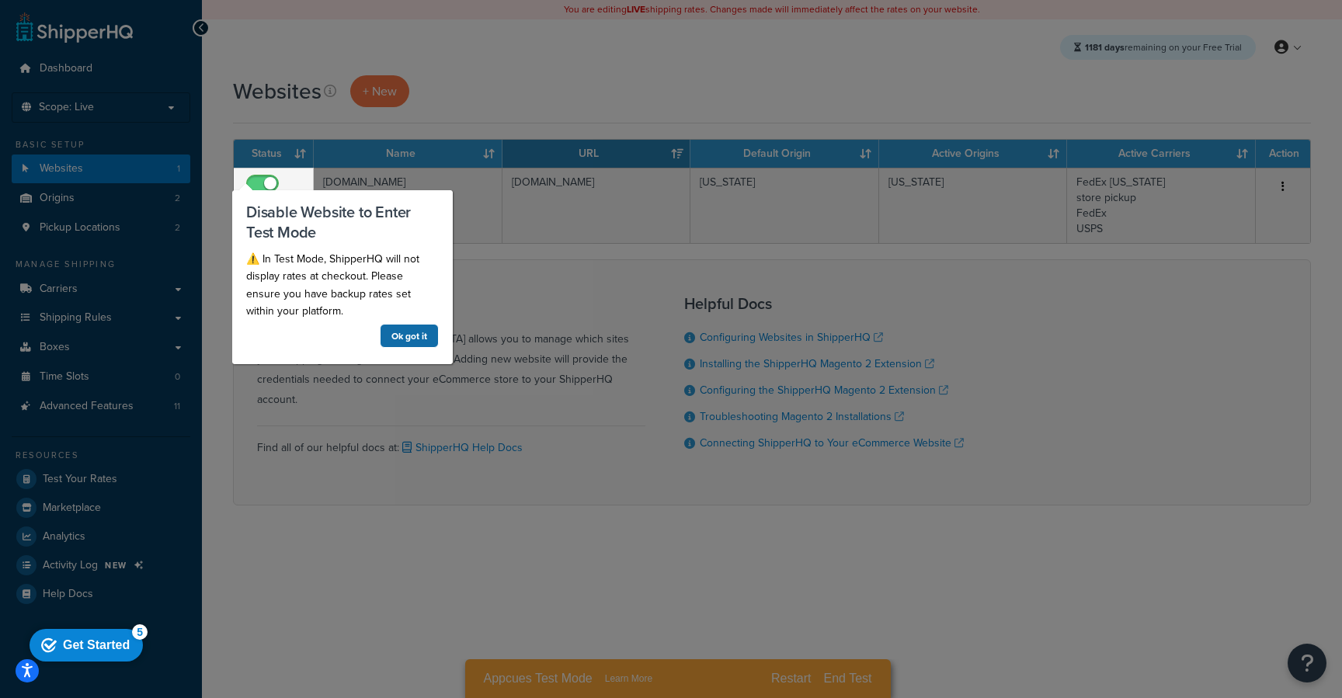
click at [389, 337] on link "Ok got it" at bounding box center [409, 335] width 59 height 24
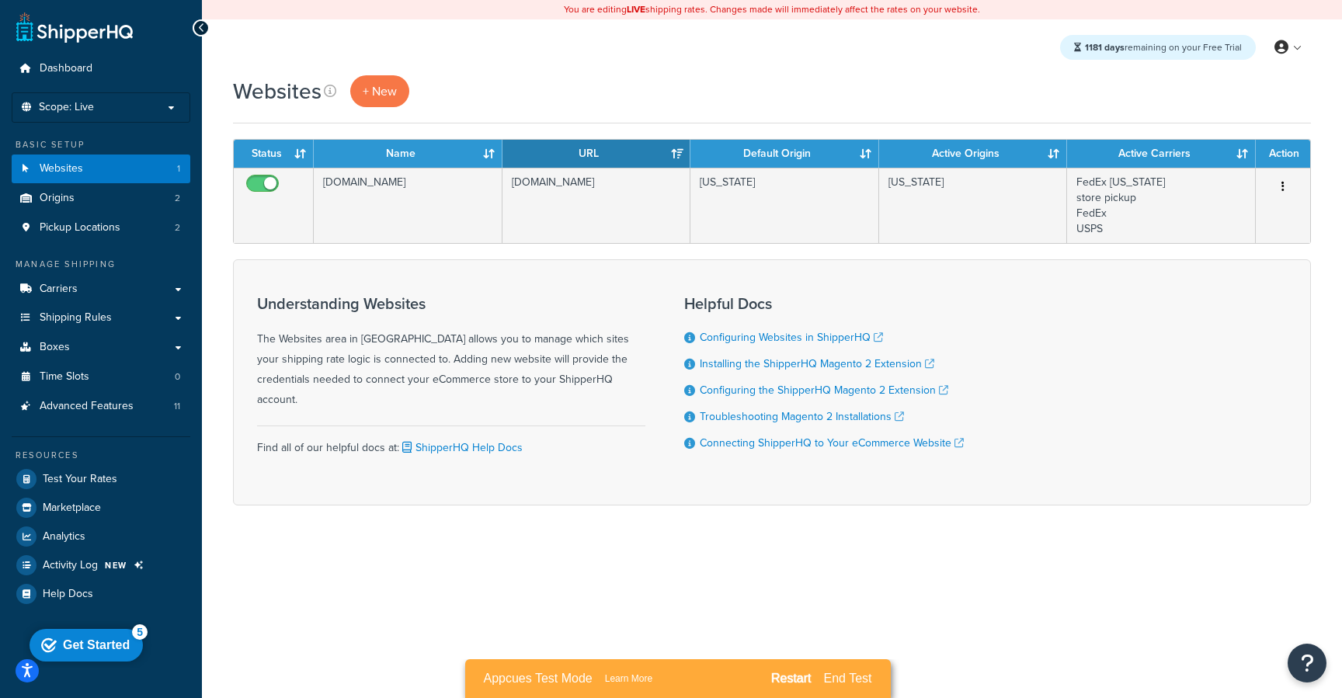
click at [792, 675] on div "Restart" at bounding box center [790, 679] width 40 height 14
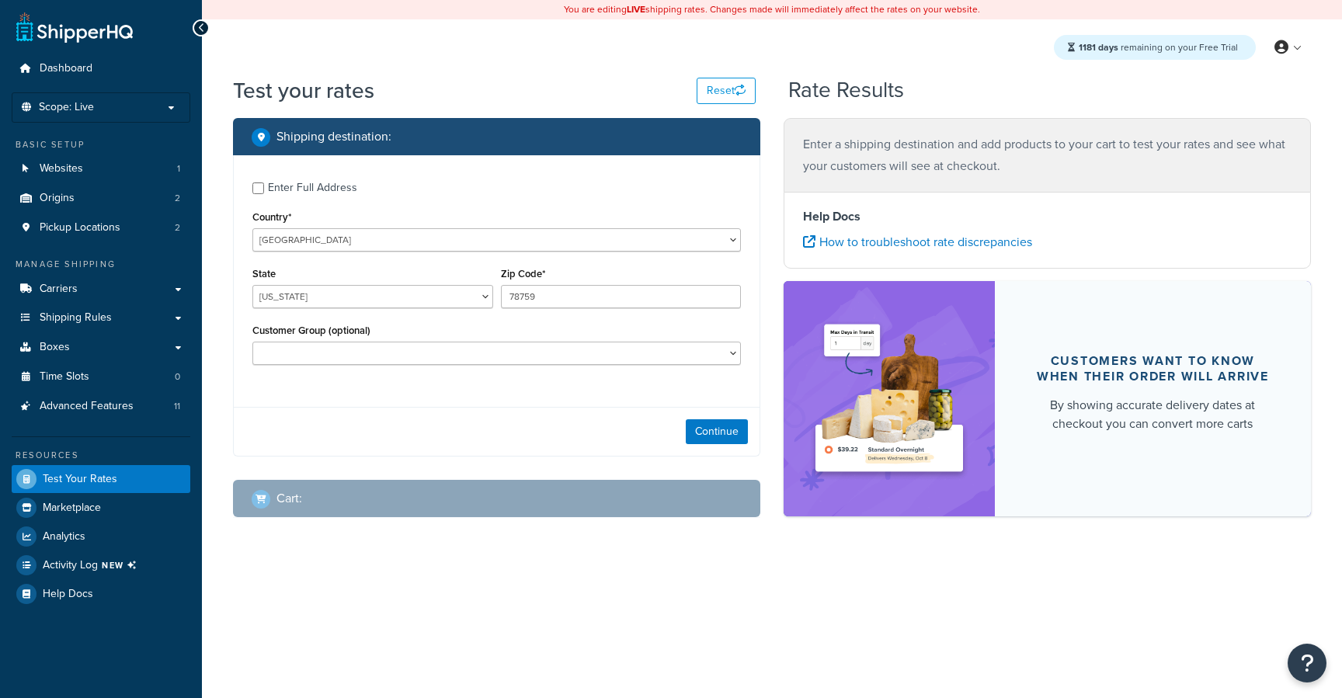
select select "[GEOGRAPHIC_DATA]"
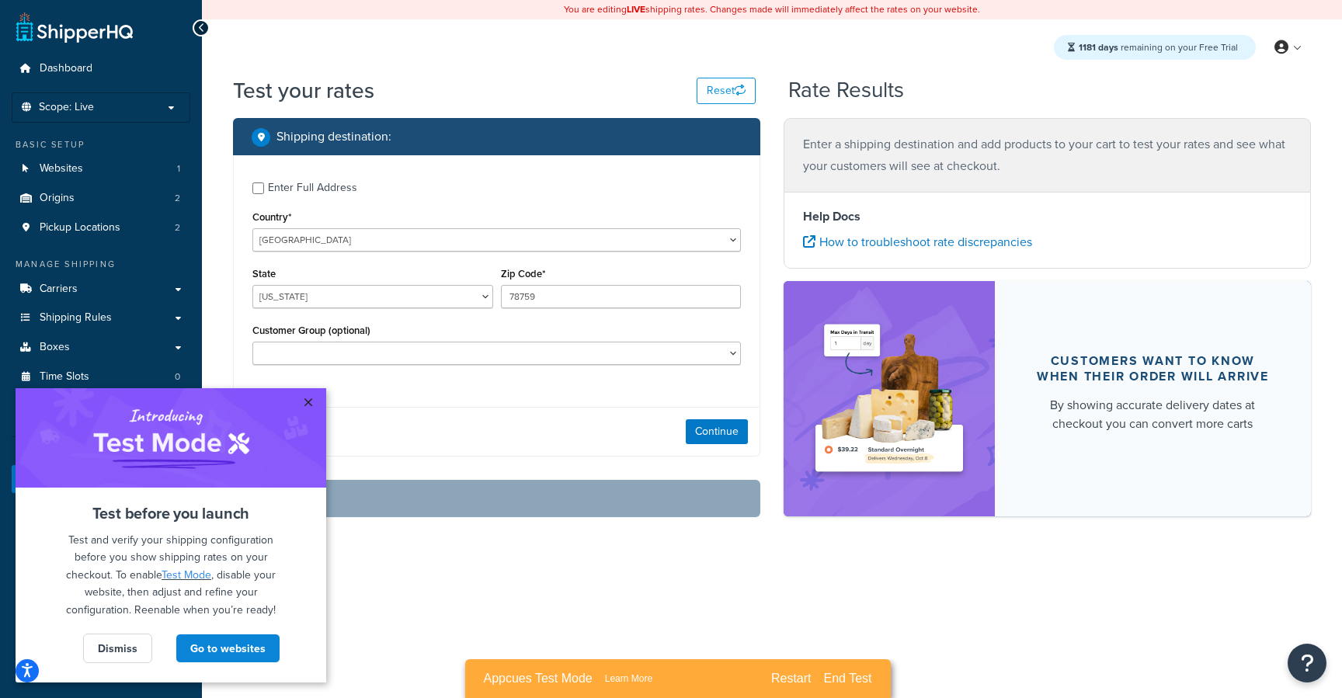
click at [304, 401] on link "×" at bounding box center [307, 402] width 27 height 28
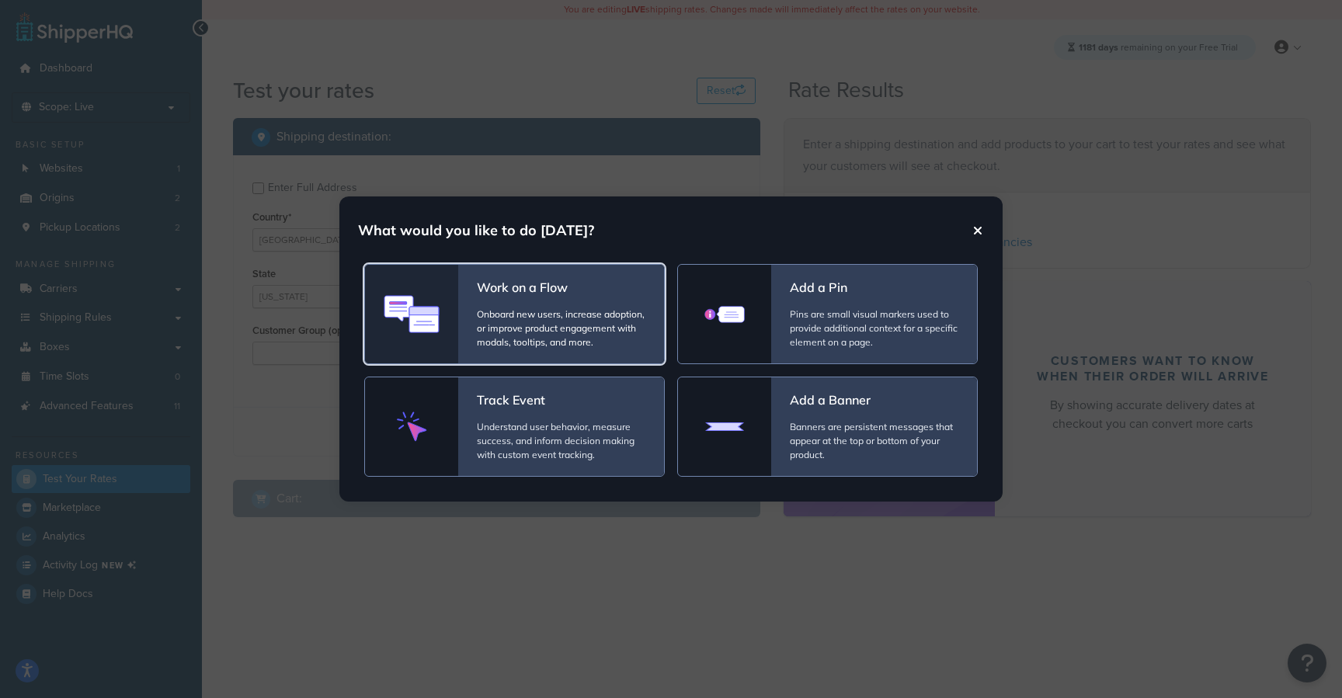
click at [510, 310] on span "Onboard new users, increase adoption, or improve product engagement with modals…" at bounding box center [561, 328] width 168 height 42
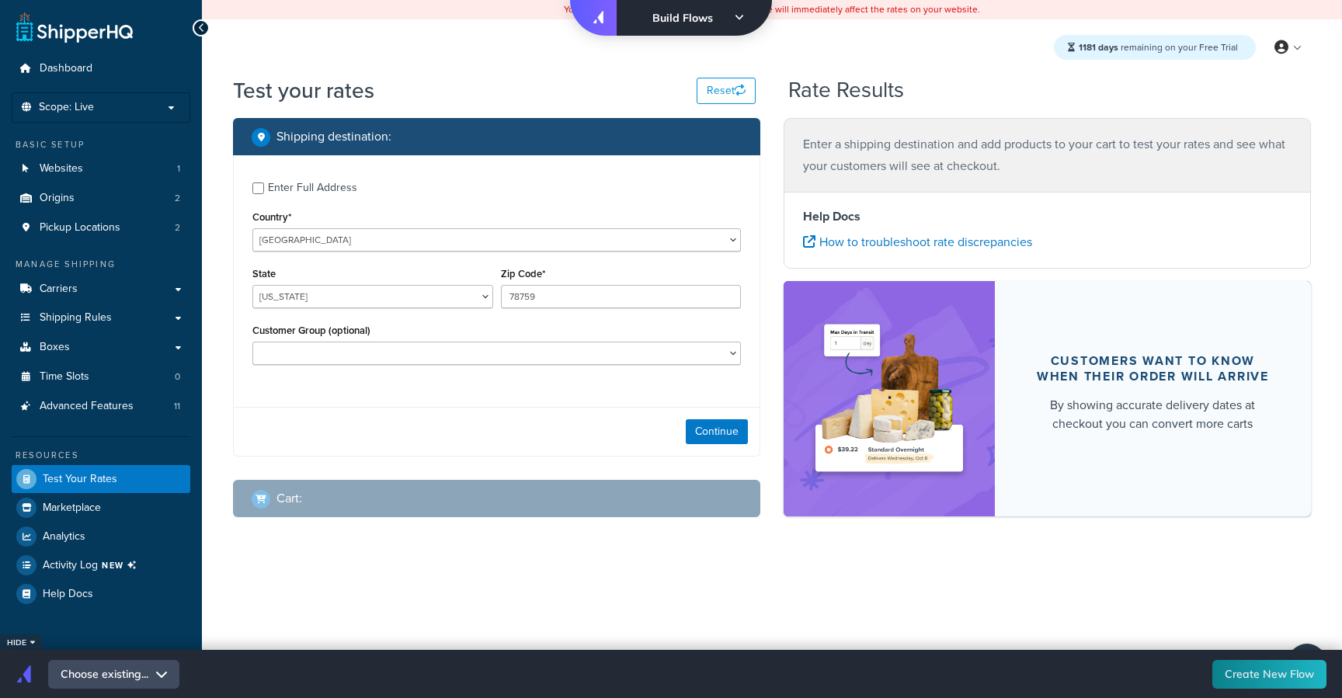
click at [165, 671] on icon at bounding box center [161, 674] width 11 height 12
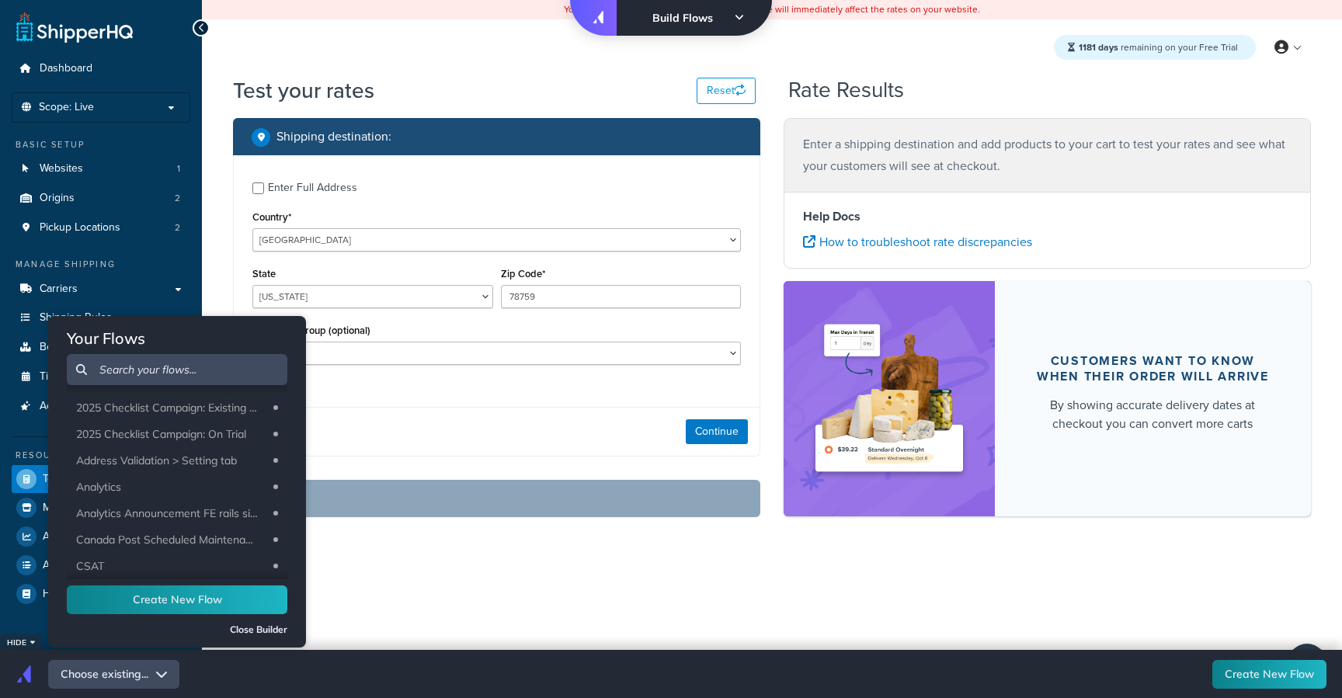
scroll to position [397, 0]
click at [192, 512] on li "Test Mode" at bounding box center [177, 512] width 220 height 26
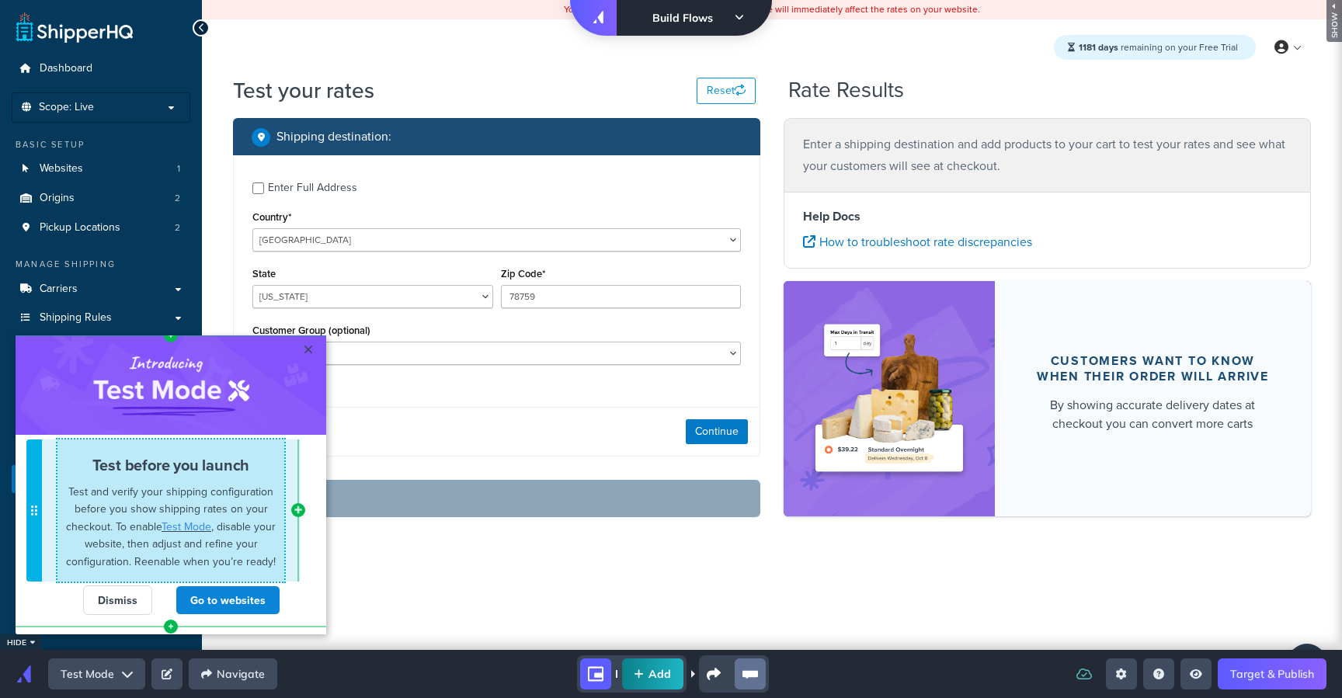
scroll to position [0, 0]
click at [154, 557] on span "Test and verify your shipping configuration before you show shipping rates on y…" at bounding box center [171, 526] width 210 height 85
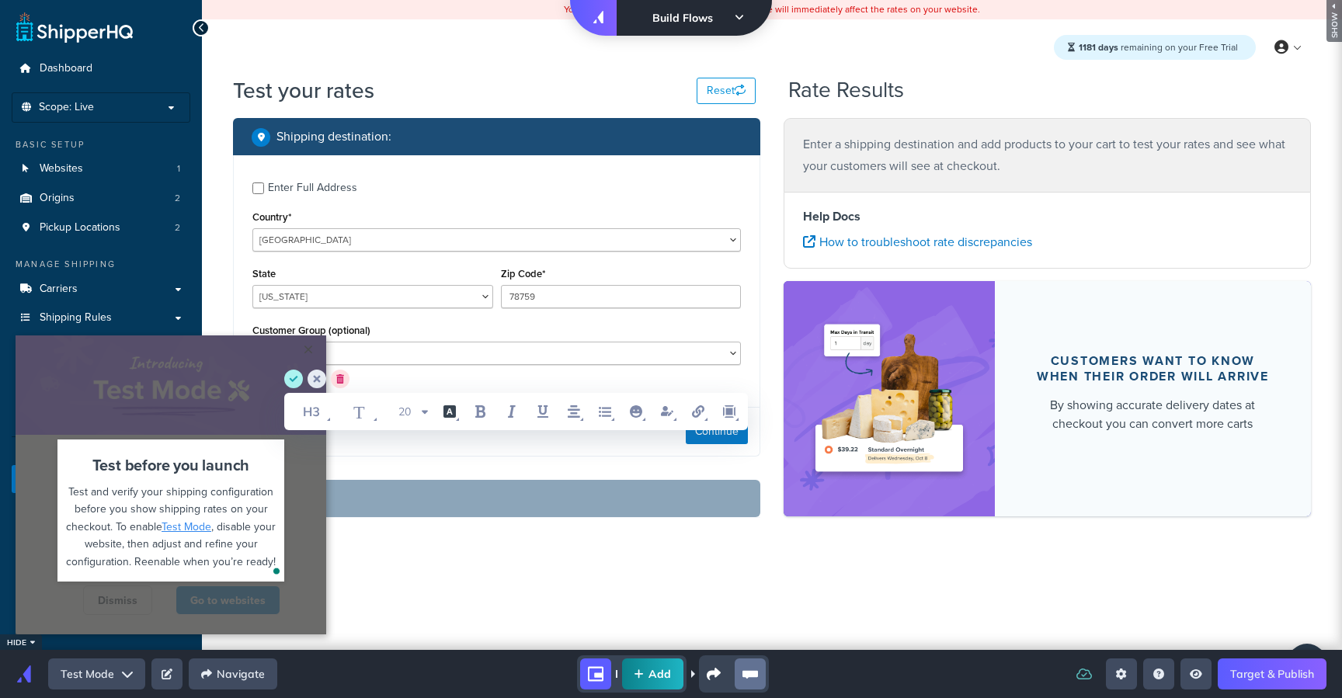
click at [231, 505] on span "Test and verify your shipping configuration before you show shipping rates on y…" at bounding box center [171, 509] width 210 height 50
click at [136, 550] on div "Test and verify your shipping configuration before you show shipping rates in y…" at bounding box center [170, 526] width 227 height 87
click at [148, 541] on span ", disable your website, then adjust and refine your configuration. Reenable whe…" at bounding box center [172, 544] width 213 height 50
click at [269, 561] on span ", disable your website, then adjust and refine your configuration. Reenable whe…" at bounding box center [172, 544] width 213 height 50
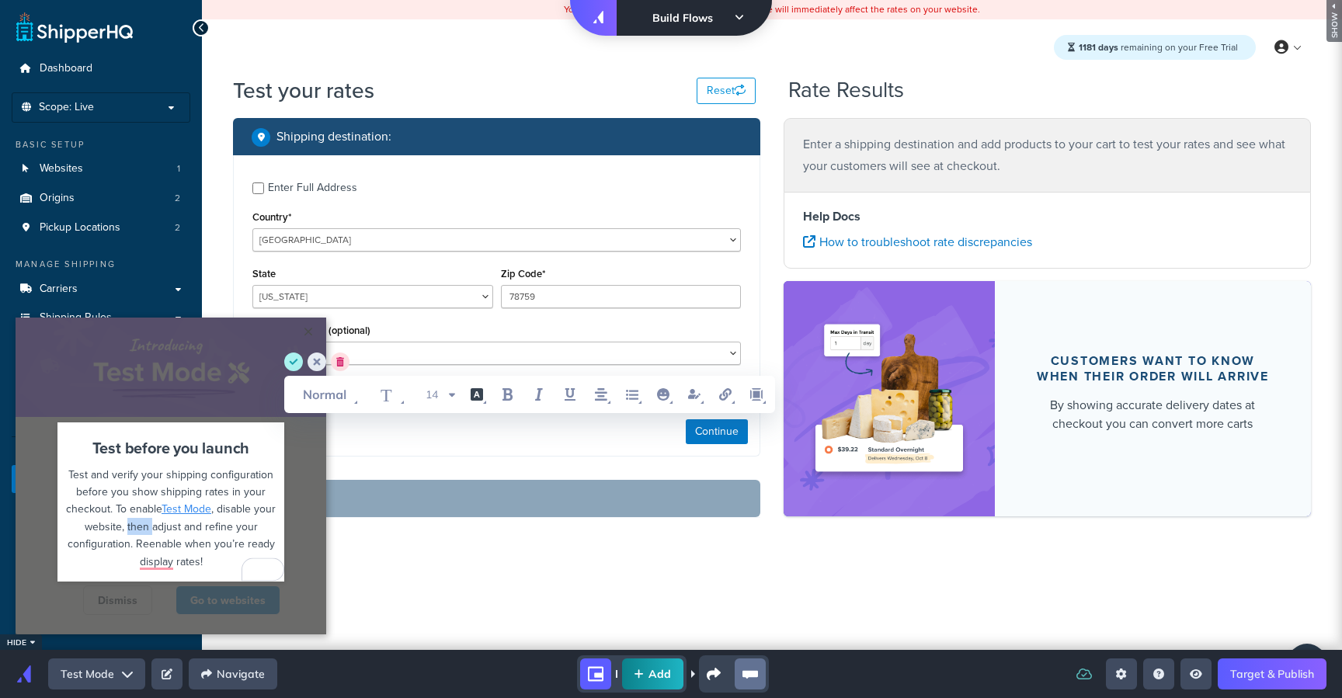
drag, startPoint x: 151, startPoint y: 526, endPoint x: 128, endPoint y: 525, distance: 22.6
click at [128, 525] on span ", disable your website, then adjust and refine your configuration. Reenable whe…" at bounding box center [174, 535] width 212 height 68
click at [148, 545] on span ", disable your website, then adjust and refine your configuration. Reenable whe…" at bounding box center [163, 535] width 213 height 68
click at [149, 561] on div "Test and verify your shipping configuration before you show shipping rates in y…" at bounding box center [170, 518] width 227 height 104
click at [37, 580] on div "Test before you launch Test and verify your shipping configuration before you s…" at bounding box center [171, 509] width 326 height 168
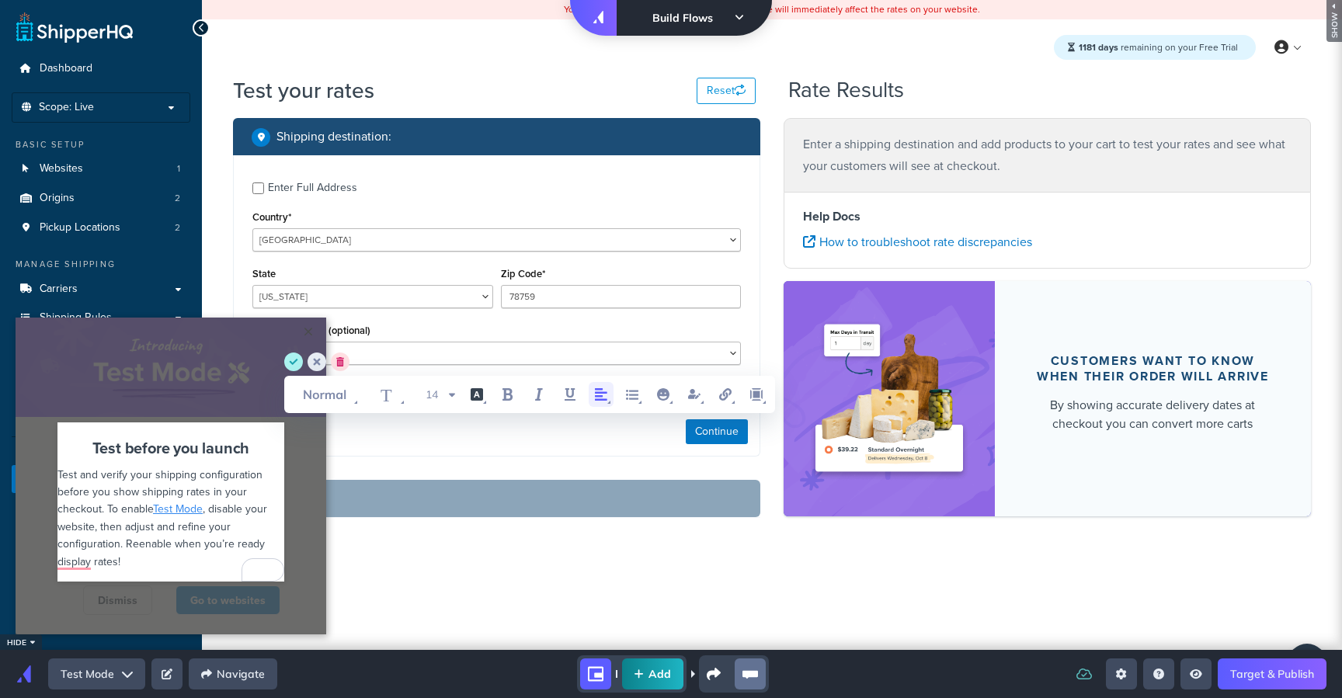
click at [600, 397] on icon "align left" at bounding box center [601, 394] width 19 height 19
click at [595, 451] on icon "align center" at bounding box center [604, 460] width 19 height 19
click at [435, 6] on html "× Cannot exceed 6 items per row Test before you launch Test and verify your shi…" at bounding box center [671, 3] width 1342 height 6
click at [289, 364] on circle "save" at bounding box center [293, 361] width 19 height 19
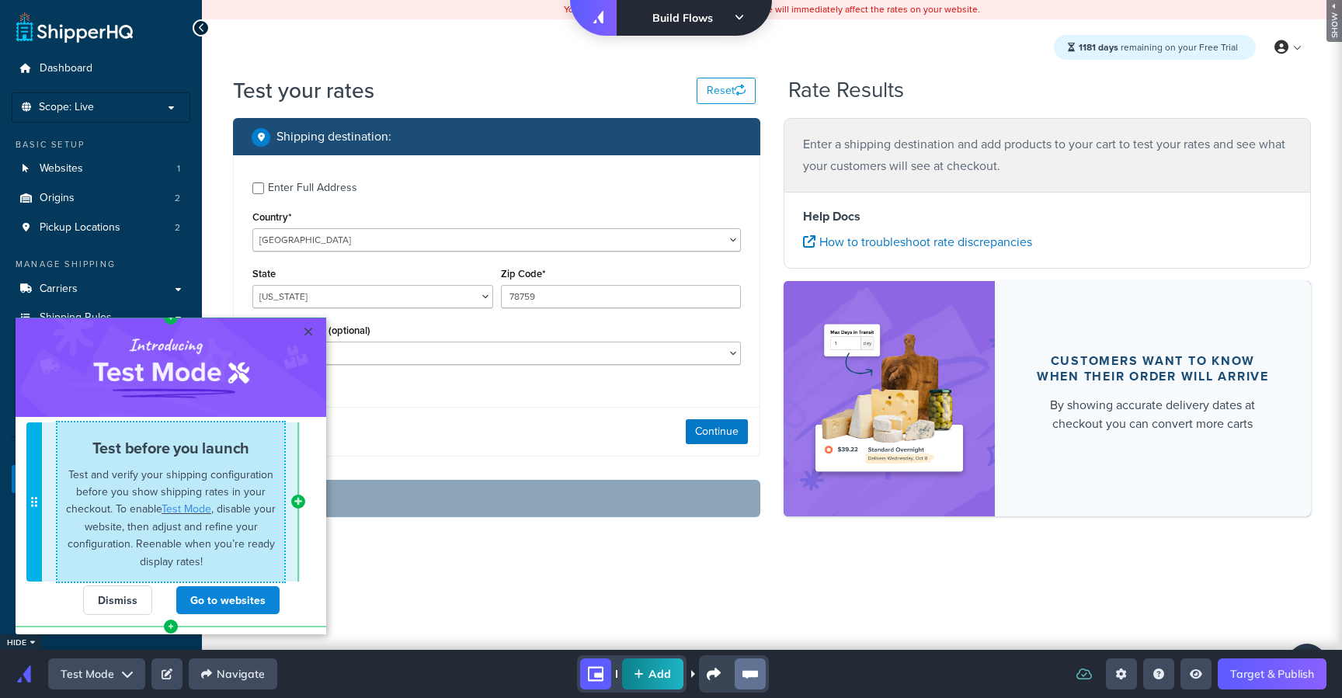
click at [115, 491] on span "Test and verify your shipping configuration before you show shipping rates in y…" at bounding box center [171, 518] width 210 height 102
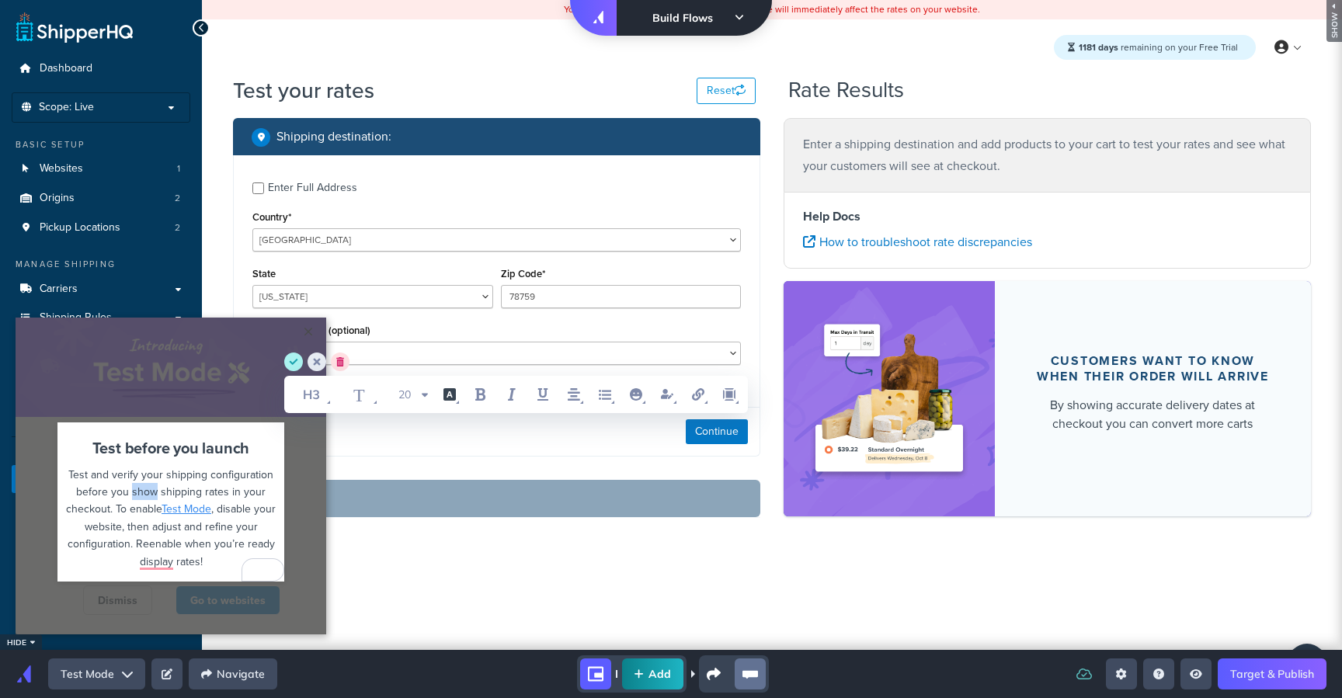
drag, startPoint x: 134, startPoint y: 490, endPoint x: 157, endPoint y: 488, distance: 22.6
click at [157, 488] on span "Test and verify your shipping configuration before you show shipping rates in y…" at bounding box center [171, 492] width 210 height 50
drag, startPoint x: 234, startPoint y: 486, endPoint x: 269, endPoint y: 491, distance: 35.4
click at [269, 491] on span "Test and verify your shipping configuration before you display shipping rates i…" at bounding box center [171, 492] width 210 height 50
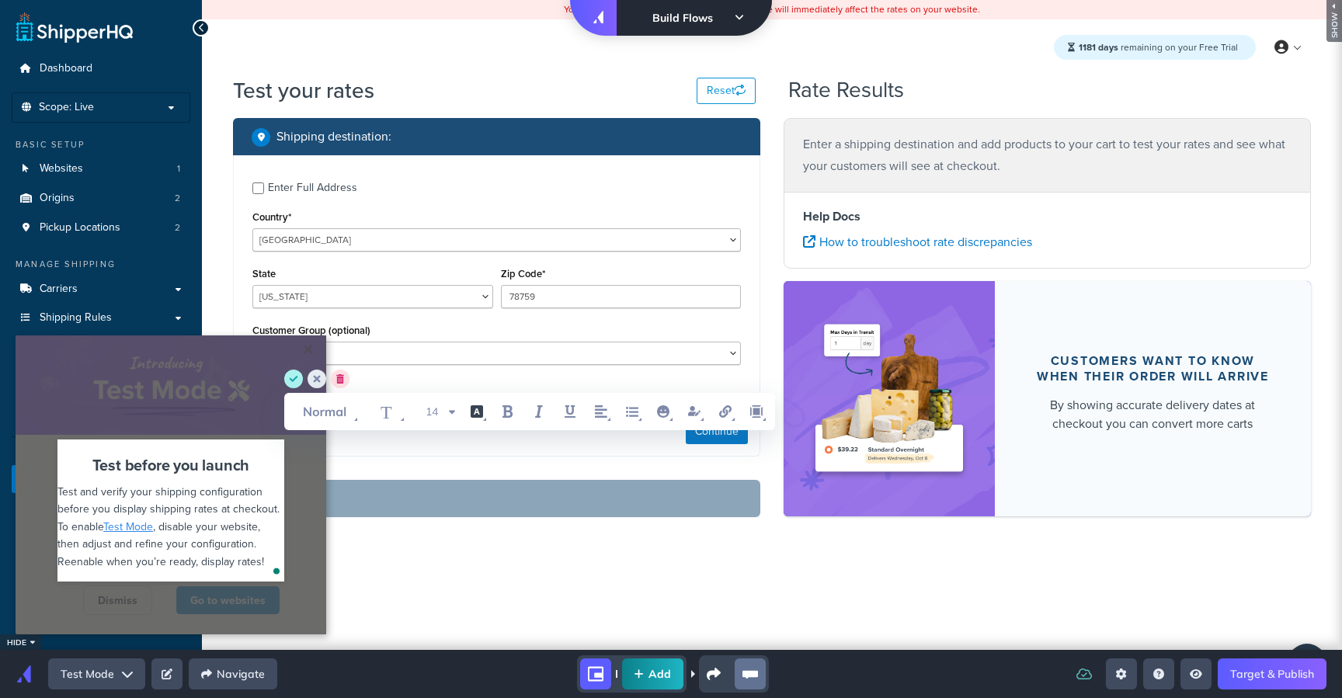
click at [196, 558] on span ", disable your website, then adjust and refine your configuration. Reenable whe…" at bounding box center [160, 544] width 207 height 50
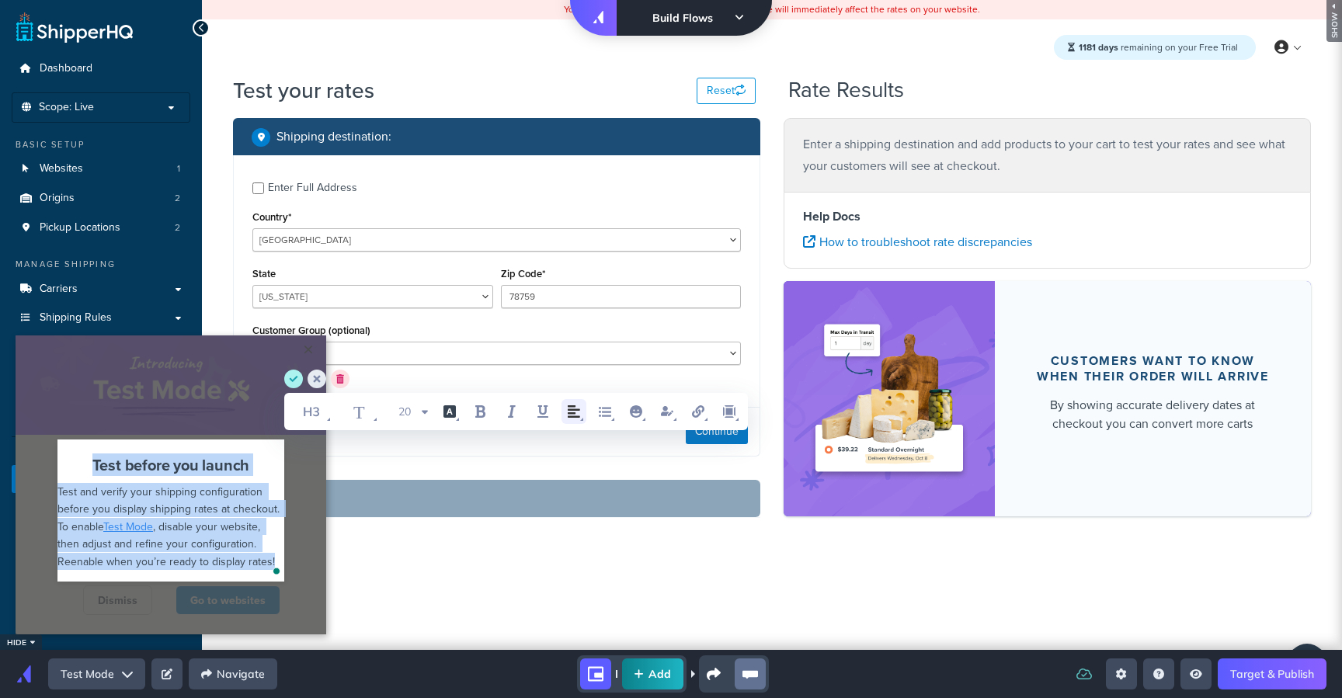
click at [569, 408] on icon "align left" at bounding box center [573, 411] width 19 height 19
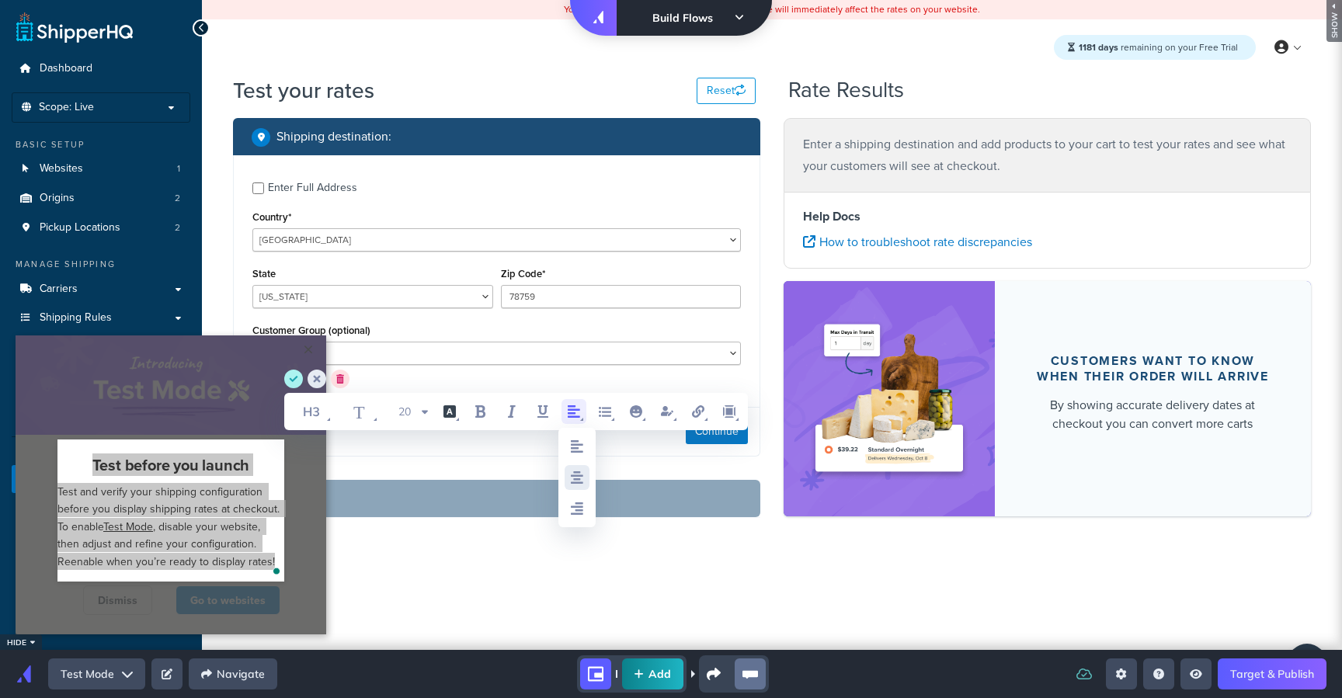
click at [570, 482] on icon "align center" at bounding box center [577, 477] width 19 height 19
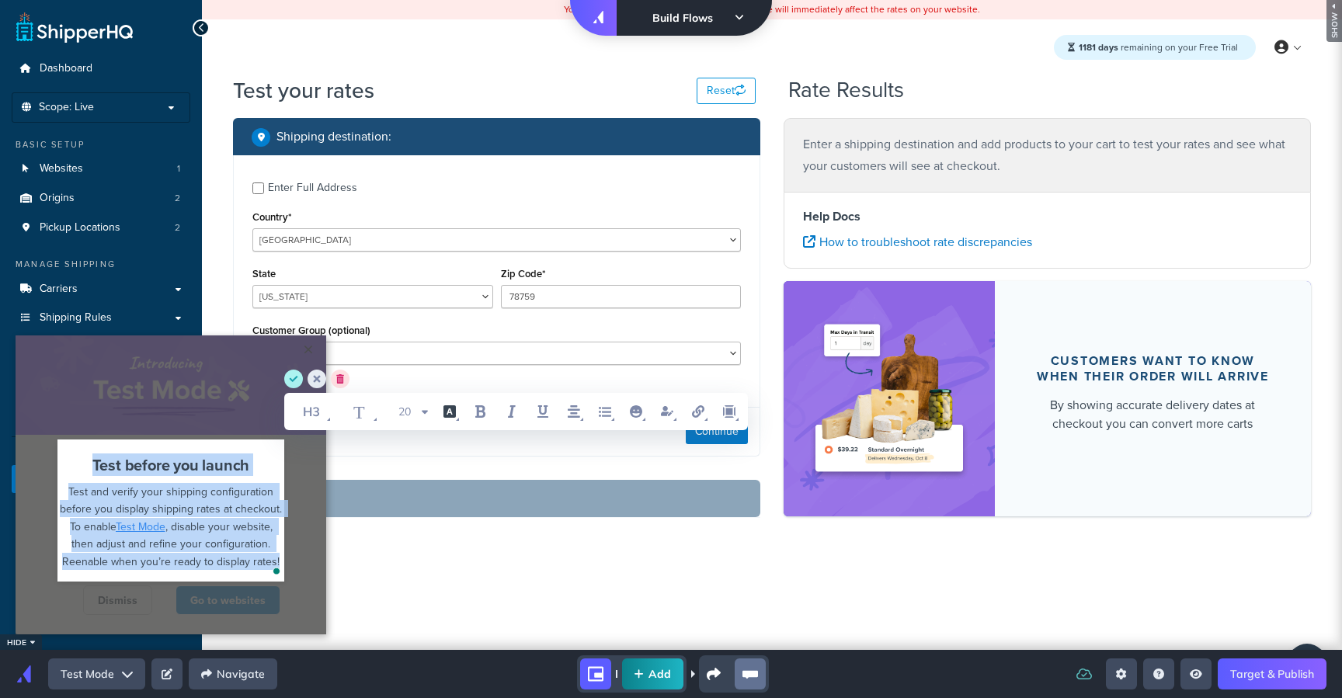
click at [429, 6] on html "× Cannot exceed 6 items per row Test before you launch Test and verify your shi…" at bounding box center [671, 3] width 1342 height 6
click at [291, 384] on circle "save" at bounding box center [293, 379] width 19 height 19
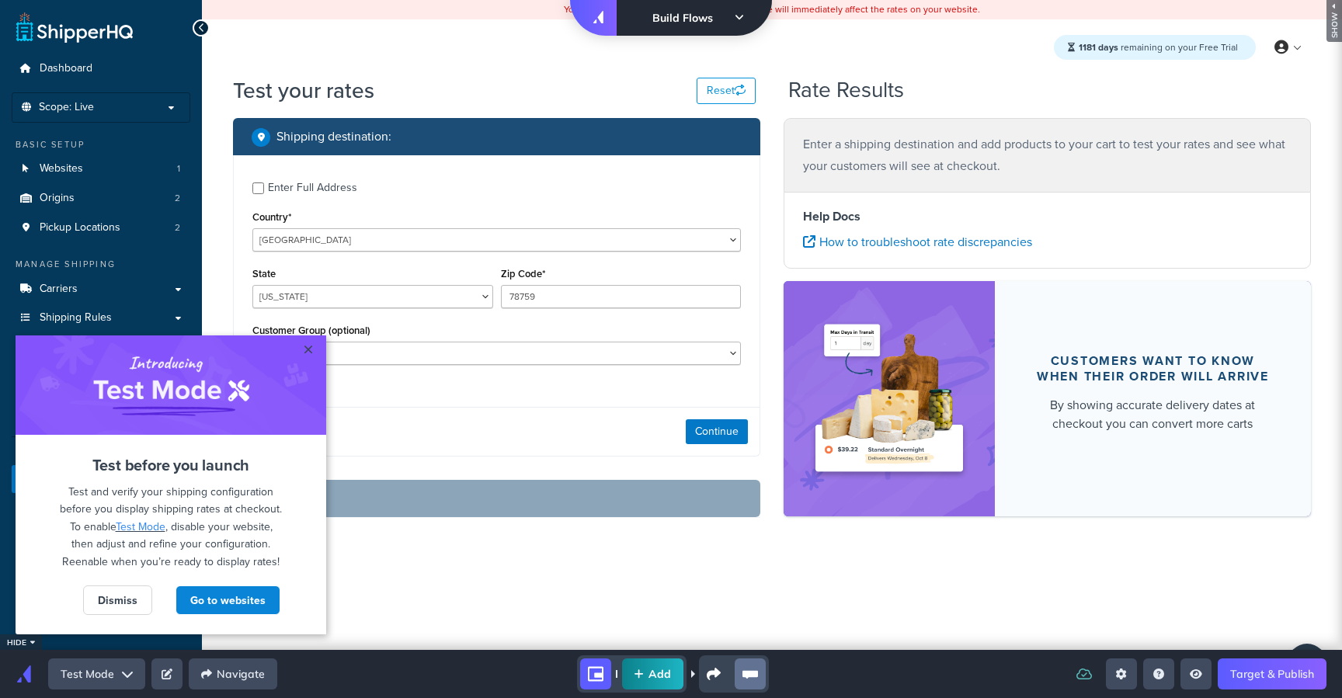
click at [740, 14] on icon at bounding box center [739, 17] width 9 height 11
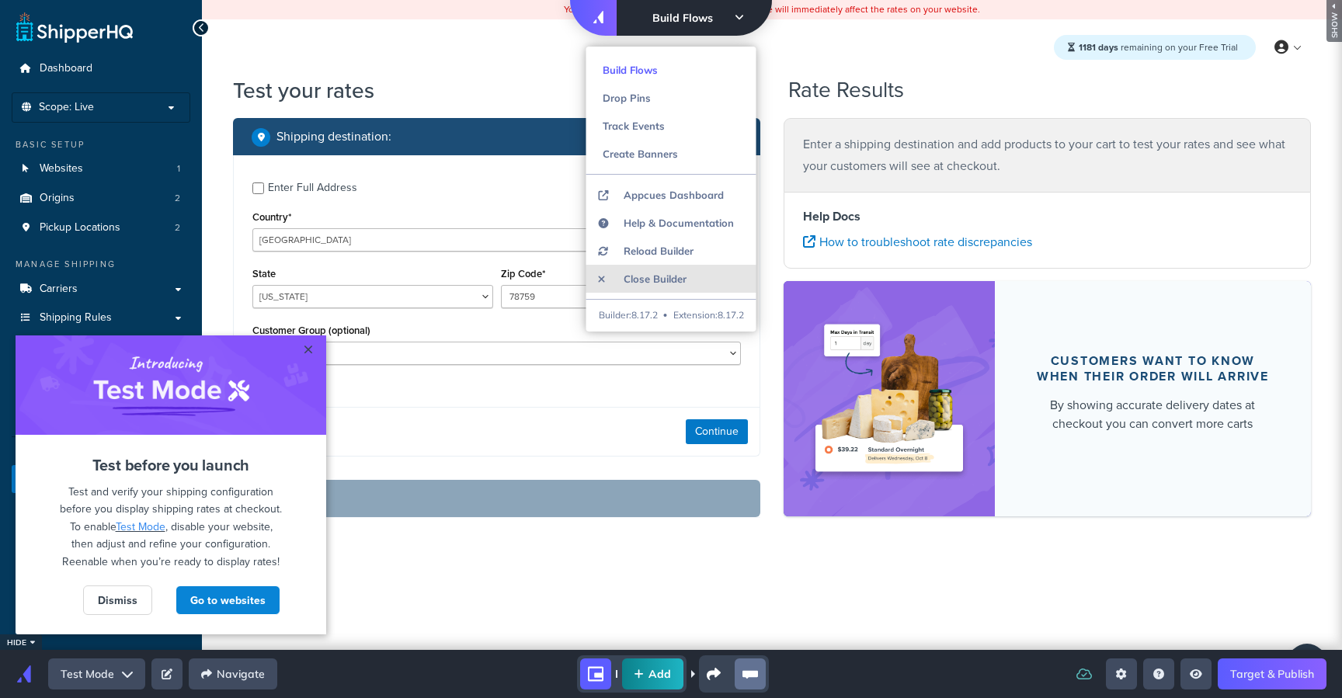
click at [687, 272] on li "Close Builder" at bounding box center [671, 279] width 170 height 28
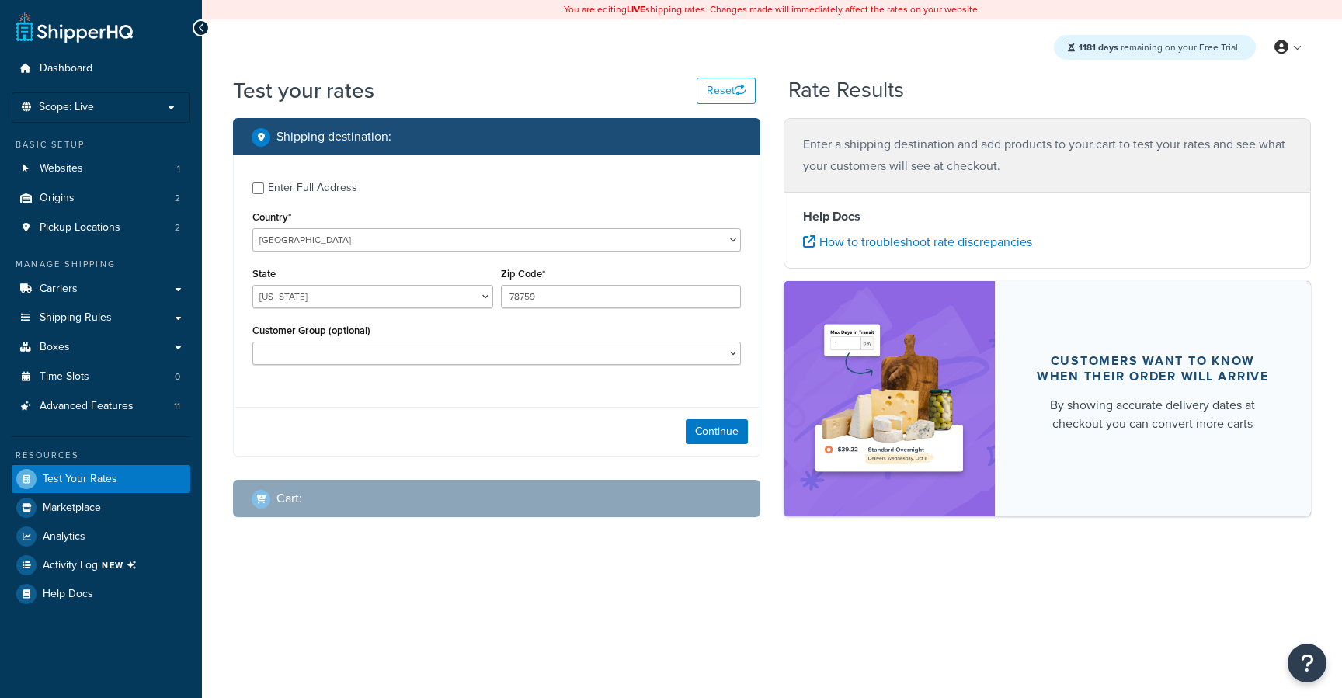
select select "[GEOGRAPHIC_DATA]"
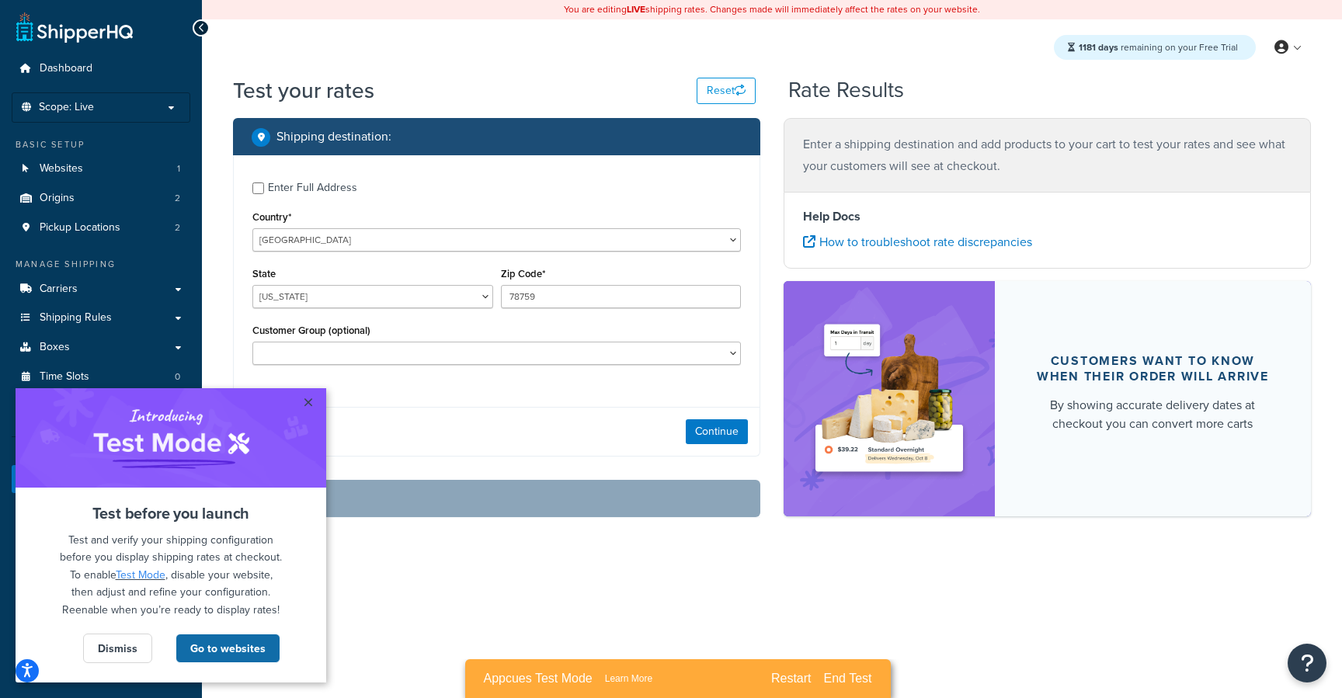
click at [215, 643] on link "Go to websites" at bounding box center [227, 649] width 105 height 30
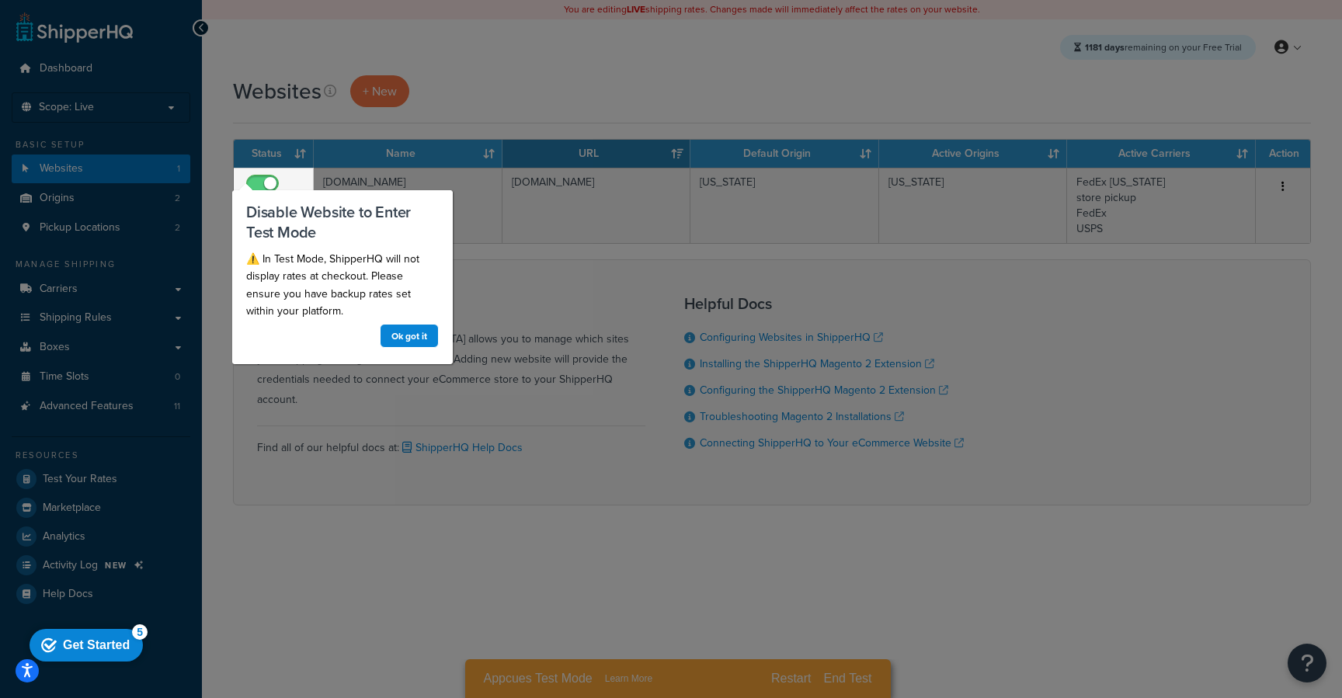
click at [691, 586] on div at bounding box center [828, 349] width 1028 height 698
click at [395, 345] on link "Ok got it" at bounding box center [409, 335] width 59 height 24
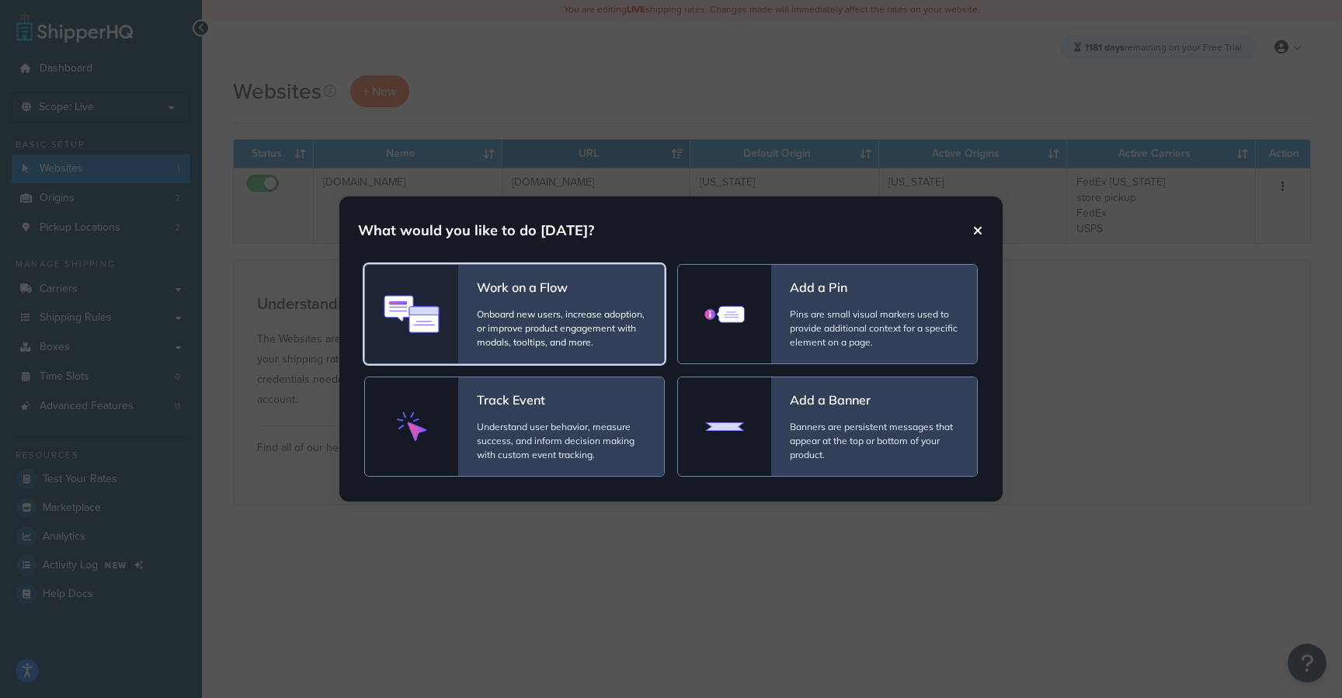
click at [520, 282] on h2 "Work on a Flow" at bounding box center [522, 288] width 91 height 16
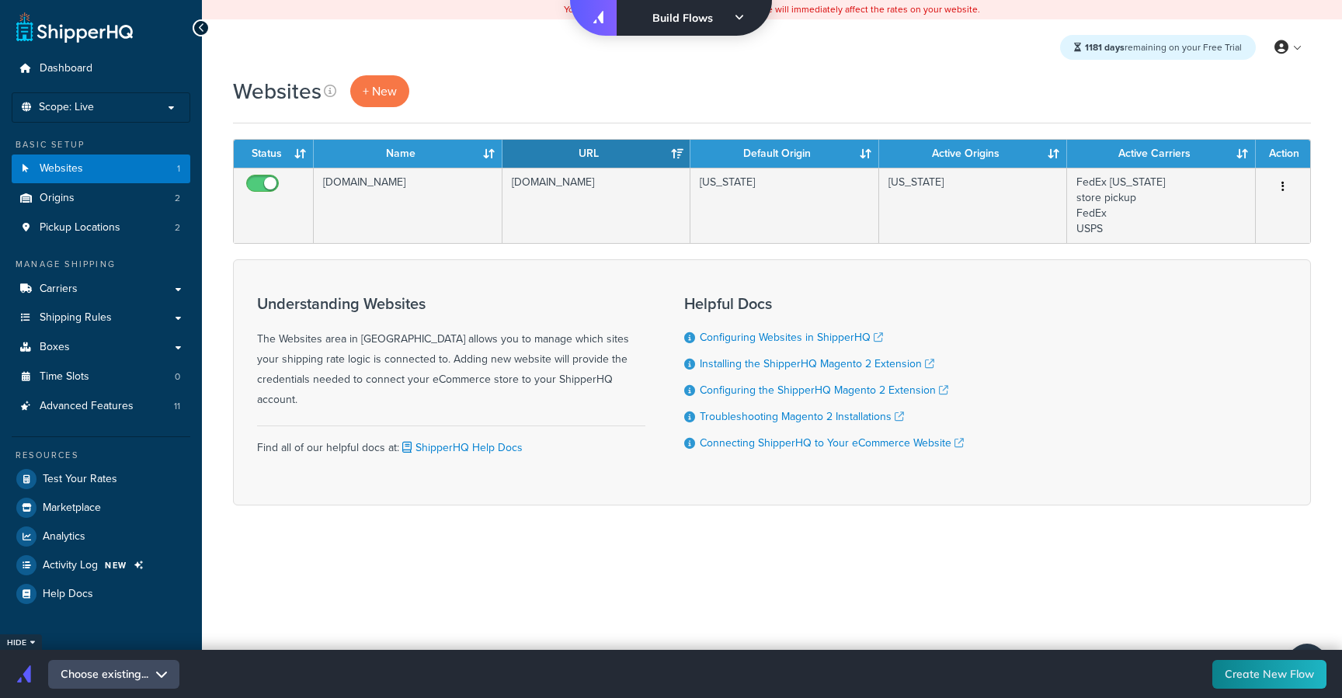
click at [162, 661] on button "Choose existing..." at bounding box center [113, 674] width 131 height 29
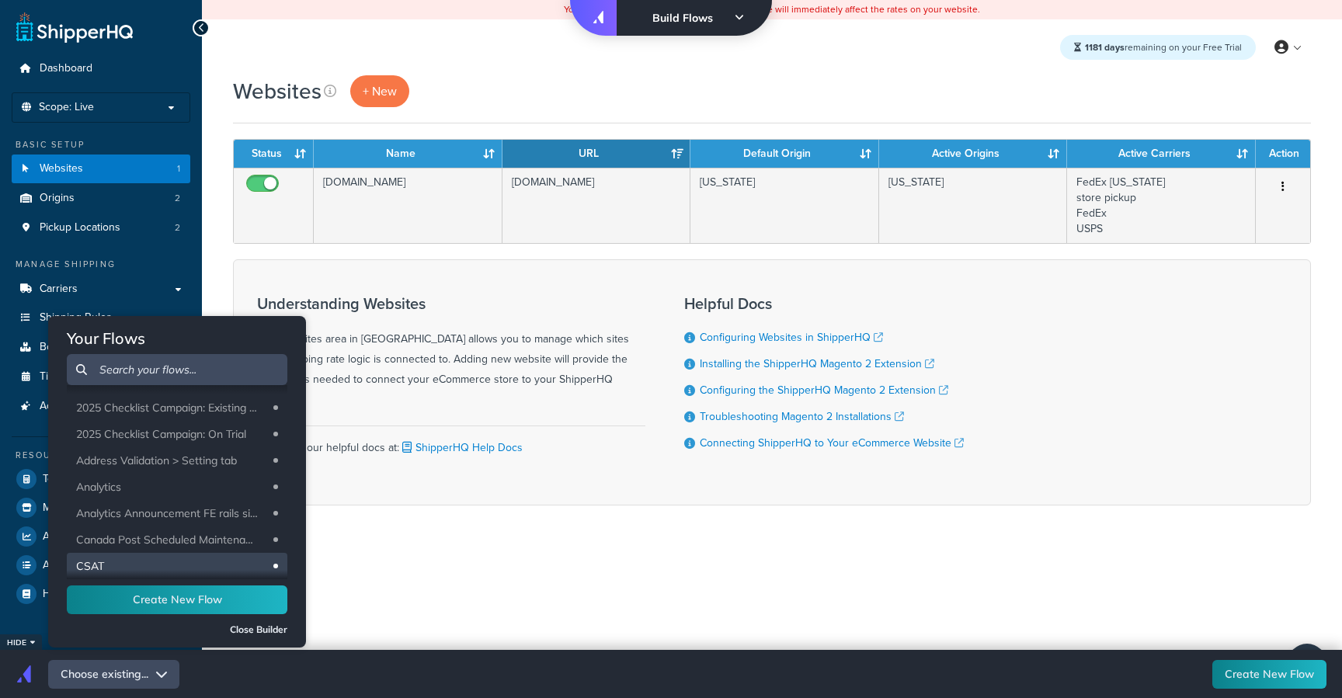
scroll to position [344, 0]
click at [172, 558] on span "Test Mode" at bounding box center [174, 565] width 197 height 14
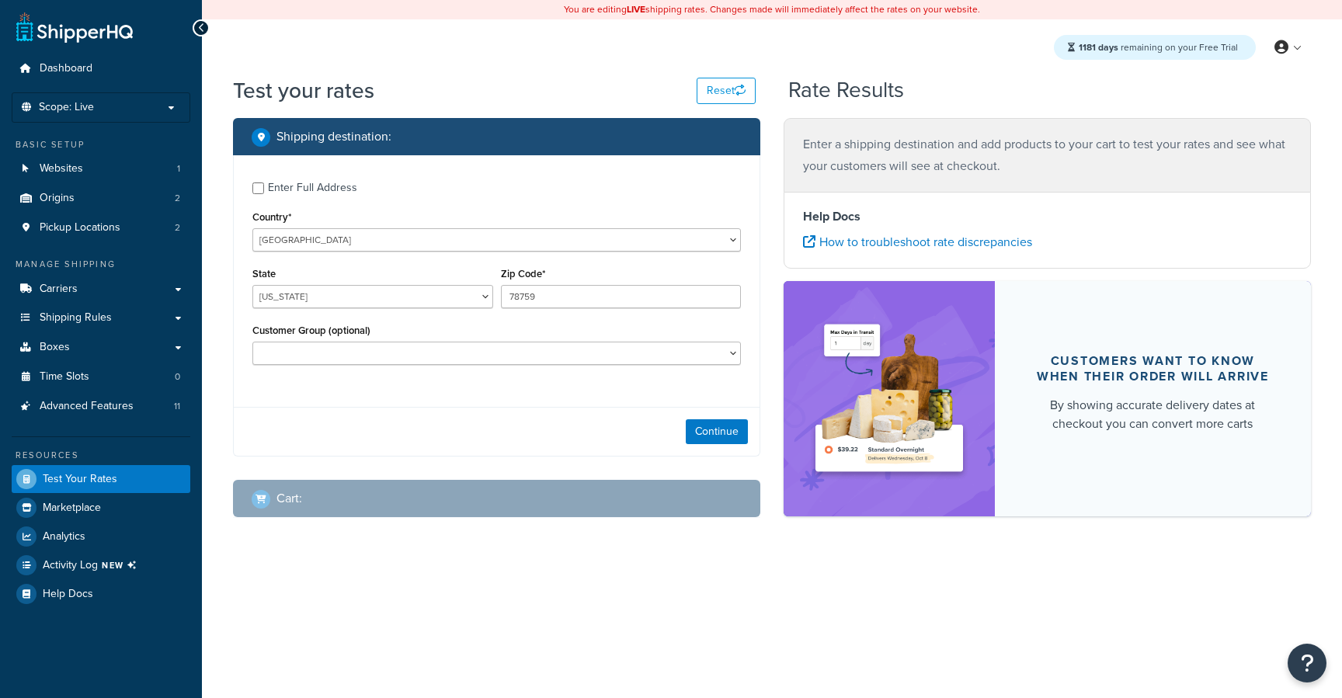
select select "[GEOGRAPHIC_DATA]"
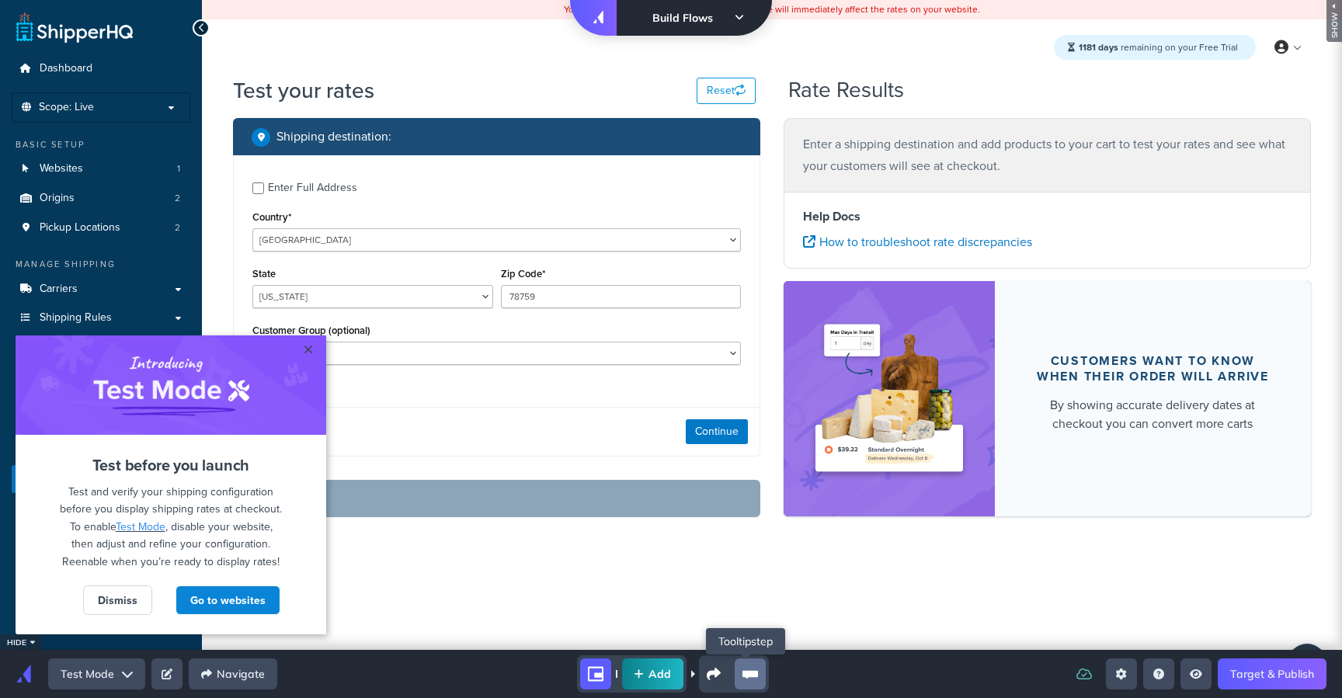
click at [742, 666] on icon "tooltip-group" at bounding box center [750, 674] width 16 height 16
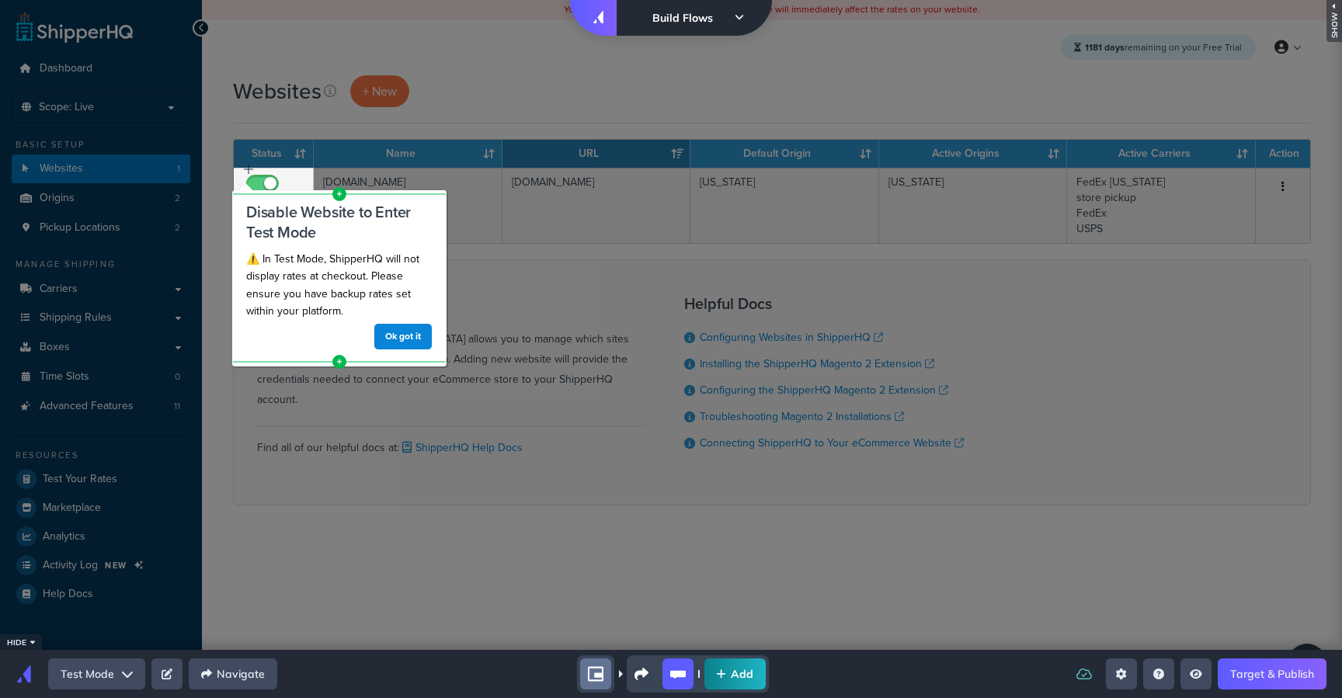
drag, startPoint x: 248, startPoint y: 169, endPoint x: 245, endPoint y: 191, distance: 21.9
click at [245, 0] on div "Left Side Caret - Move Row Right Side Caret - Move Row move-dots Disable Websit…" at bounding box center [671, 0] width 1342 height 0
click at [246, 167] on div "top-panel" at bounding box center [274, 84] width 80 height 168
click at [248, 172] on line at bounding box center [248, 169] width 0 height 9
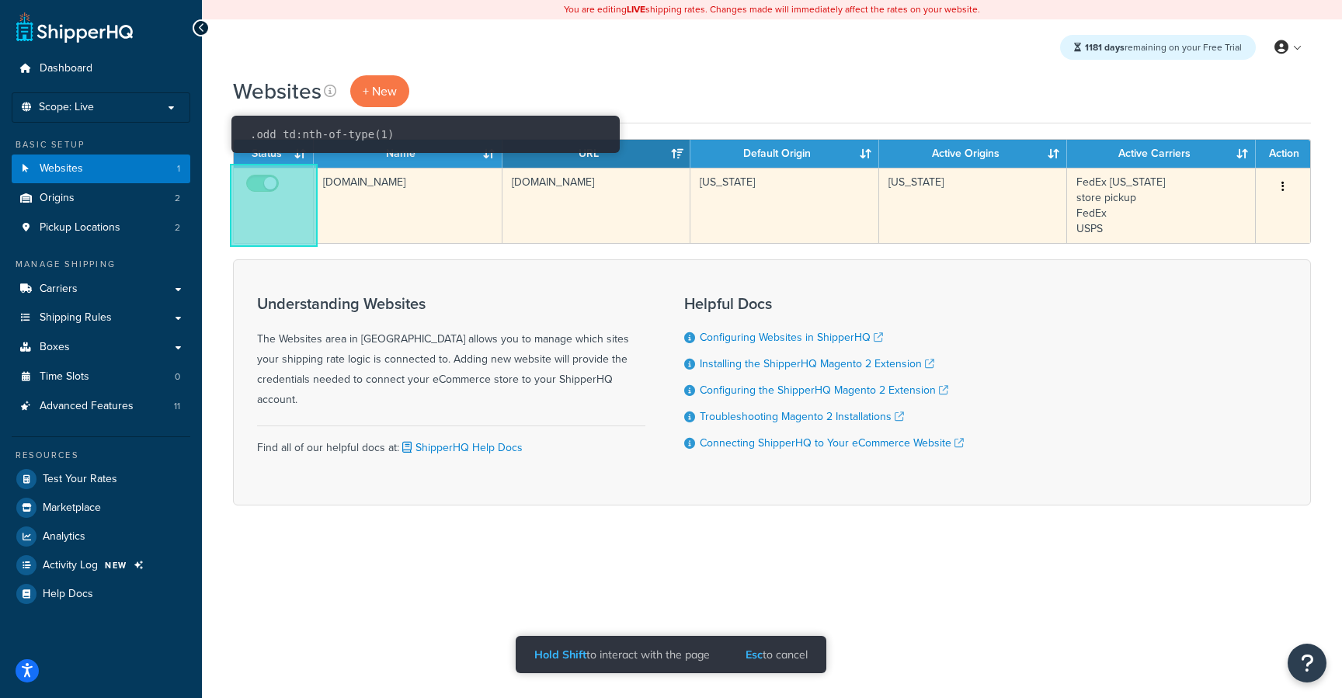
click at [262, 207] on td at bounding box center [274, 205] width 80 height 75
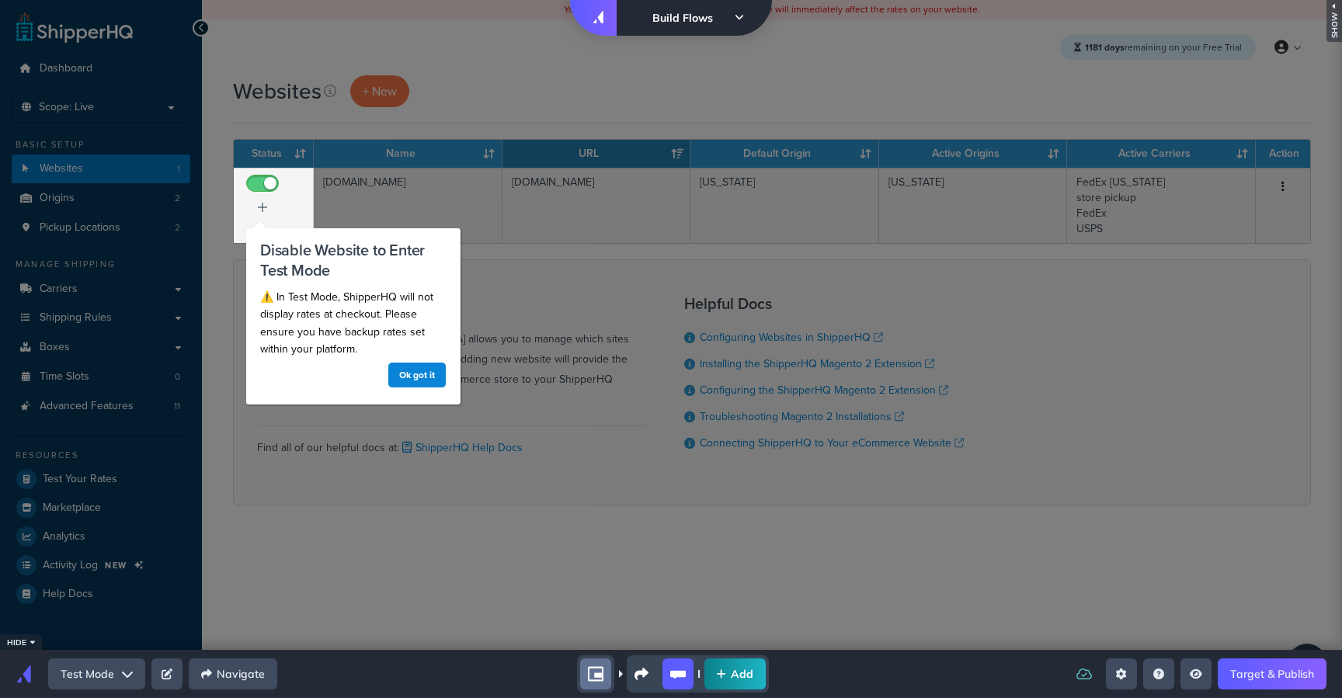
click at [958, 662] on div "Add" at bounding box center [673, 673] width 766 height 37
click at [637, 253] on div "right-panel" at bounding box center [828, 349] width 1028 height 698
click at [1291, 668] on link "Target & Publish" at bounding box center [1271, 673] width 109 height 31
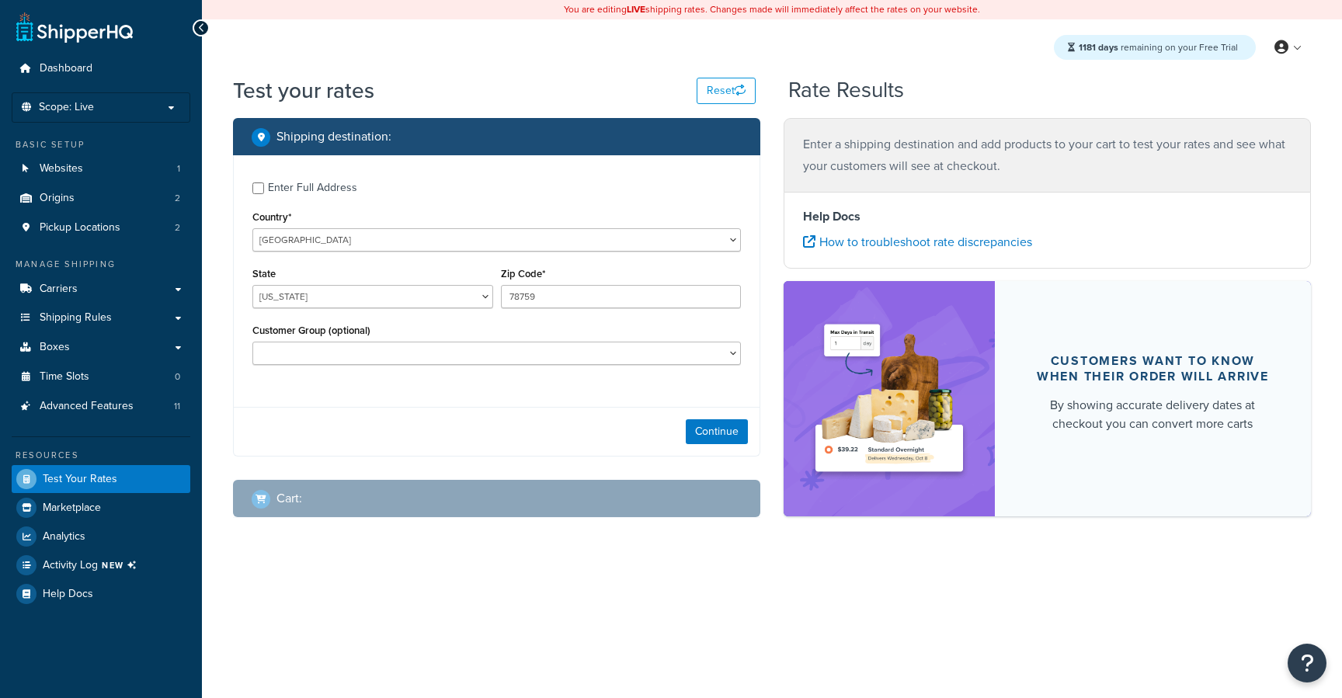
select select "[GEOGRAPHIC_DATA]"
